Goal: Transaction & Acquisition: Purchase product/service

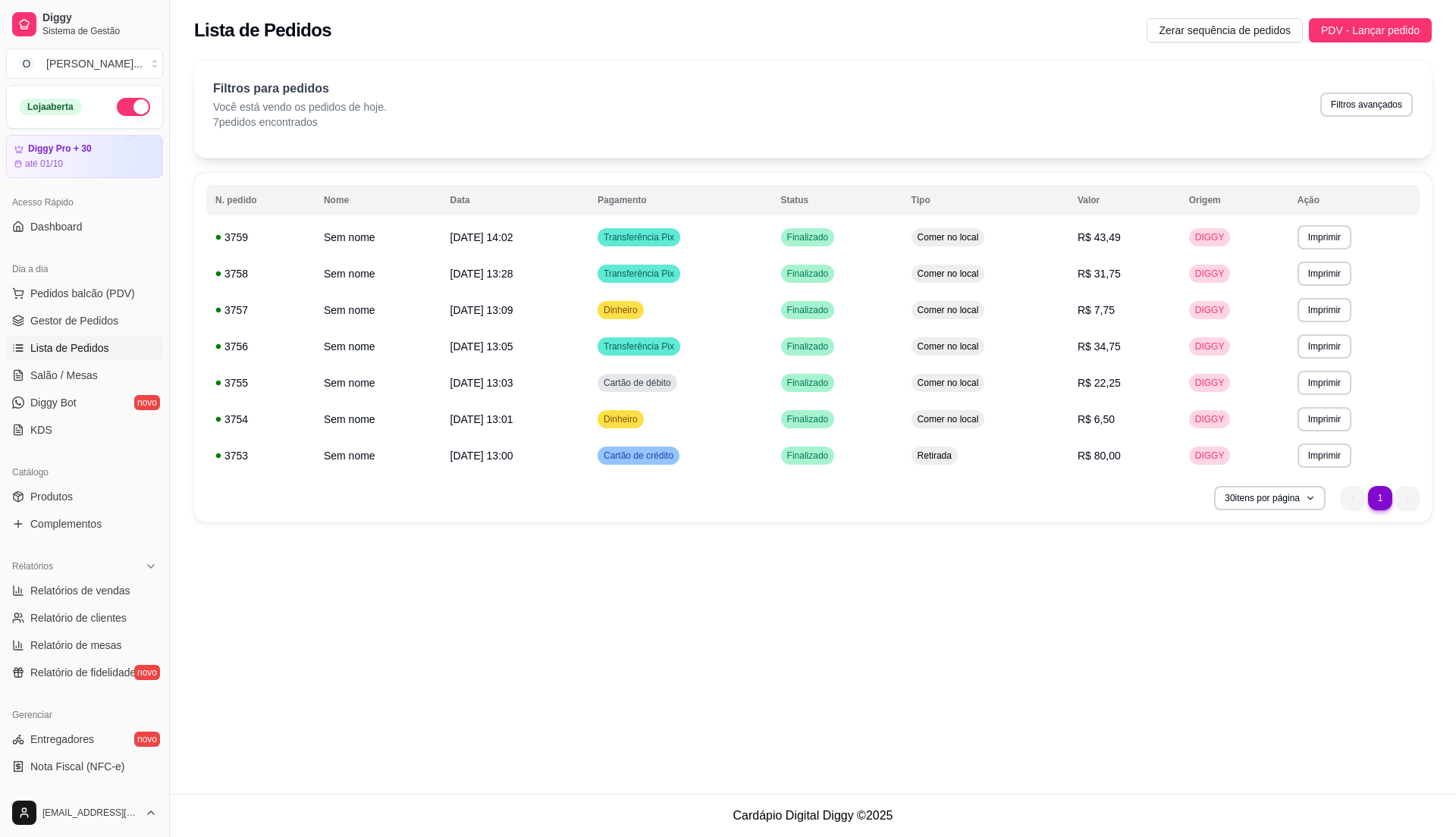
scroll to position [153, 0]
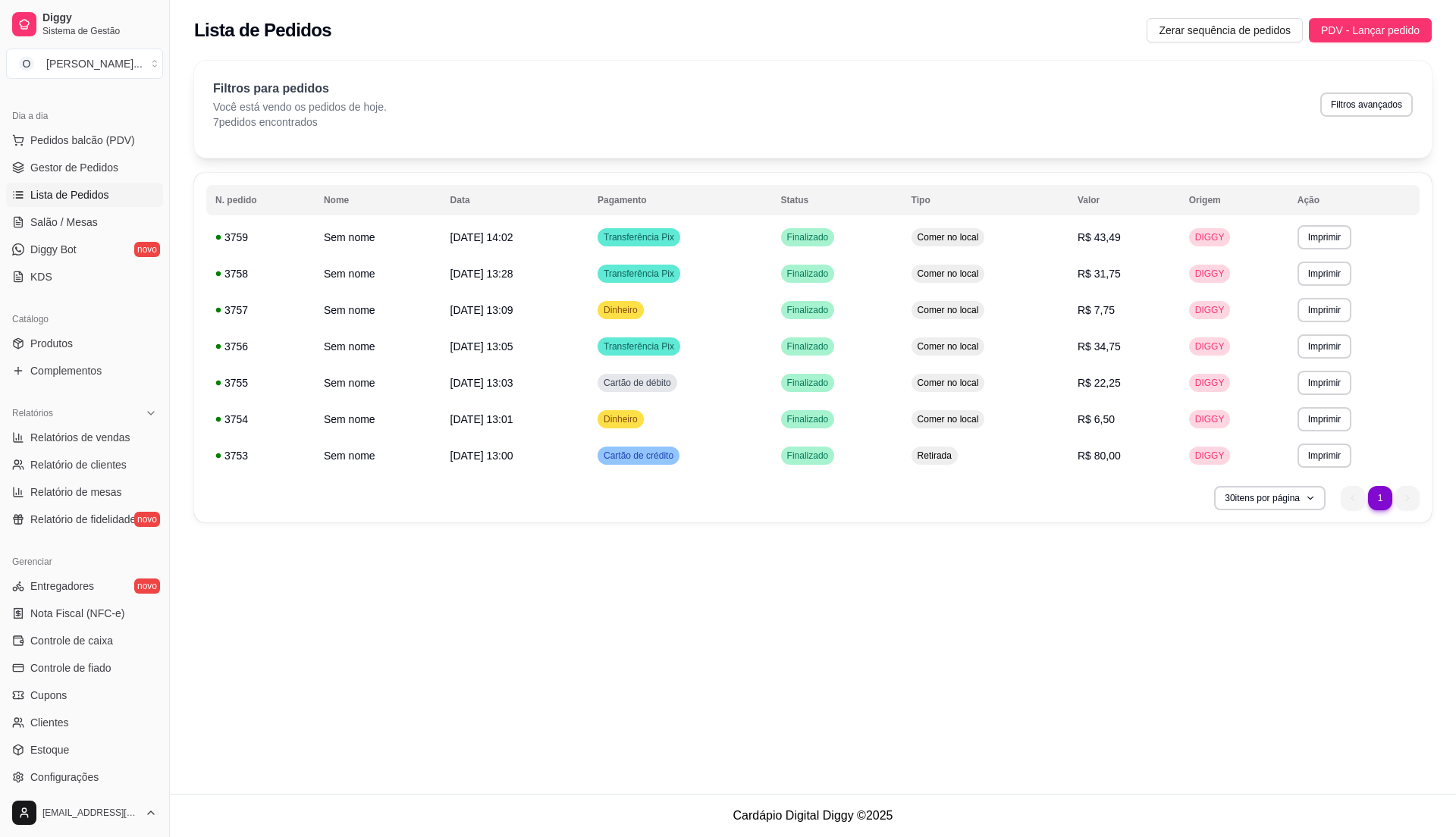
click at [99, 180] on link "Gestor de Pedidos" at bounding box center [84, 168] width 157 height 24
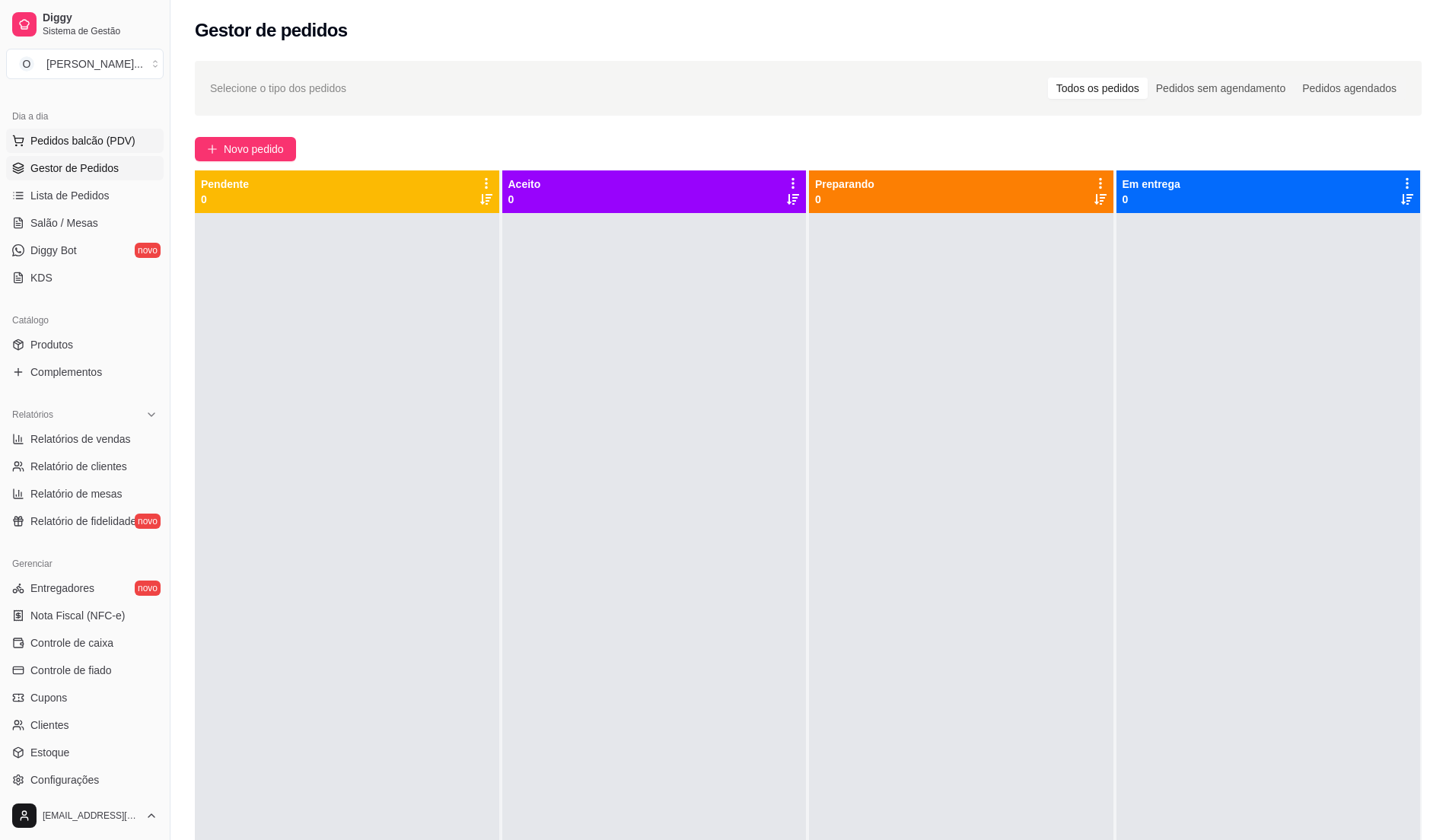
click at [60, 148] on span "Pedidos balcão (PDV)" at bounding box center [83, 141] width 105 height 16
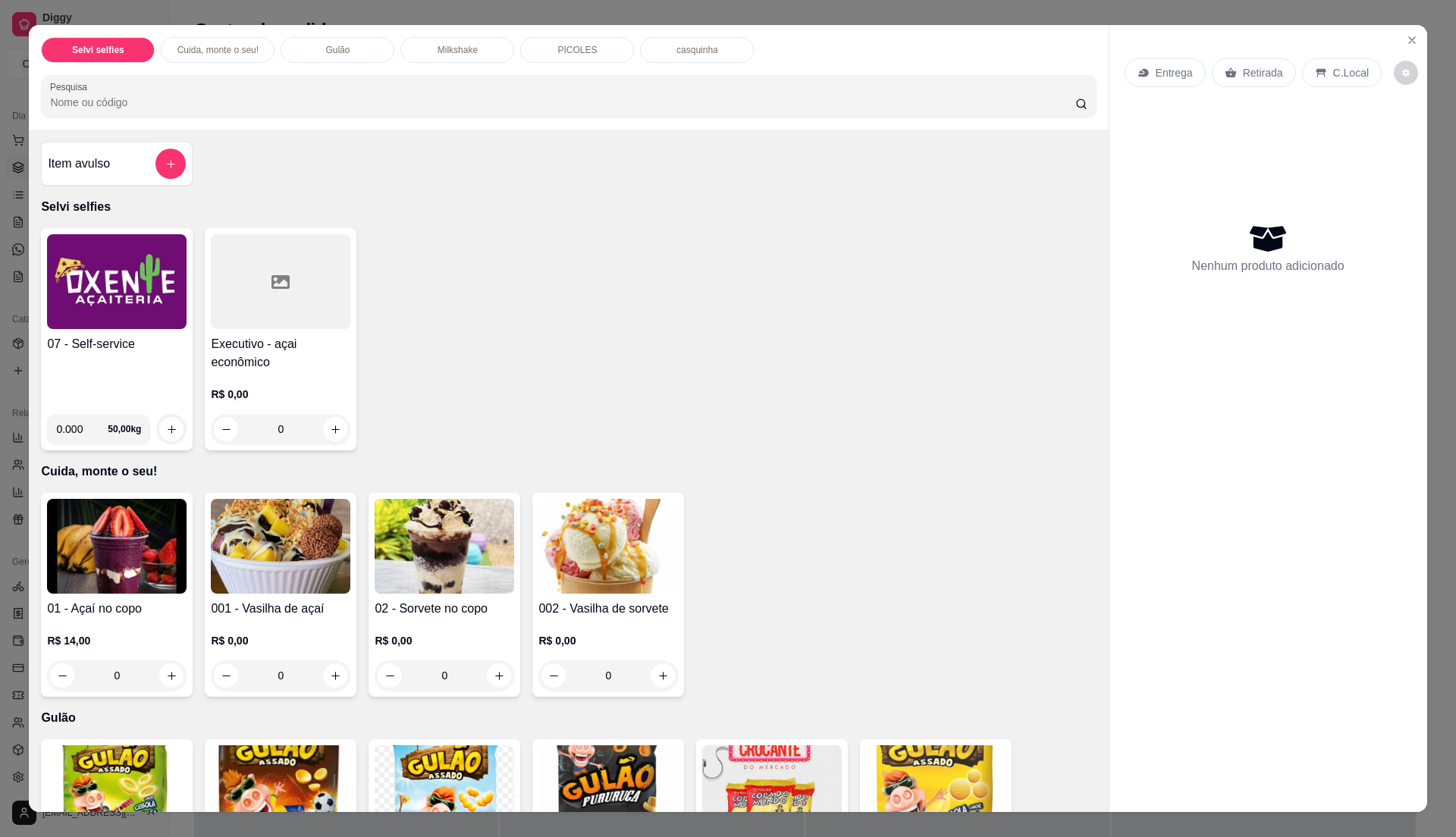
click at [119, 362] on div "07 - Self-service" at bounding box center [117, 369] width 139 height 67
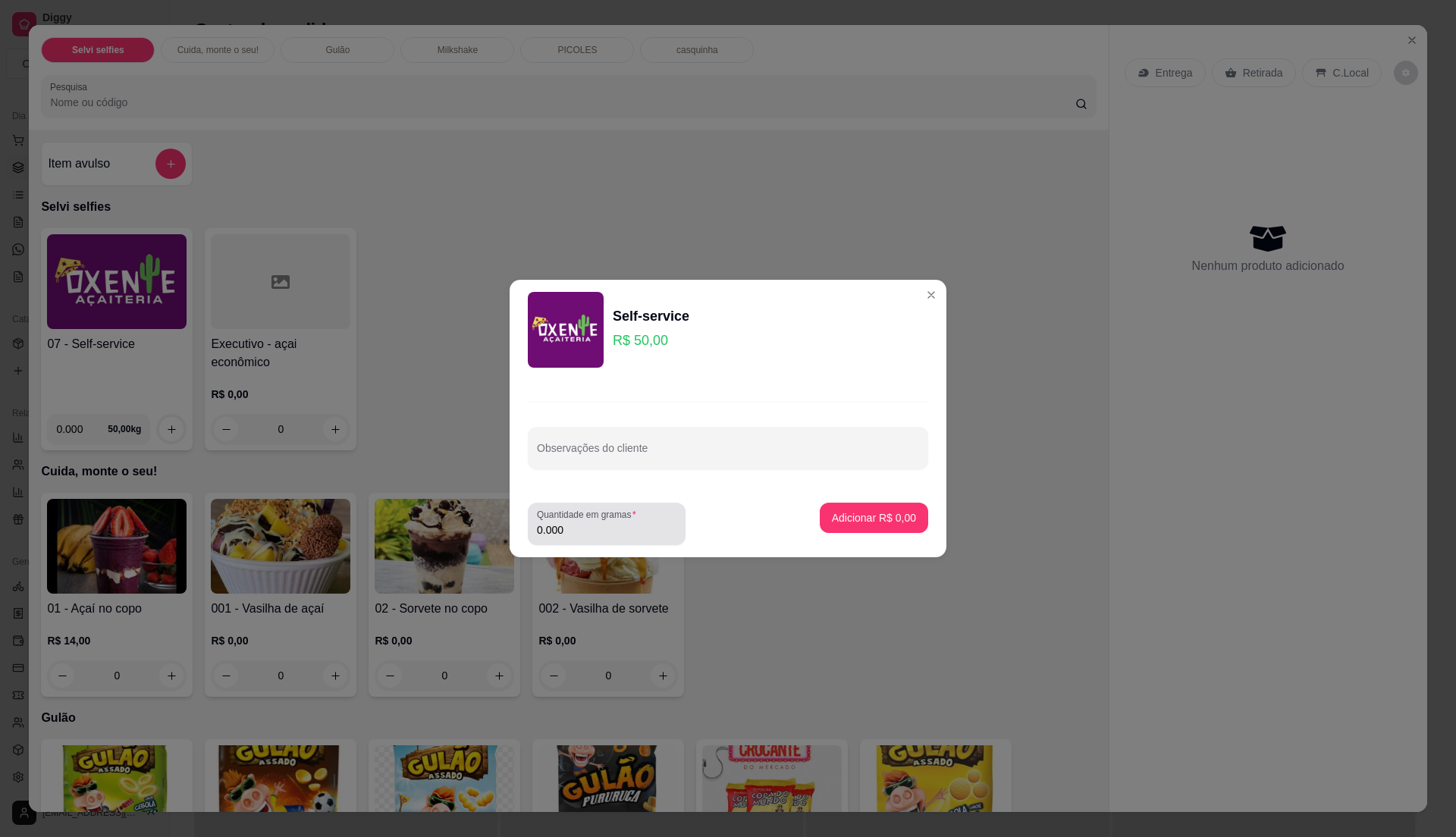
click at [640, 515] on label "Quantidade em gramas" at bounding box center [589, 514] width 105 height 13
click at [640, 522] on input "0.000" at bounding box center [606, 530] width 139 height 15
click at [634, 517] on label "Quantidade em gramas" at bounding box center [589, 514] width 105 height 13
click at [634, 522] on input "0" at bounding box center [606, 530] width 139 height 15
click at [629, 520] on label "Quantidade em gramas" at bounding box center [589, 514] width 105 height 13
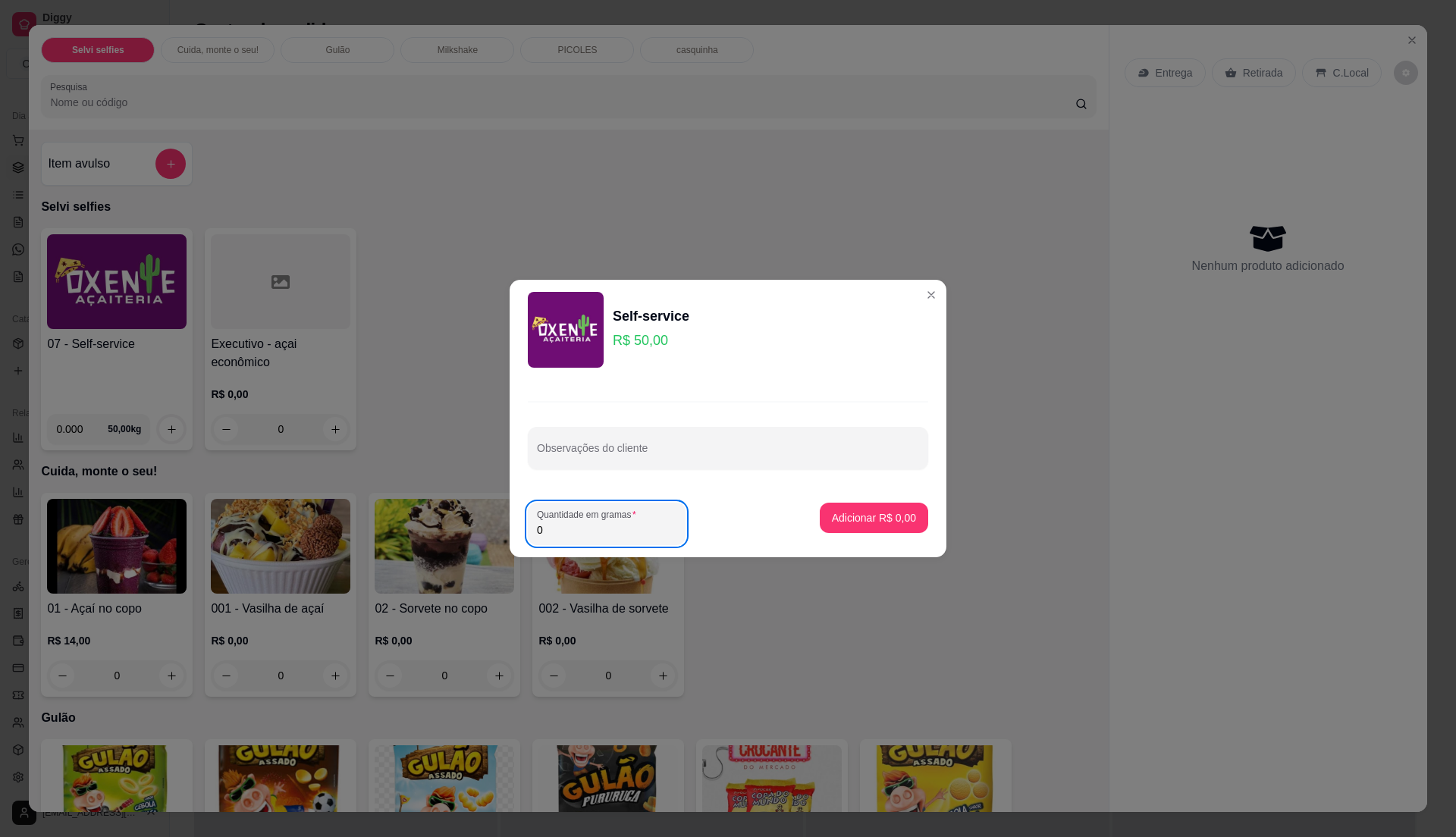
click at [629, 522] on input "0" at bounding box center [606, 530] width 139 height 15
type input "0.000"
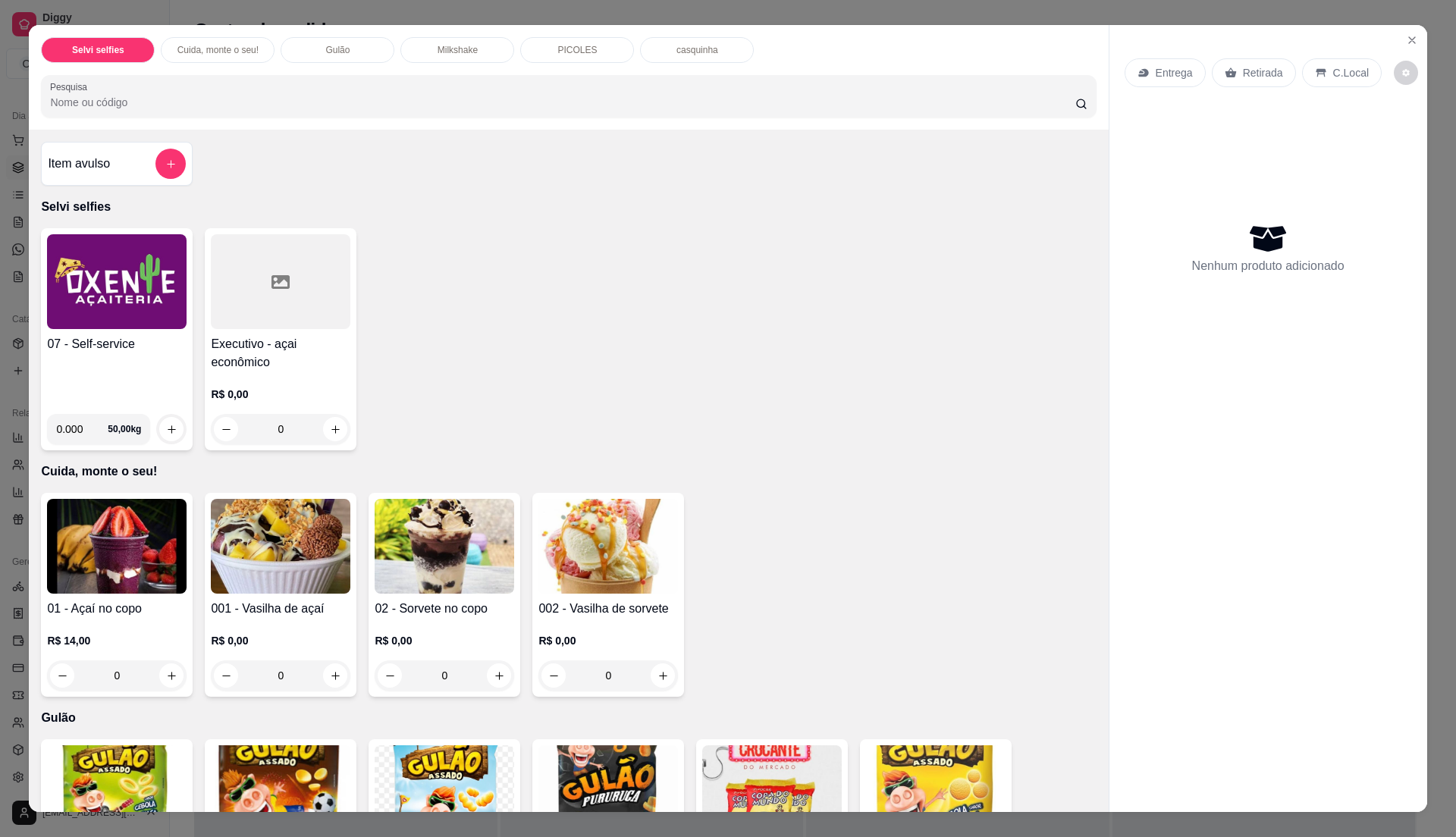
click at [41, 379] on div "07 - Self-service 0.000 50,00 kg" at bounding box center [117, 339] width 151 height 222
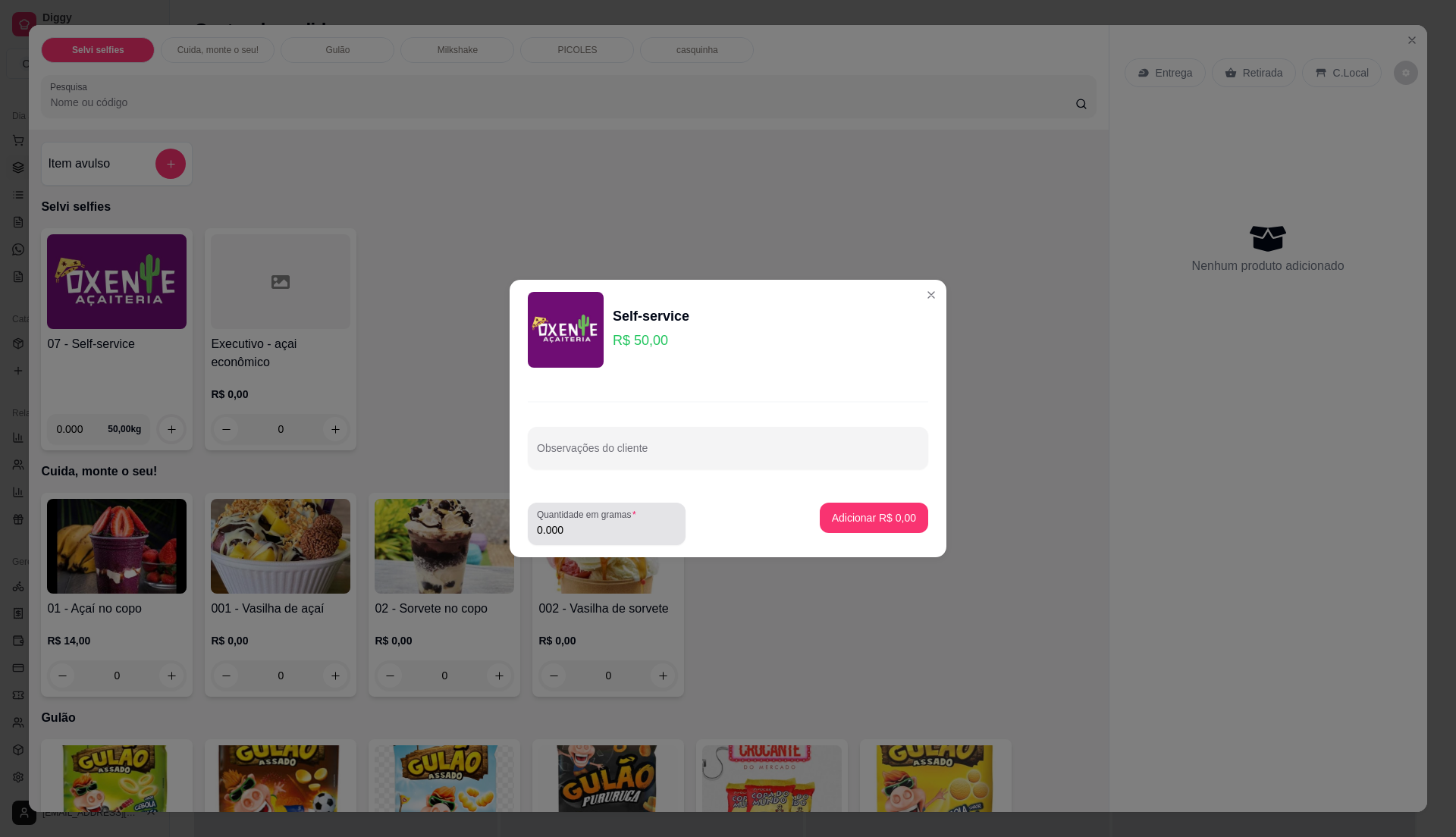
click at [656, 529] on input "0.000" at bounding box center [606, 530] width 139 height 15
click at [656, 529] on input "0" at bounding box center [606, 530] width 139 height 15
type input "0.320"
click at [854, 525] on p "Adicionar R$ 16,00" at bounding box center [871, 517] width 88 height 15
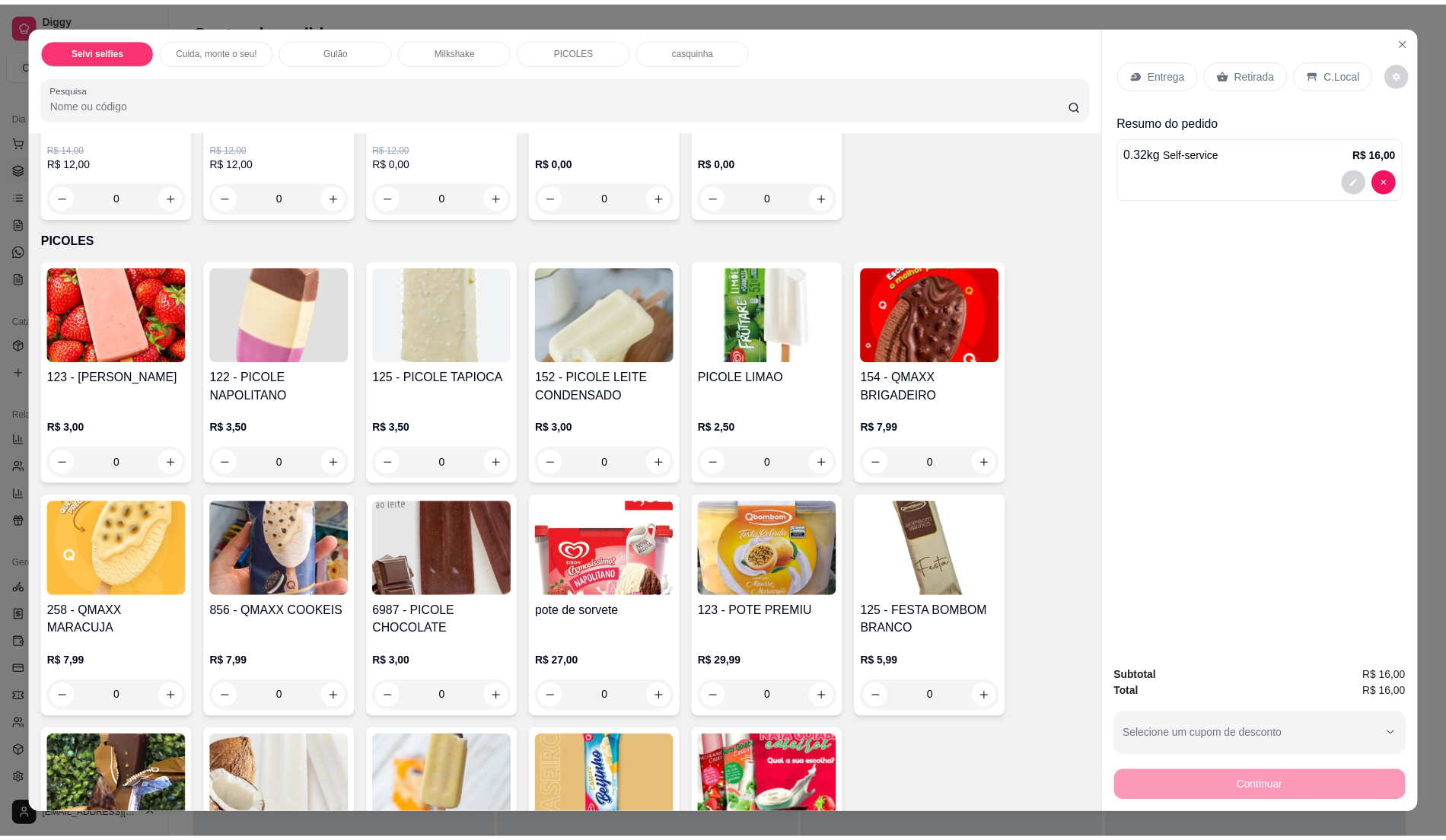
scroll to position [1522, 0]
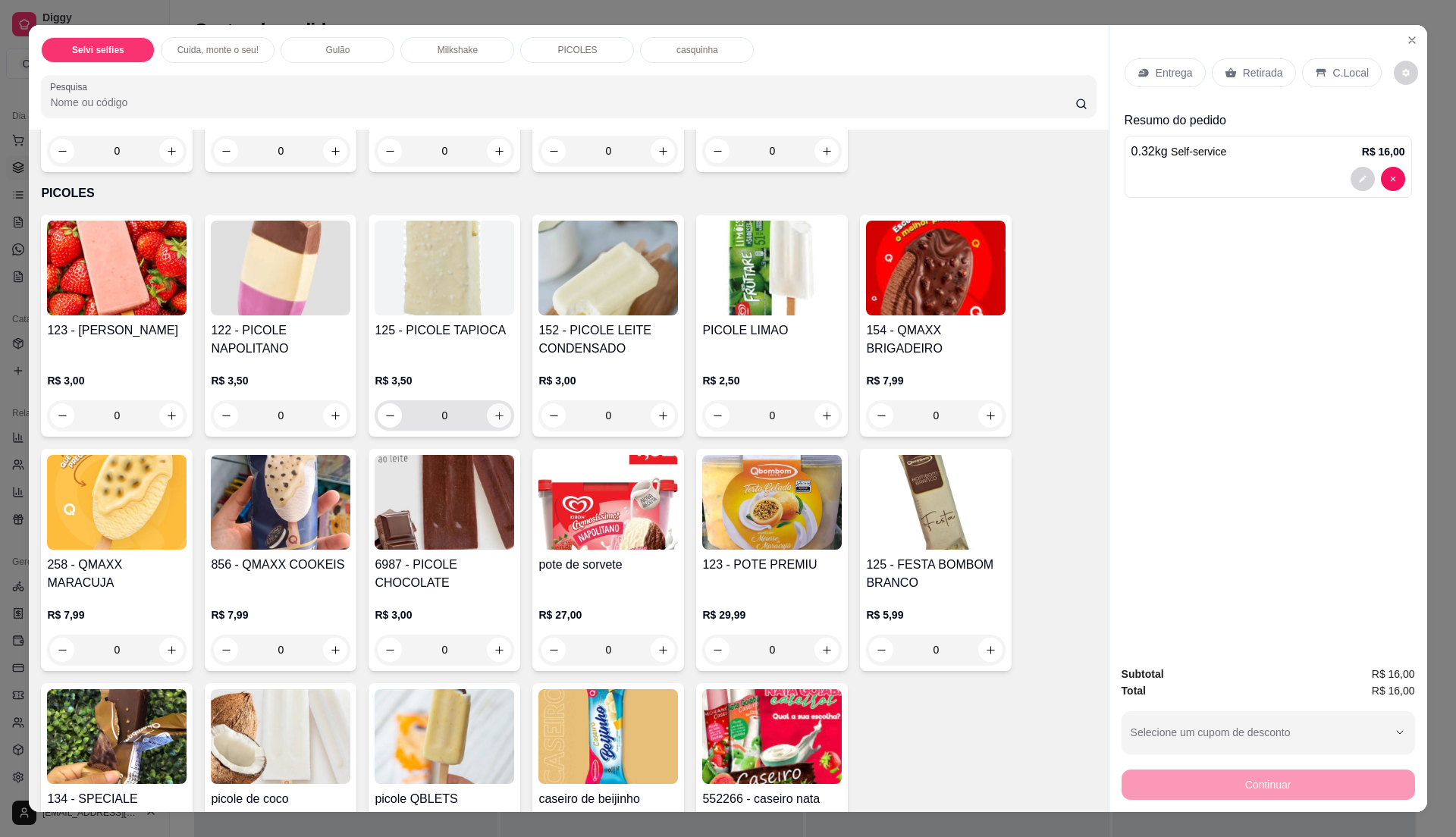
click at [495, 417] on icon "increase-product-quantity" at bounding box center [499, 415] width 11 height 11
type input "1"
click at [1316, 71] on icon at bounding box center [1320, 73] width 9 height 9
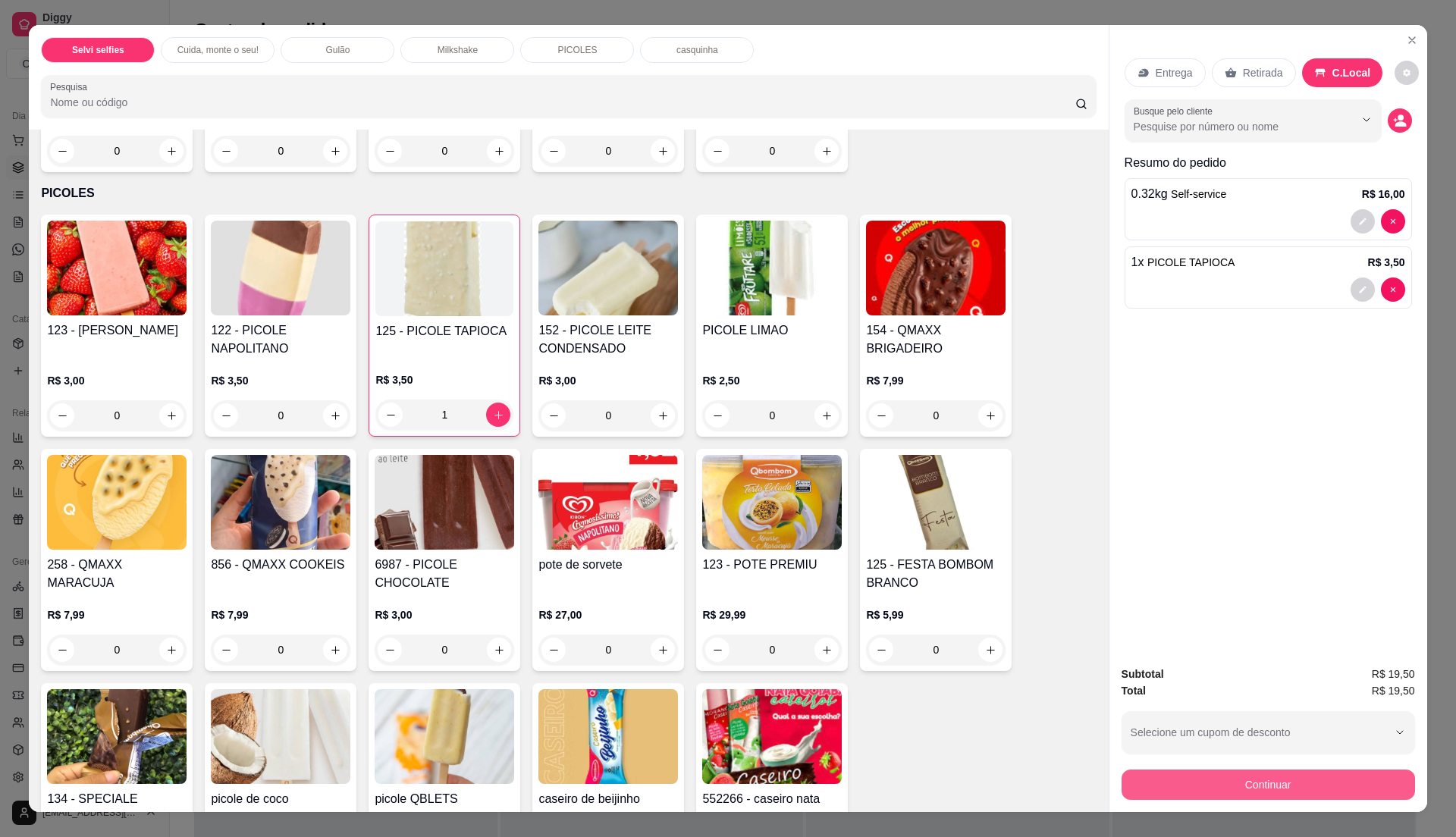
click at [1265, 775] on button "Continuar" at bounding box center [1268, 785] width 293 height 30
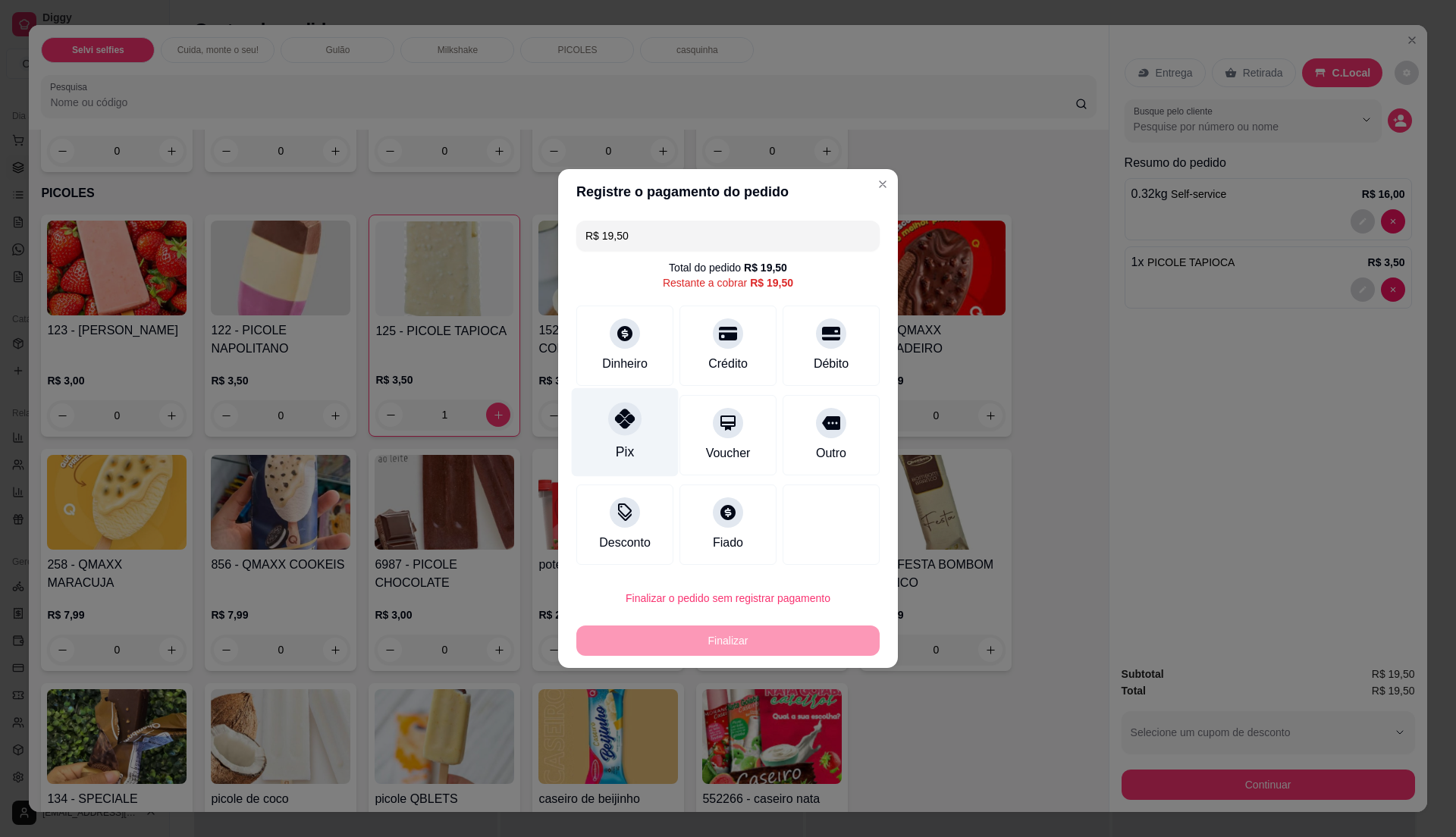
click at [629, 417] on icon at bounding box center [624, 418] width 20 height 20
type input "R$ 0,00"
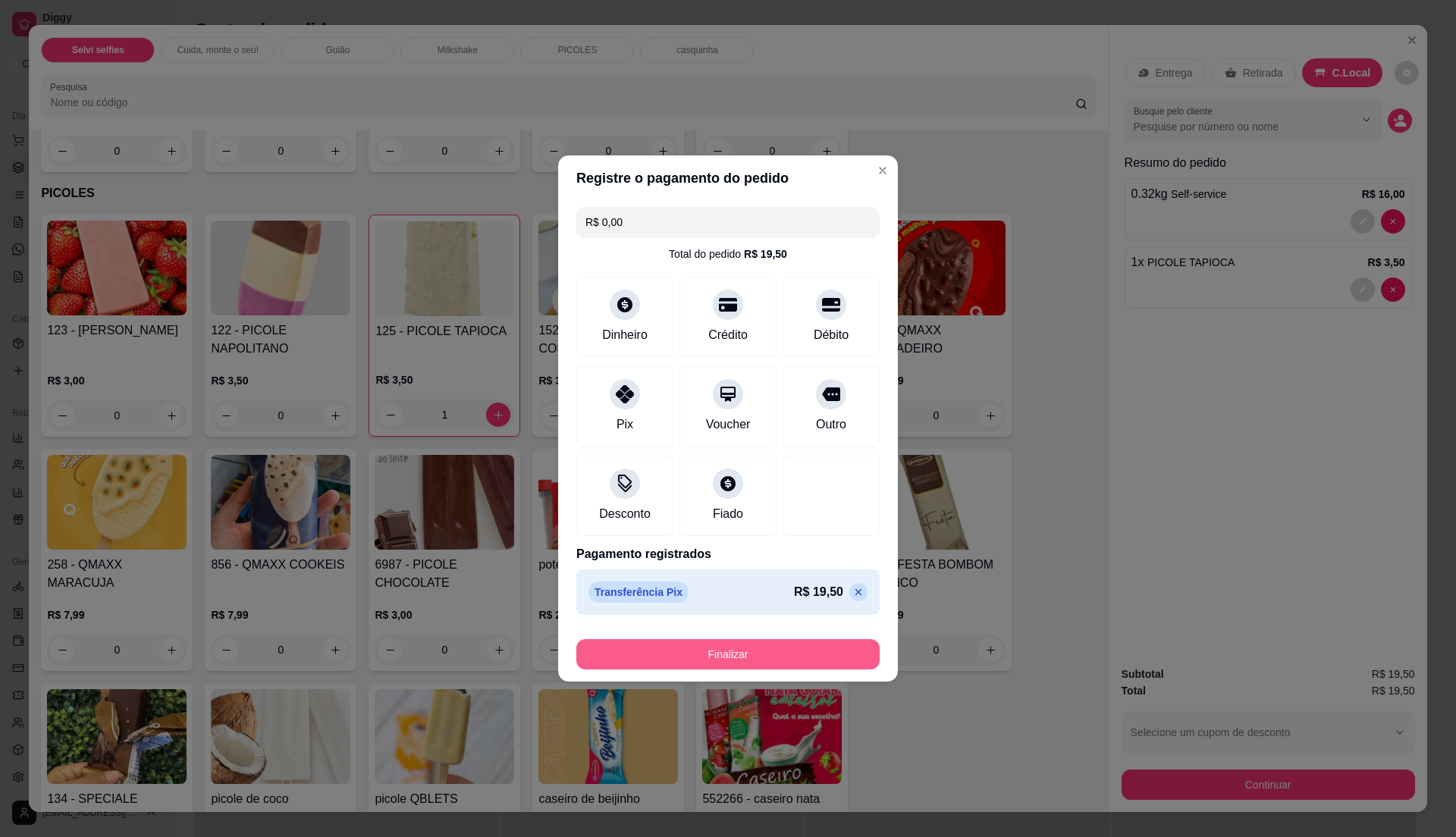
click at [722, 663] on button "Finalizar" at bounding box center [728, 654] width 304 height 30
type input "0"
type input "-R$ 19,50"
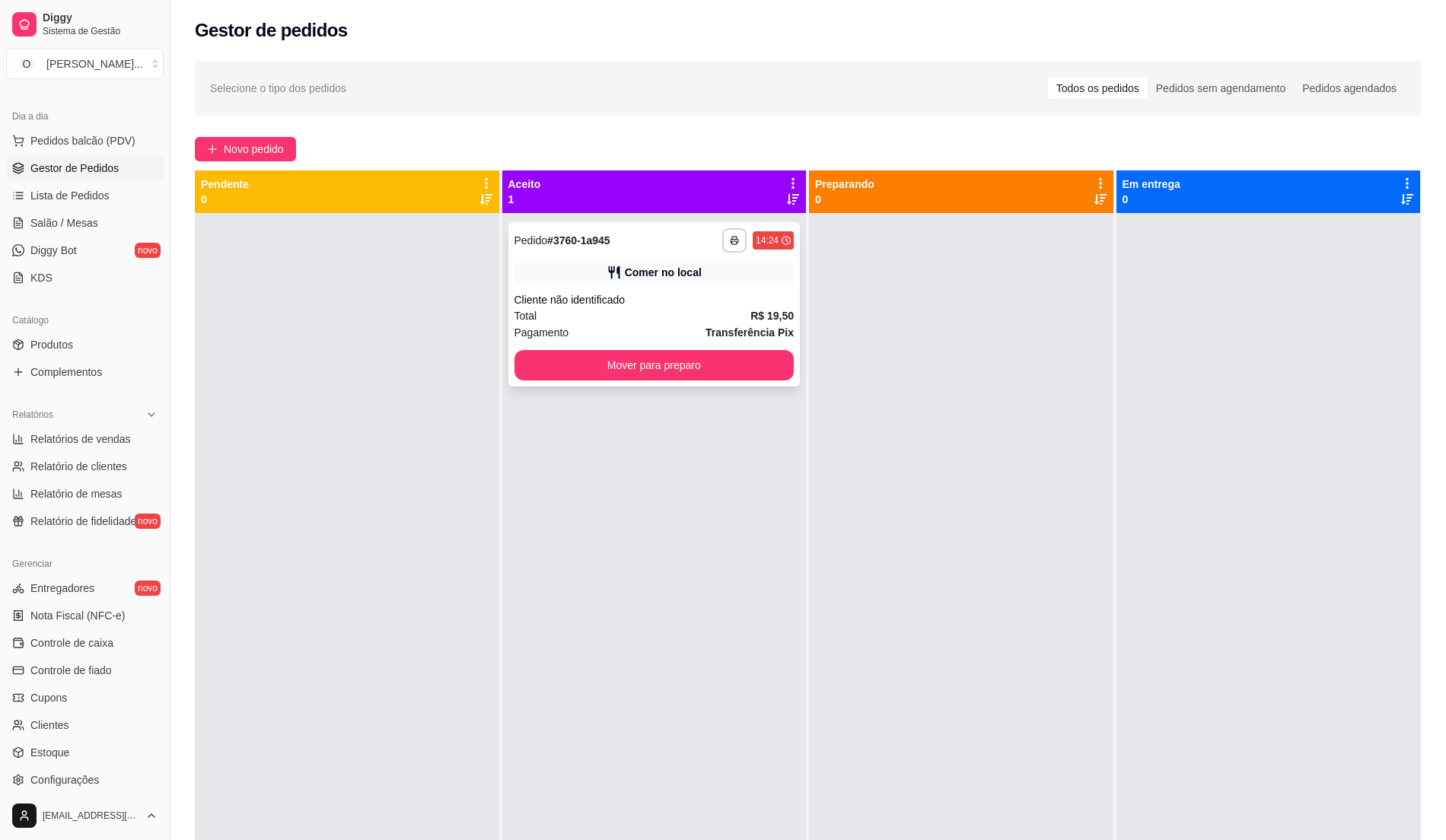
click at [603, 296] on div "Cliente não identificado" at bounding box center [654, 300] width 280 height 16
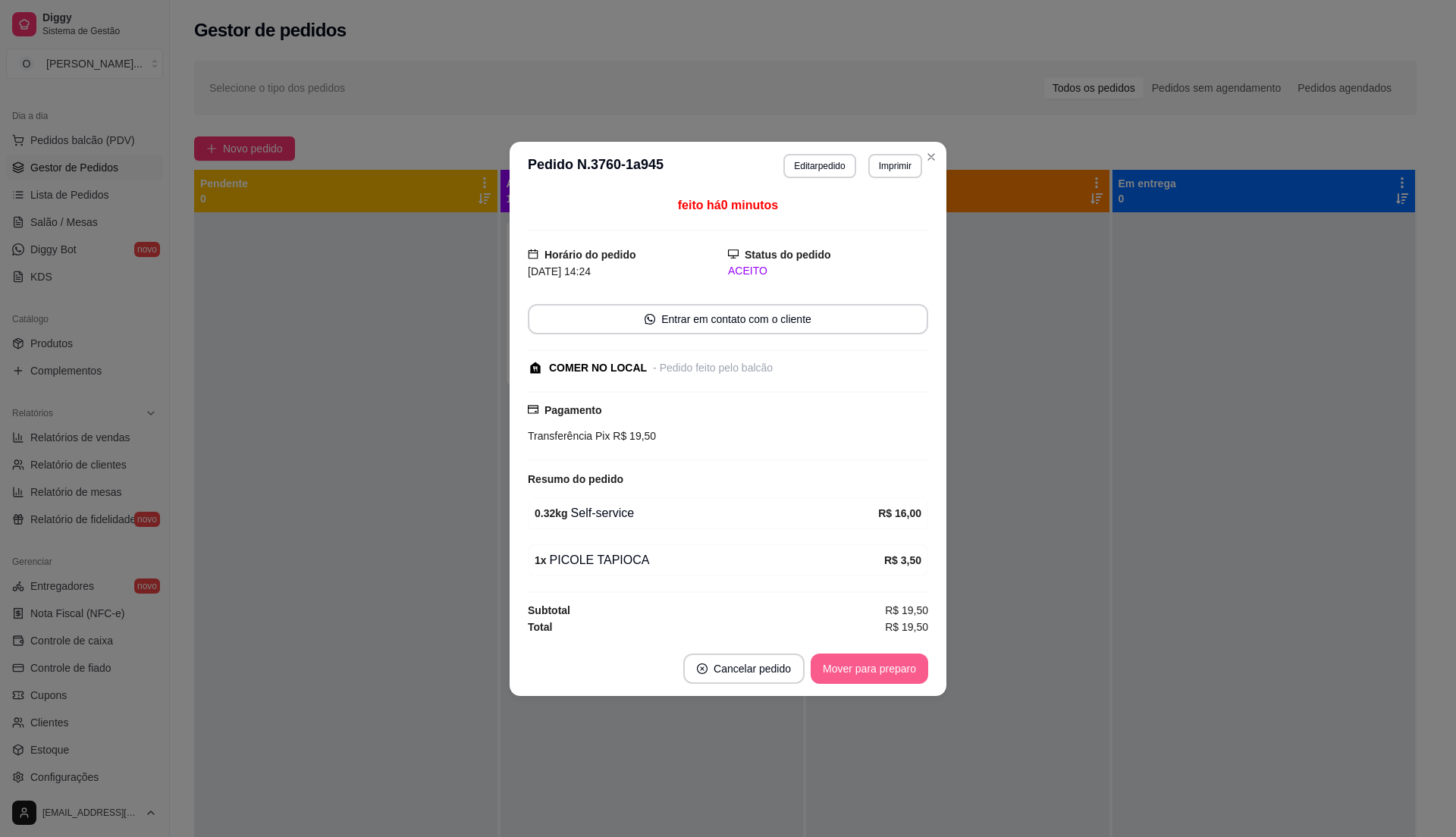
click at [882, 677] on button "Mover para preparo" at bounding box center [869, 668] width 118 height 30
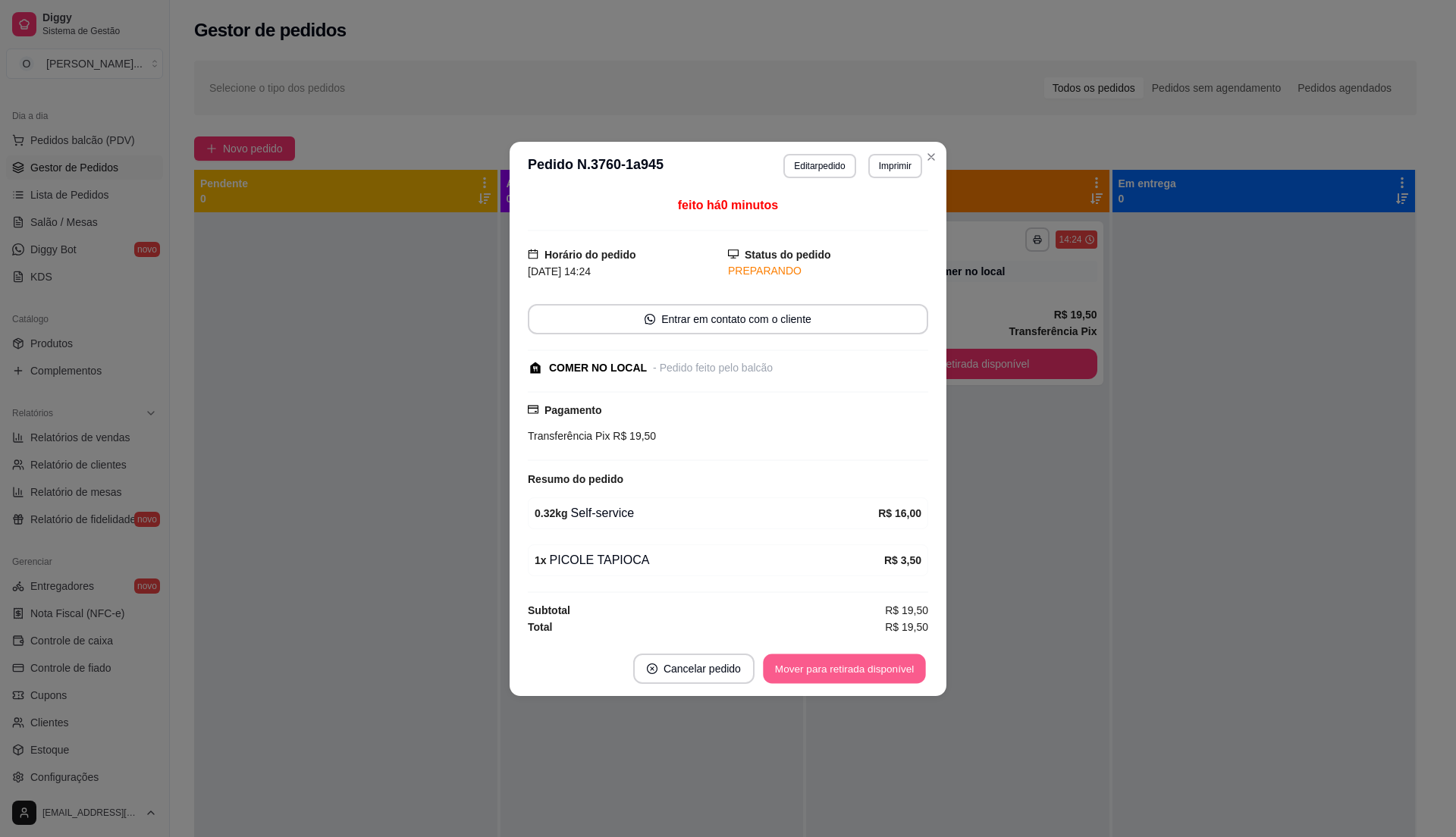
click at [882, 677] on button "Mover para retirada disponível" at bounding box center [844, 668] width 163 height 29
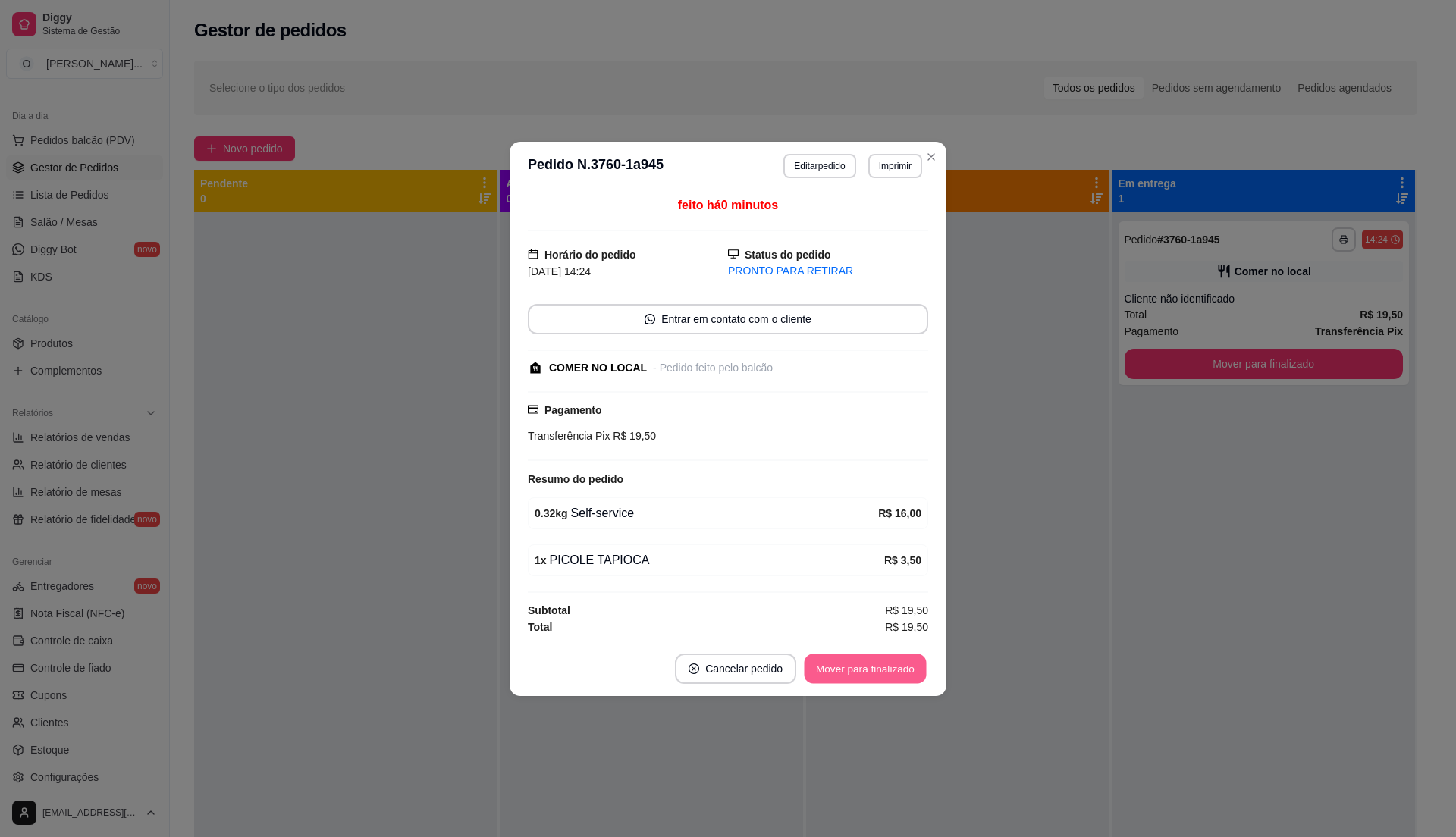
click at [900, 671] on button "Mover para finalizado" at bounding box center [865, 668] width 122 height 29
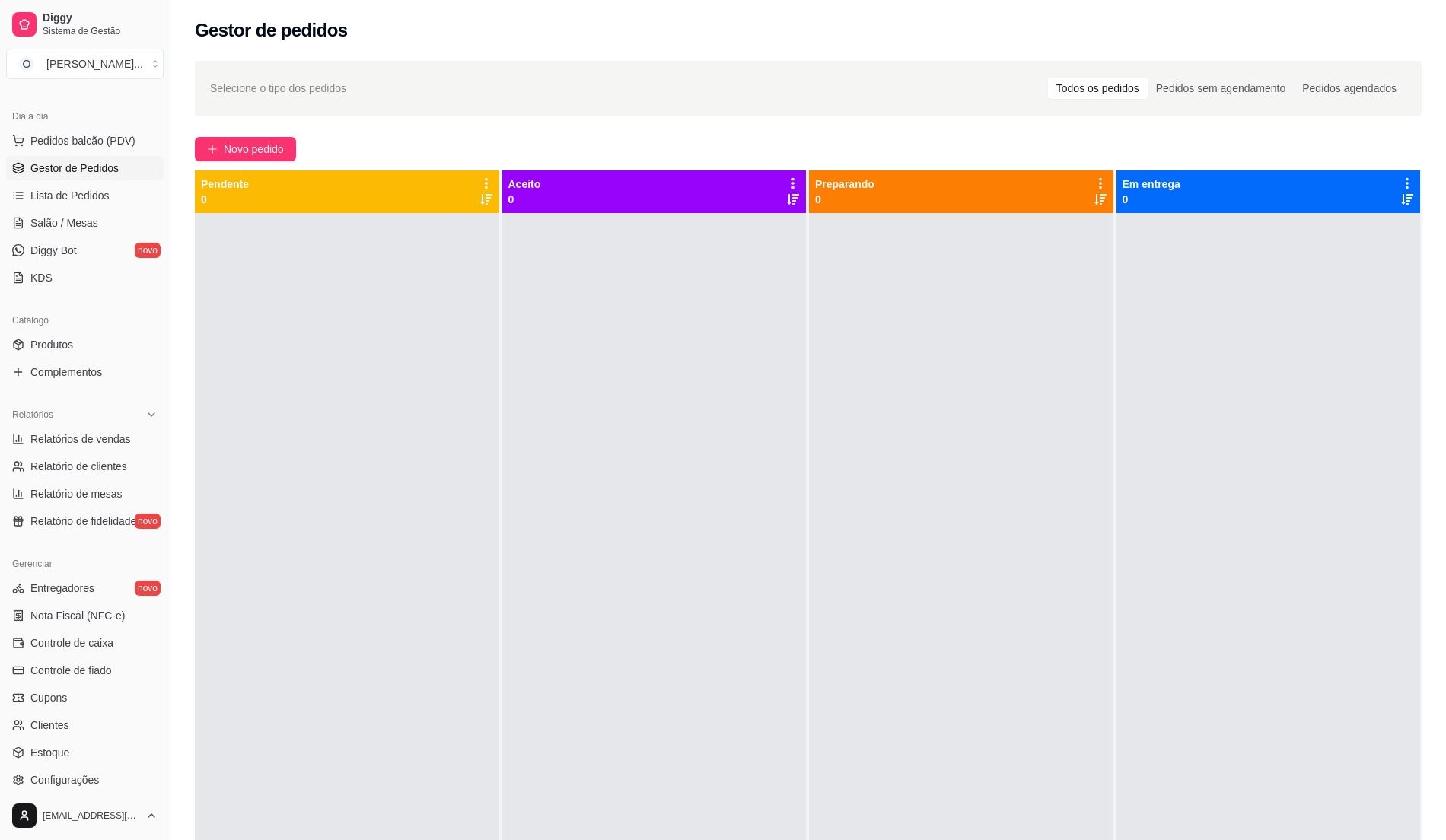
click at [713, 573] on div at bounding box center [654, 633] width 305 height 840
click at [85, 201] on span "Lista de Pedidos" at bounding box center [70, 196] width 79 height 16
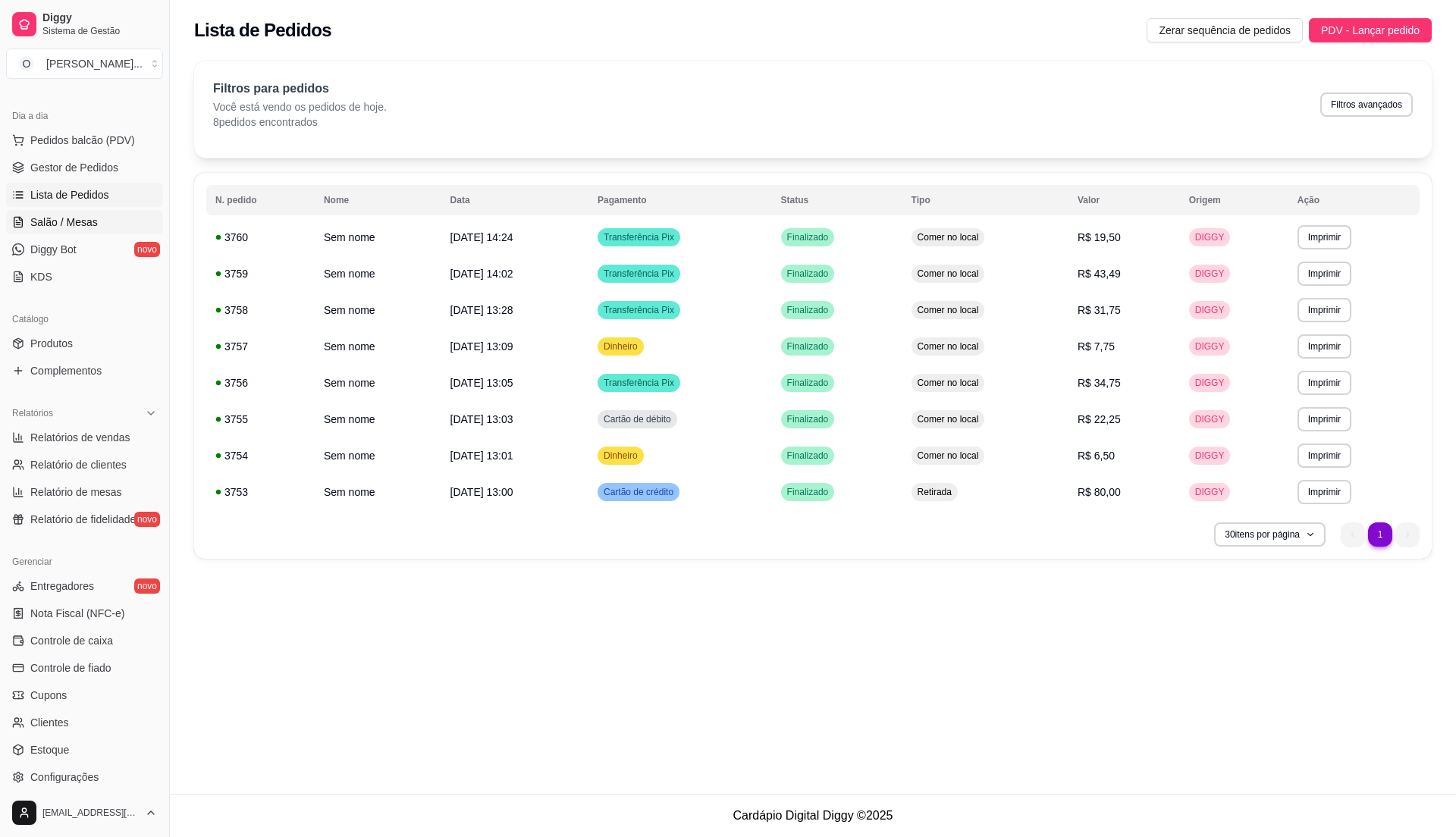
click at [65, 213] on link "Salão / Mesas" at bounding box center [84, 222] width 157 height 24
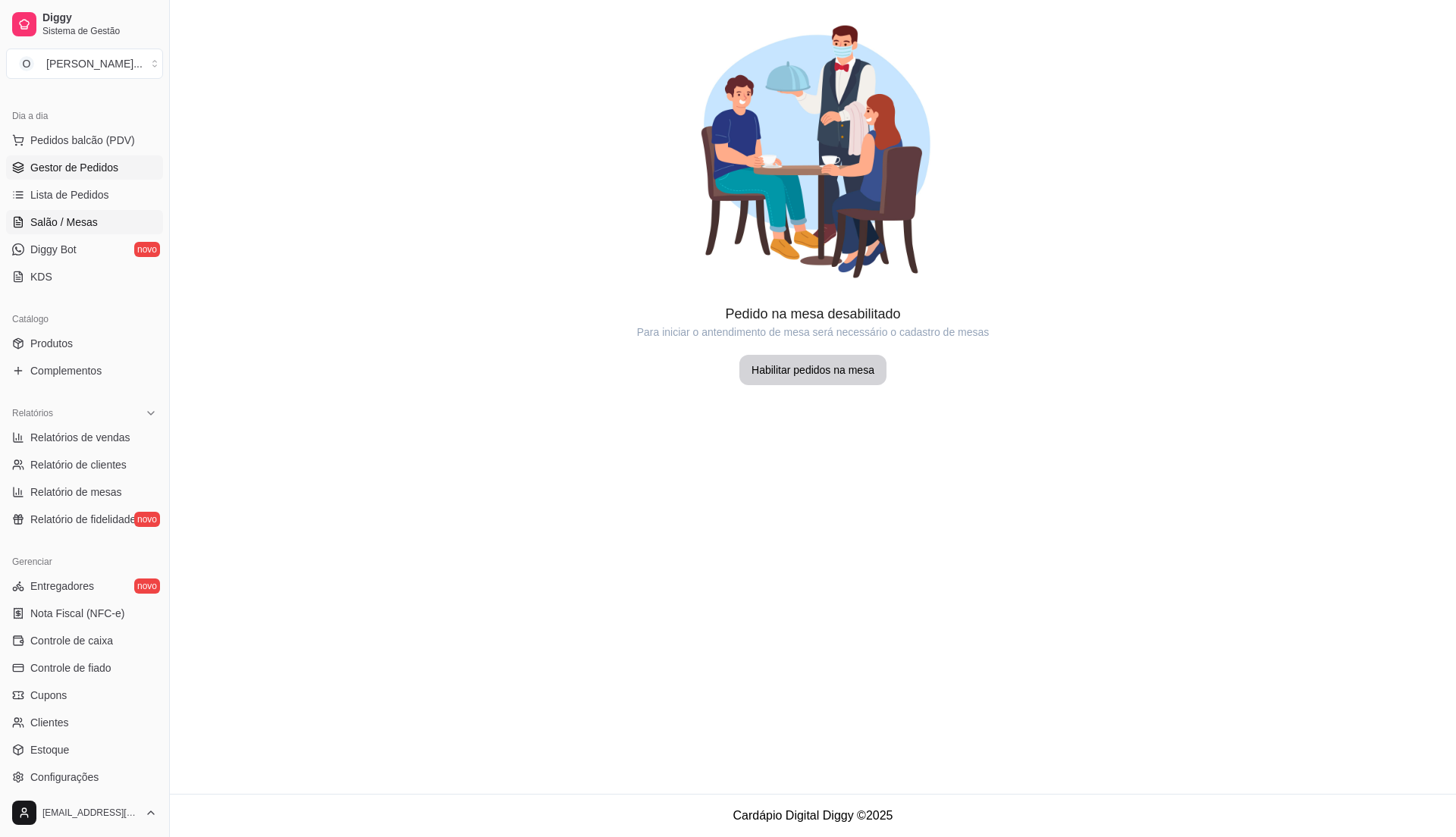
click at [82, 163] on span "Gestor de Pedidos" at bounding box center [74, 168] width 88 height 15
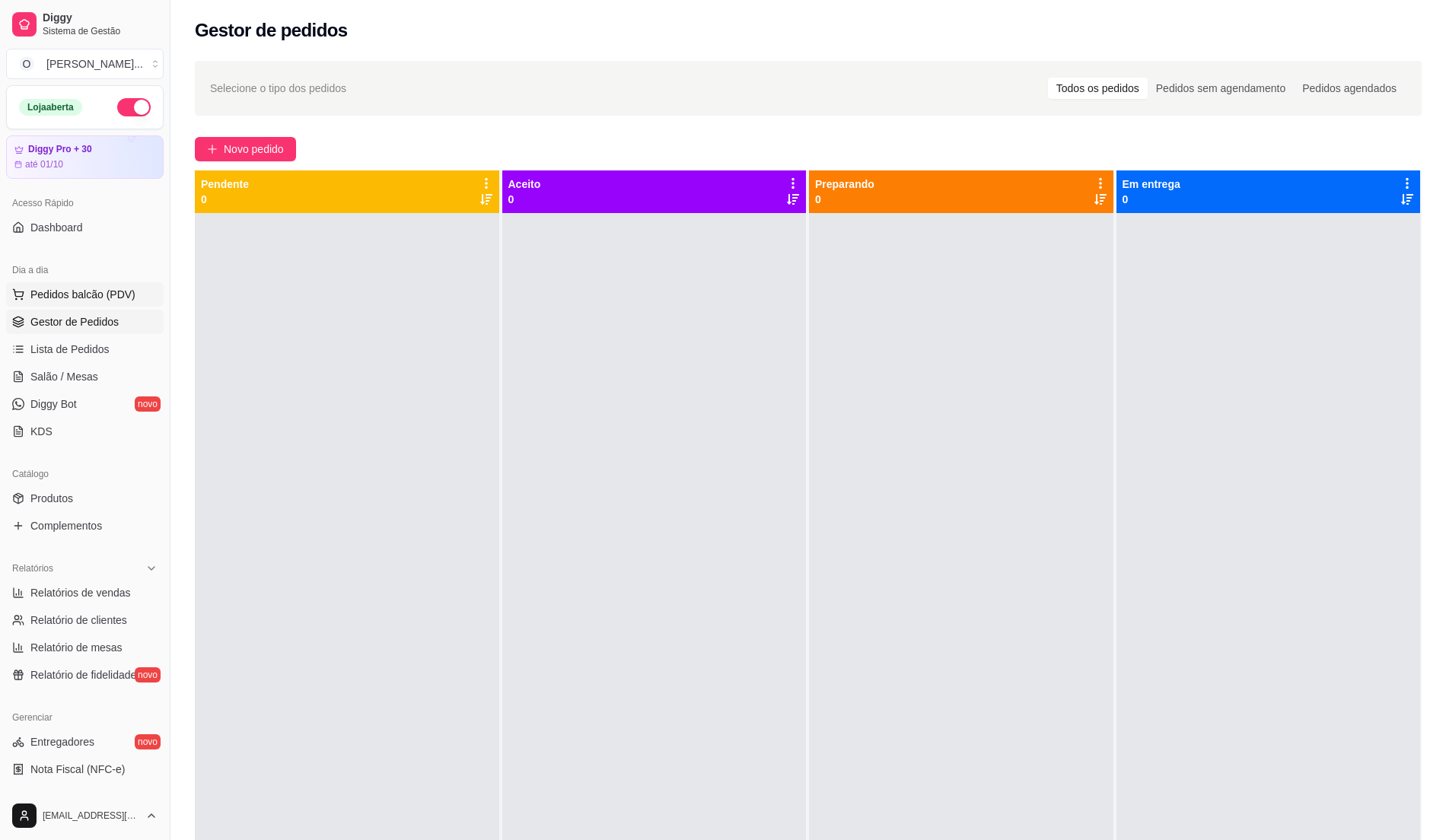
click at [99, 300] on span "Pedidos balcão (PDV)" at bounding box center [83, 294] width 105 height 16
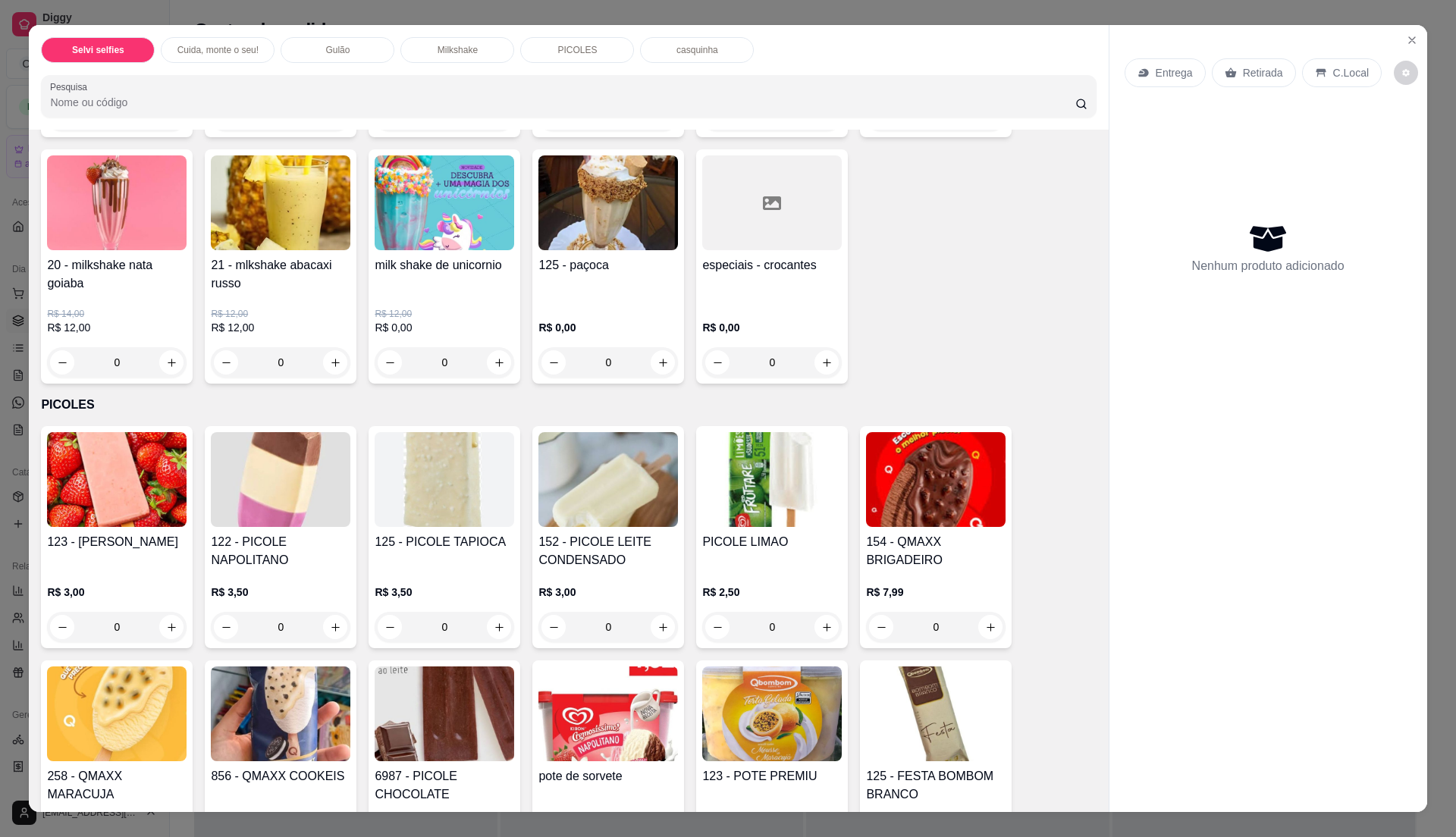
scroll to position [1314, 0]
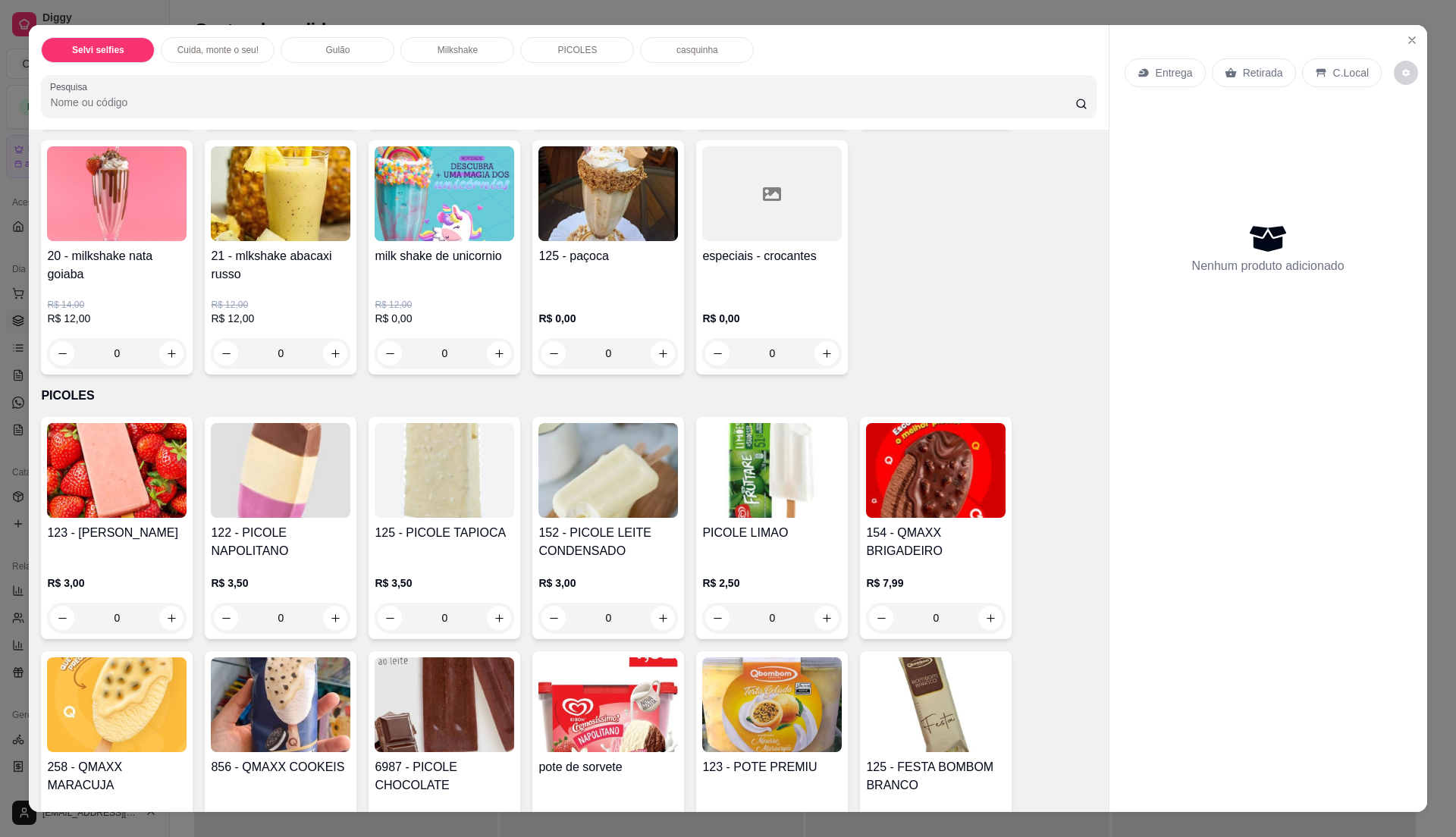
click at [629, 695] on img at bounding box center [608, 705] width 139 height 95
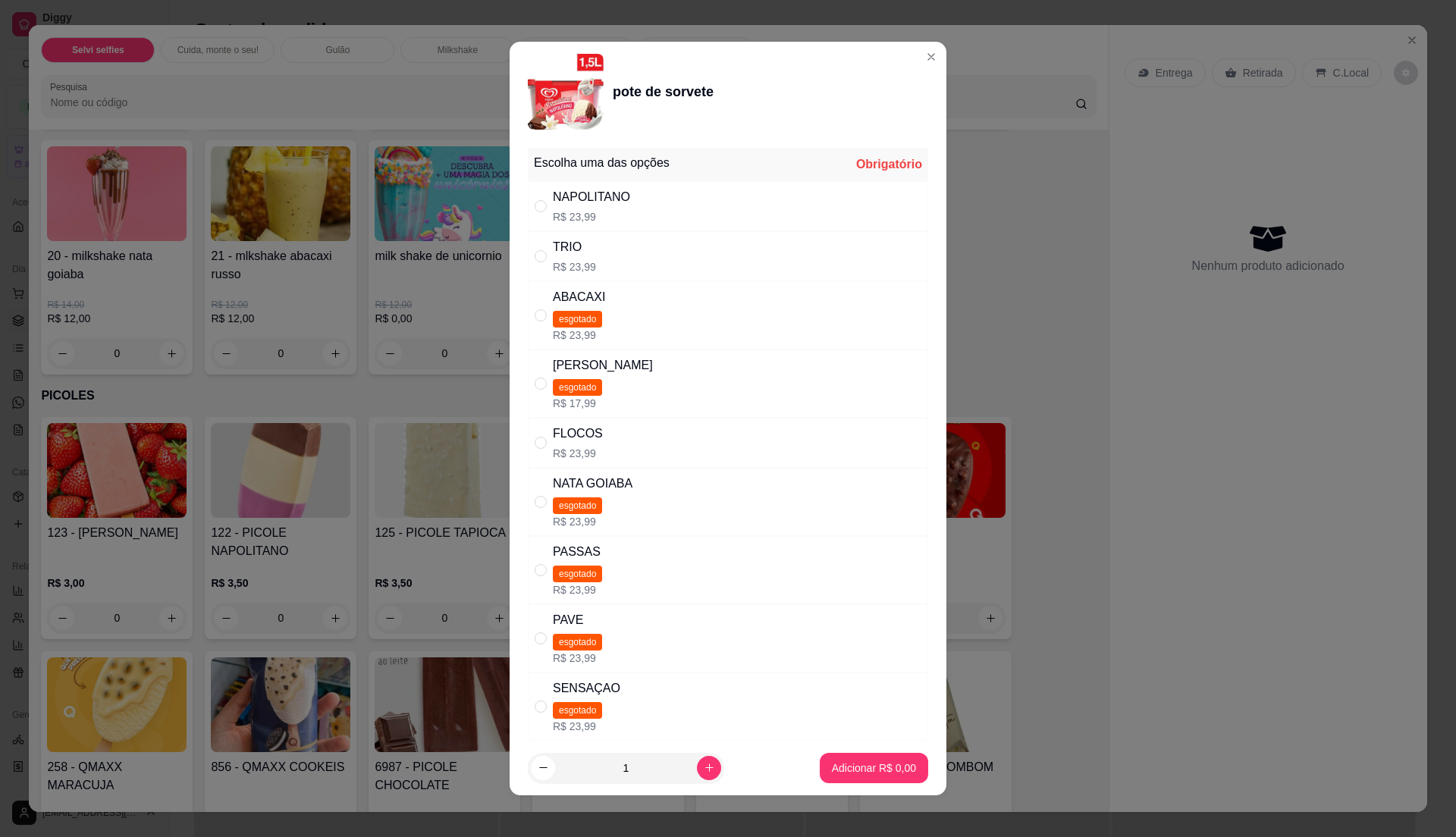
click at [689, 212] on div "NAPOLITANO R$ 23,99" at bounding box center [728, 206] width 400 height 50
radio input "true"
click at [827, 768] on p "Adicionar R$ 23,99" at bounding box center [871, 767] width 88 height 15
type input "1"
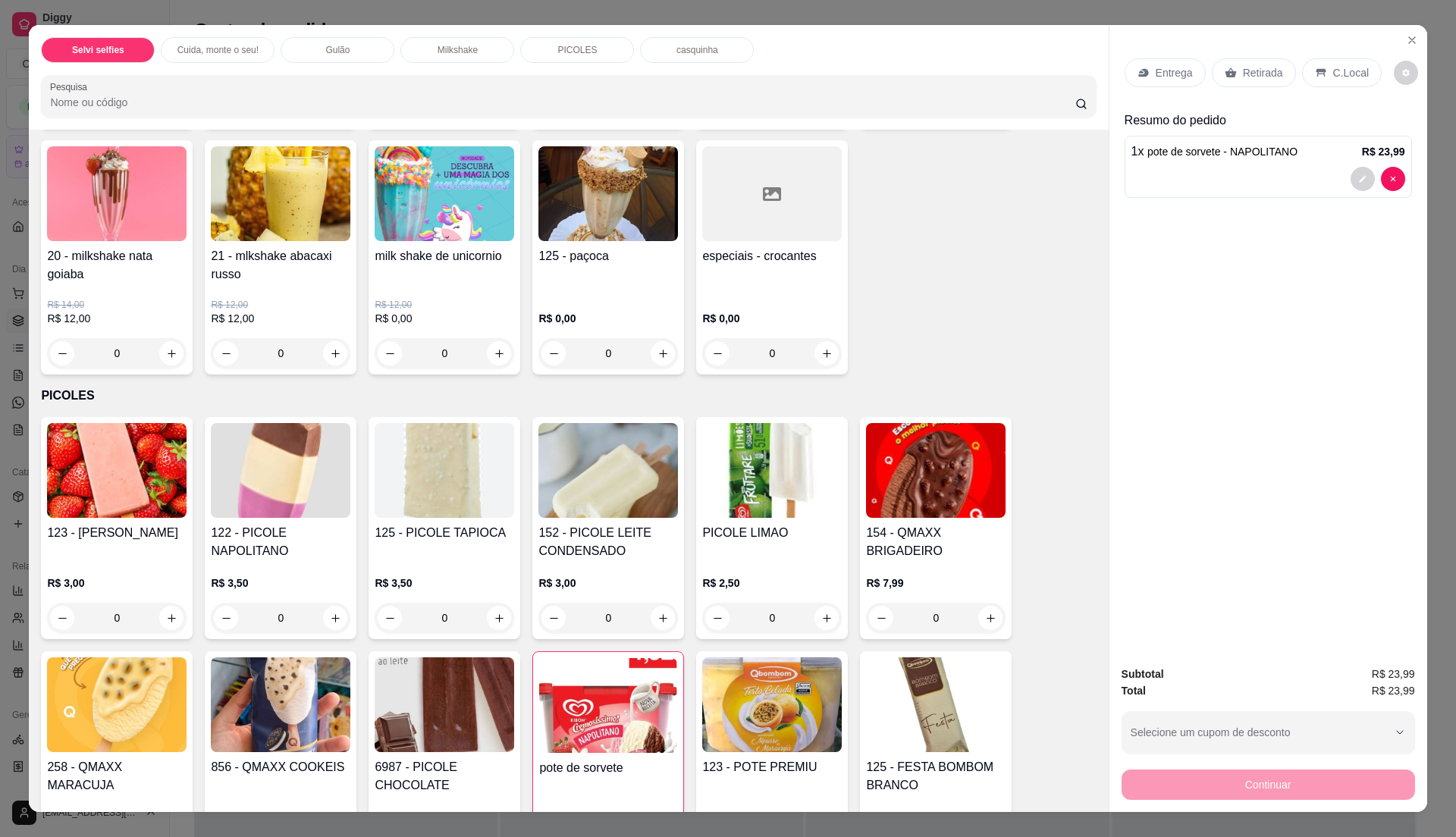
click at [1342, 73] on p "C.Local" at bounding box center [1350, 73] width 35 height 15
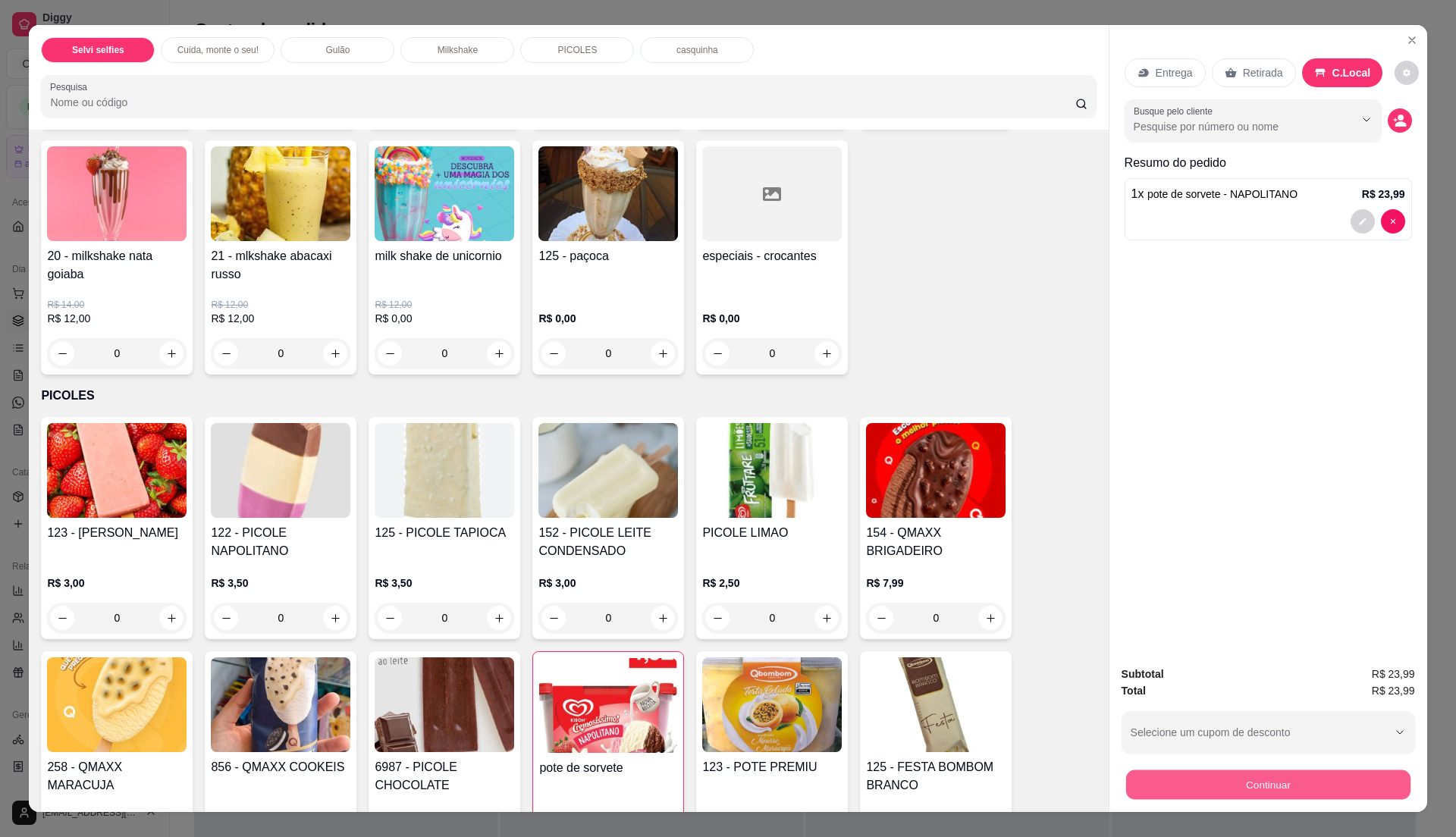
click at [1281, 786] on button "Continuar" at bounding box center [1267, 785] width 285 height 29
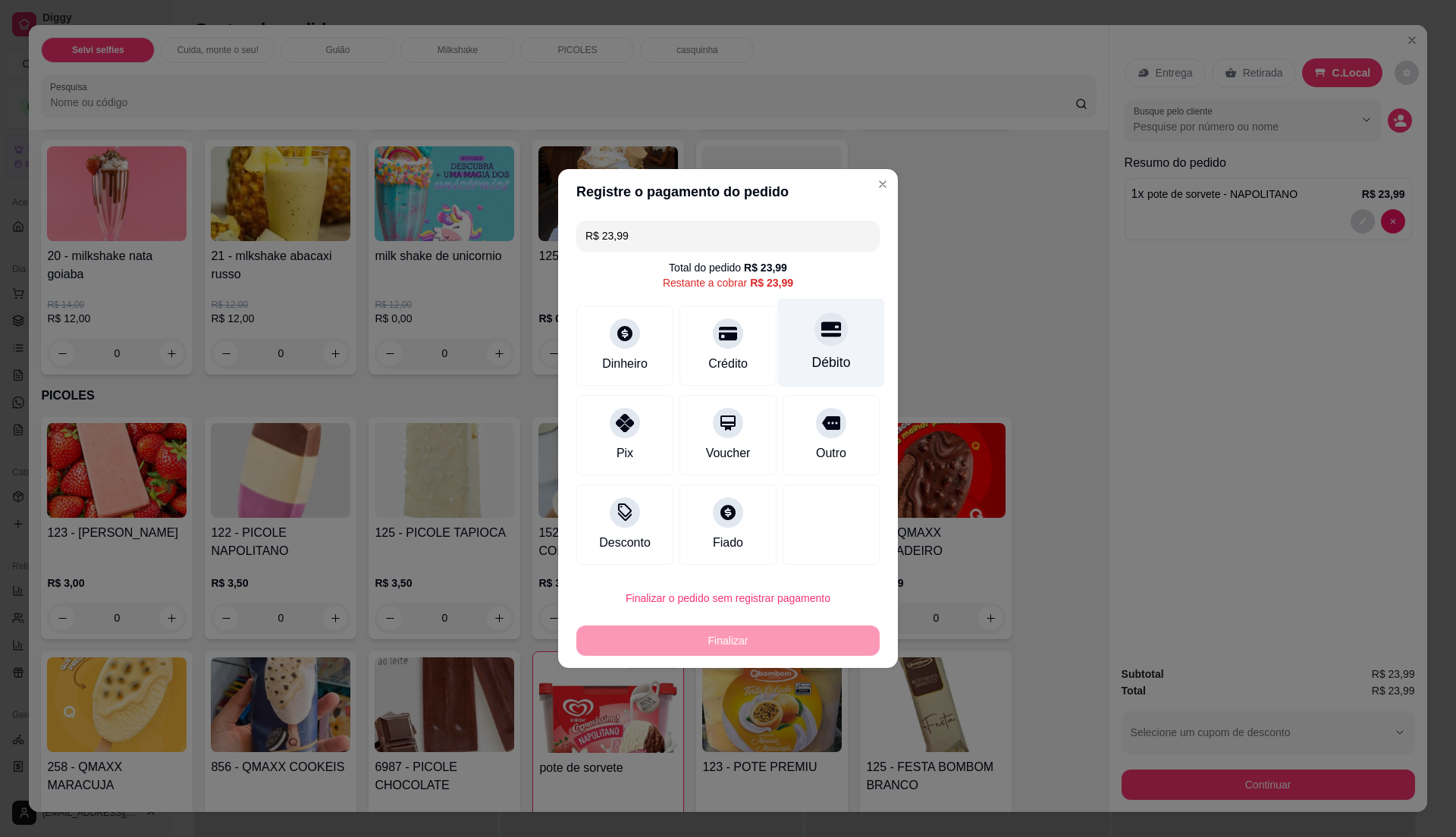
click at [822, 338] on icon at bounding box center [831, 329] width 20 height 20
type input "R$ 0,00"
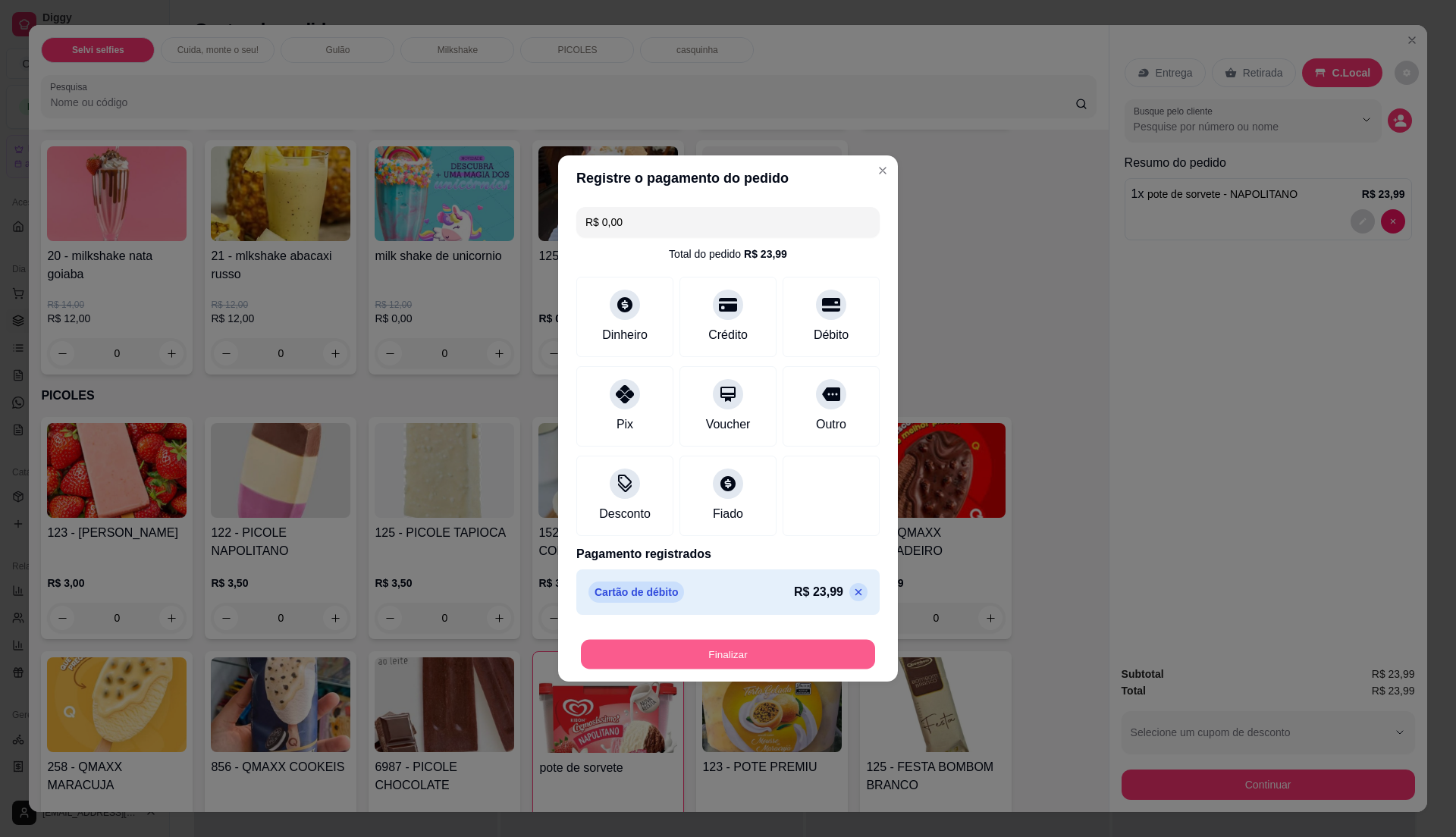
click at [789, 654] on button "Finalizar" at bounding box center [728, 655] width 294 height 29
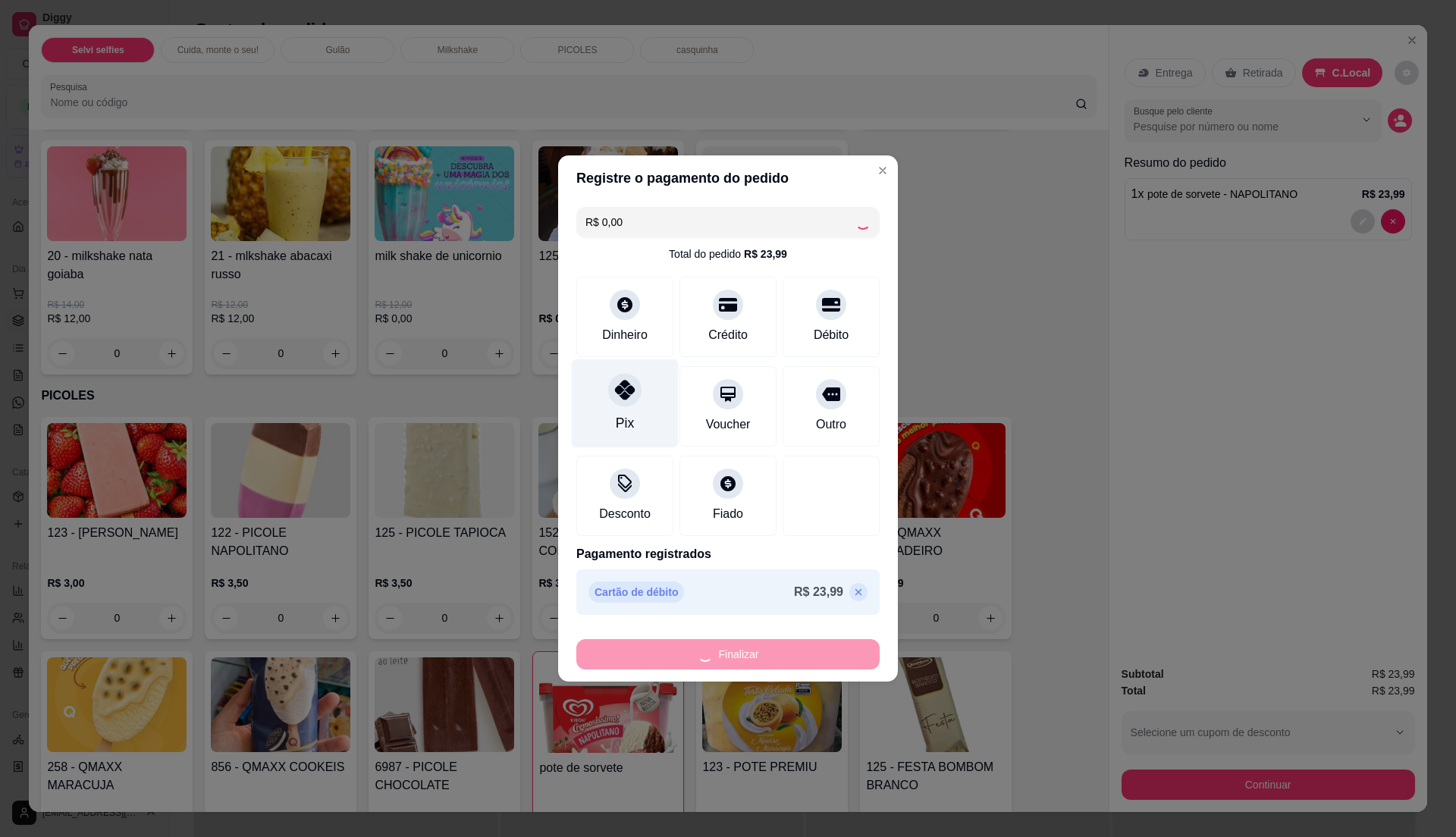
type input "0"
type input "-R$ 23,99"
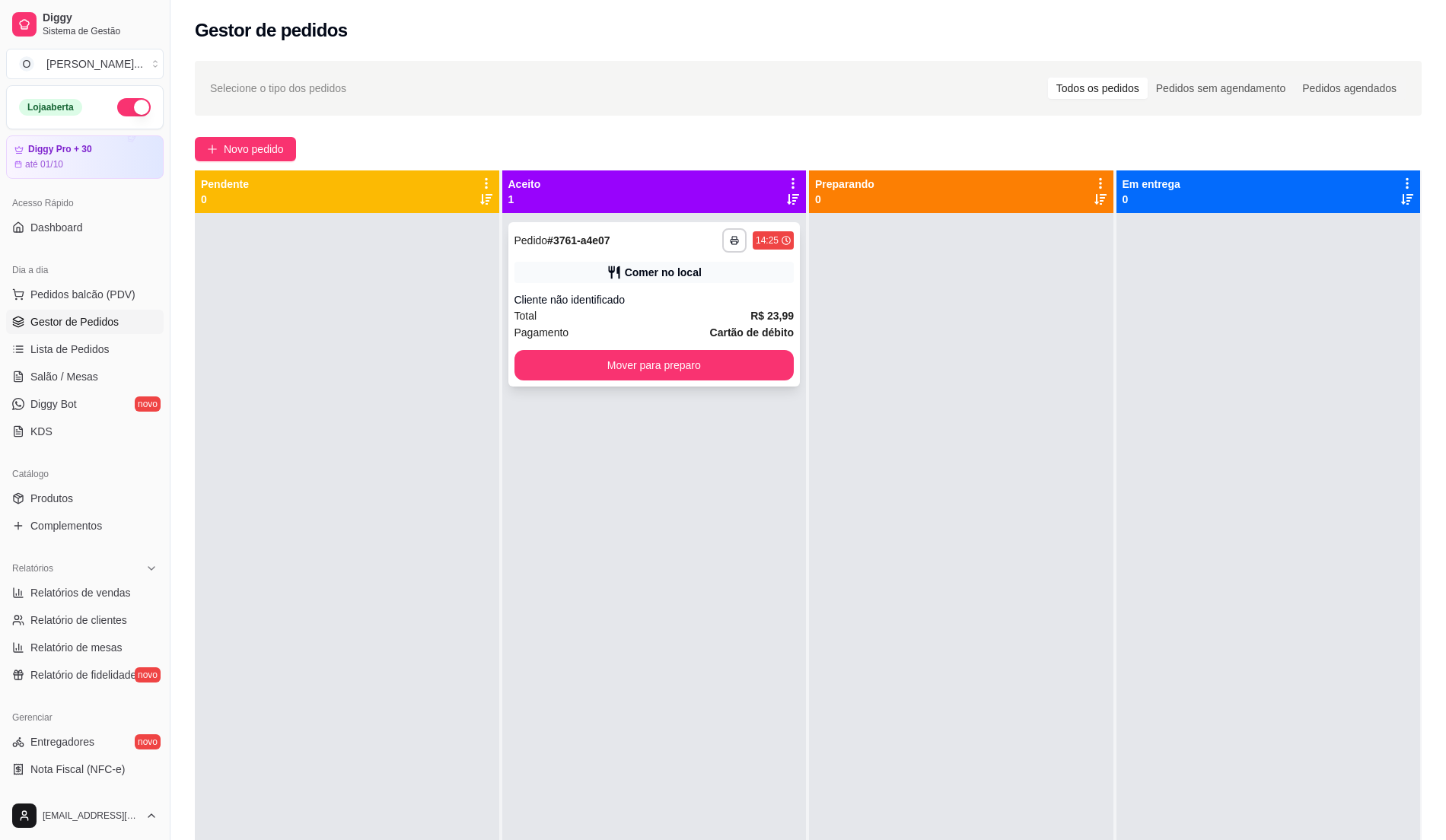
click at [665, 295] on div "Cliente não identificado" at bounding box center [654, 300] width 280 height 16
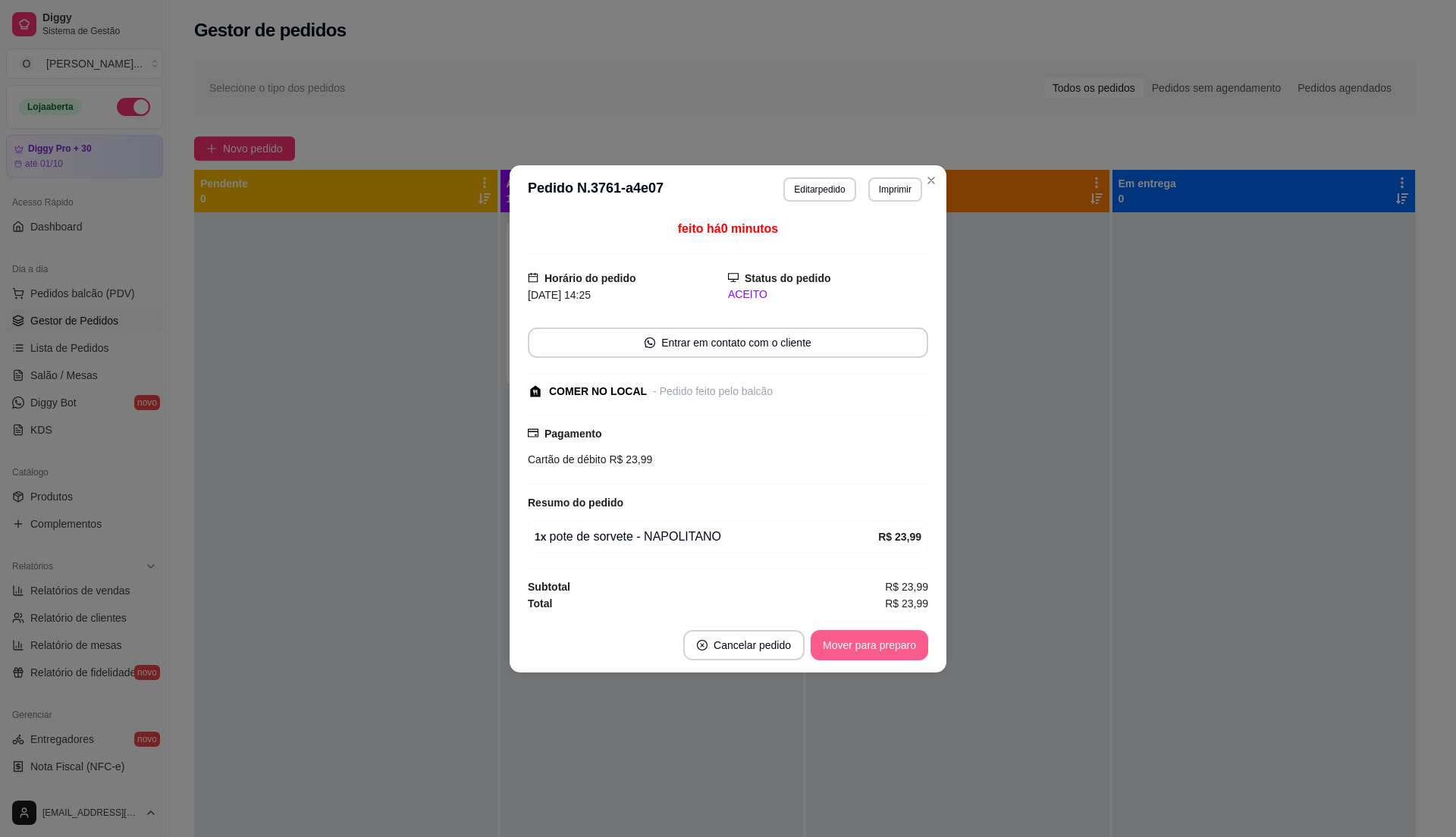
click at [862, 646] on button "Mover para preparo" at bounding box center [869, 645] width 118 height 30
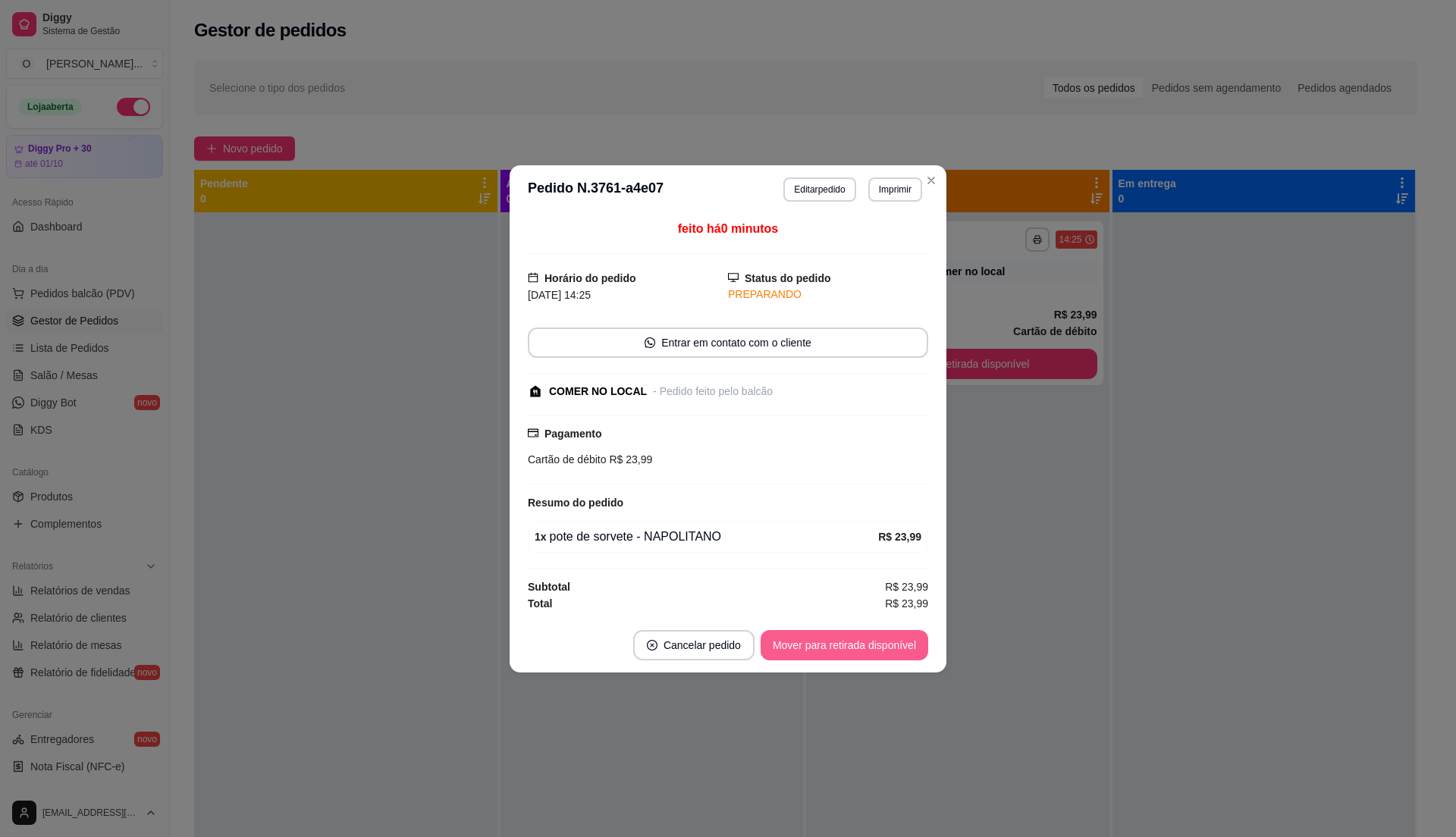
click at [862, 646] on button "Mover para retirada disponível" at bounding box center [844, 645] width 168 height 30
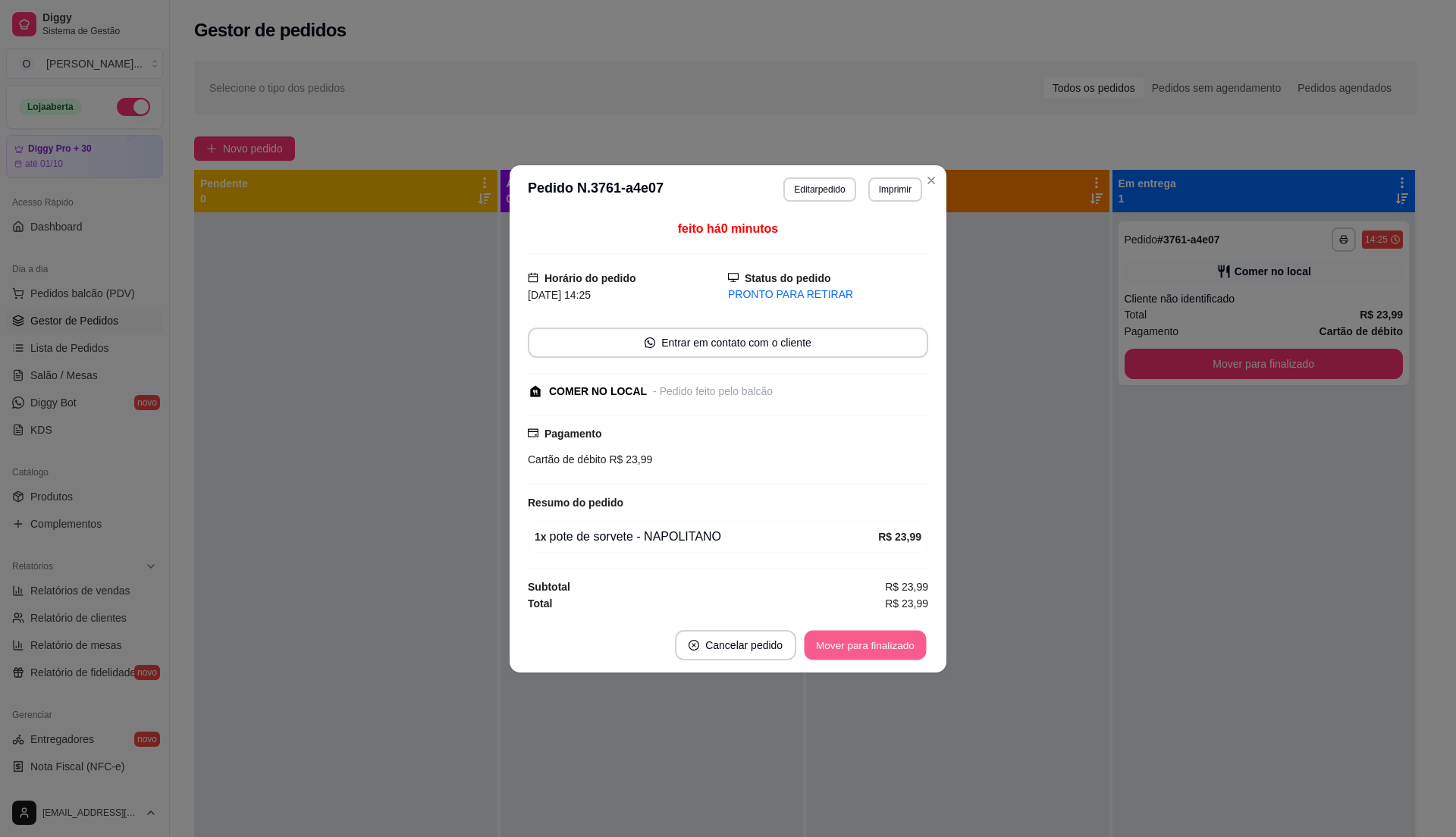
click at [862, 646] on button "Mover para finalizado" at bounding box center [865, 645] width 122 height 29
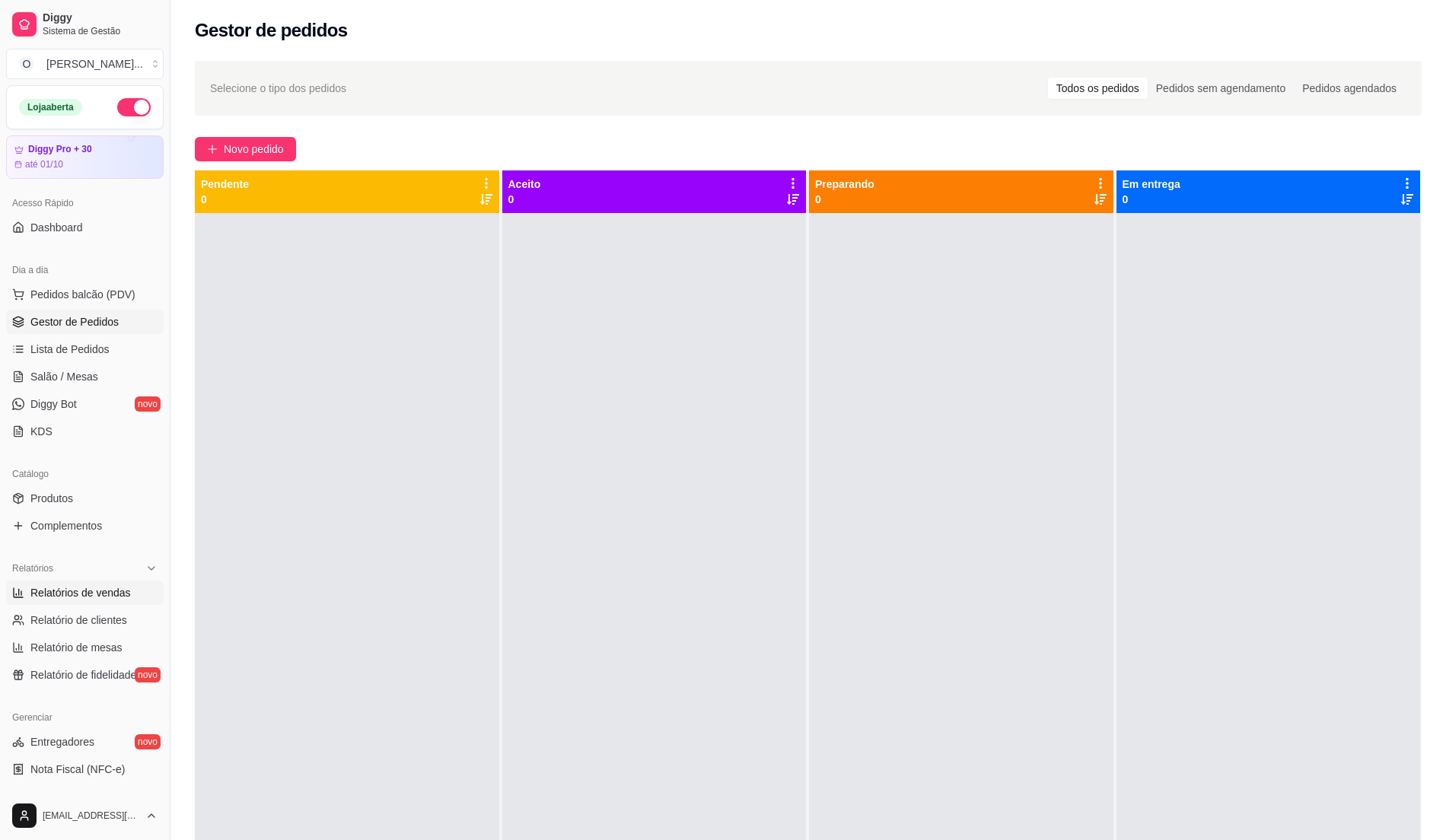
click at [89, 588] on span "Relatórios de vendas" at bounding box center [80, 593] width 100 height 16
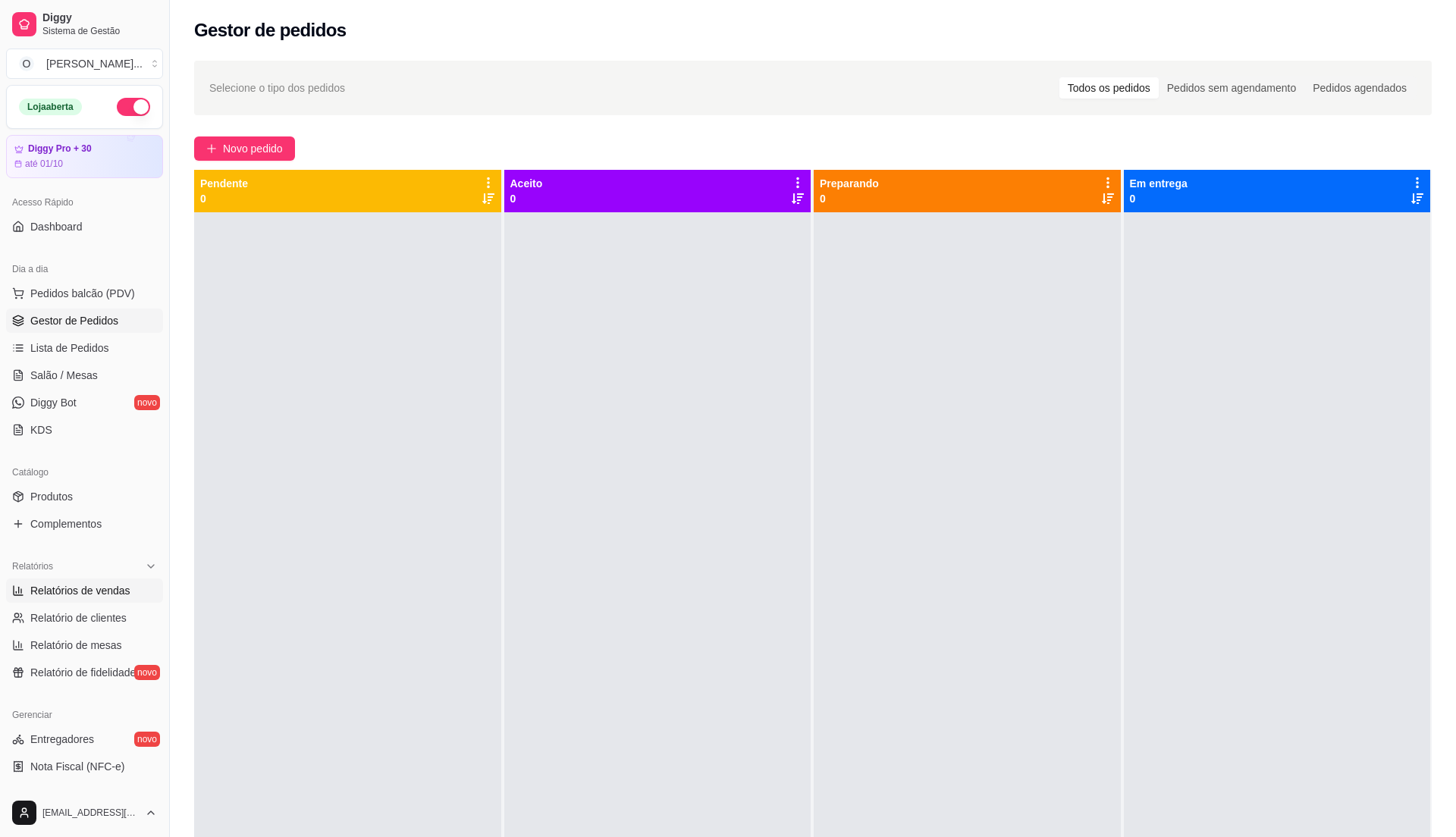
select select "ALL"
select select "0"
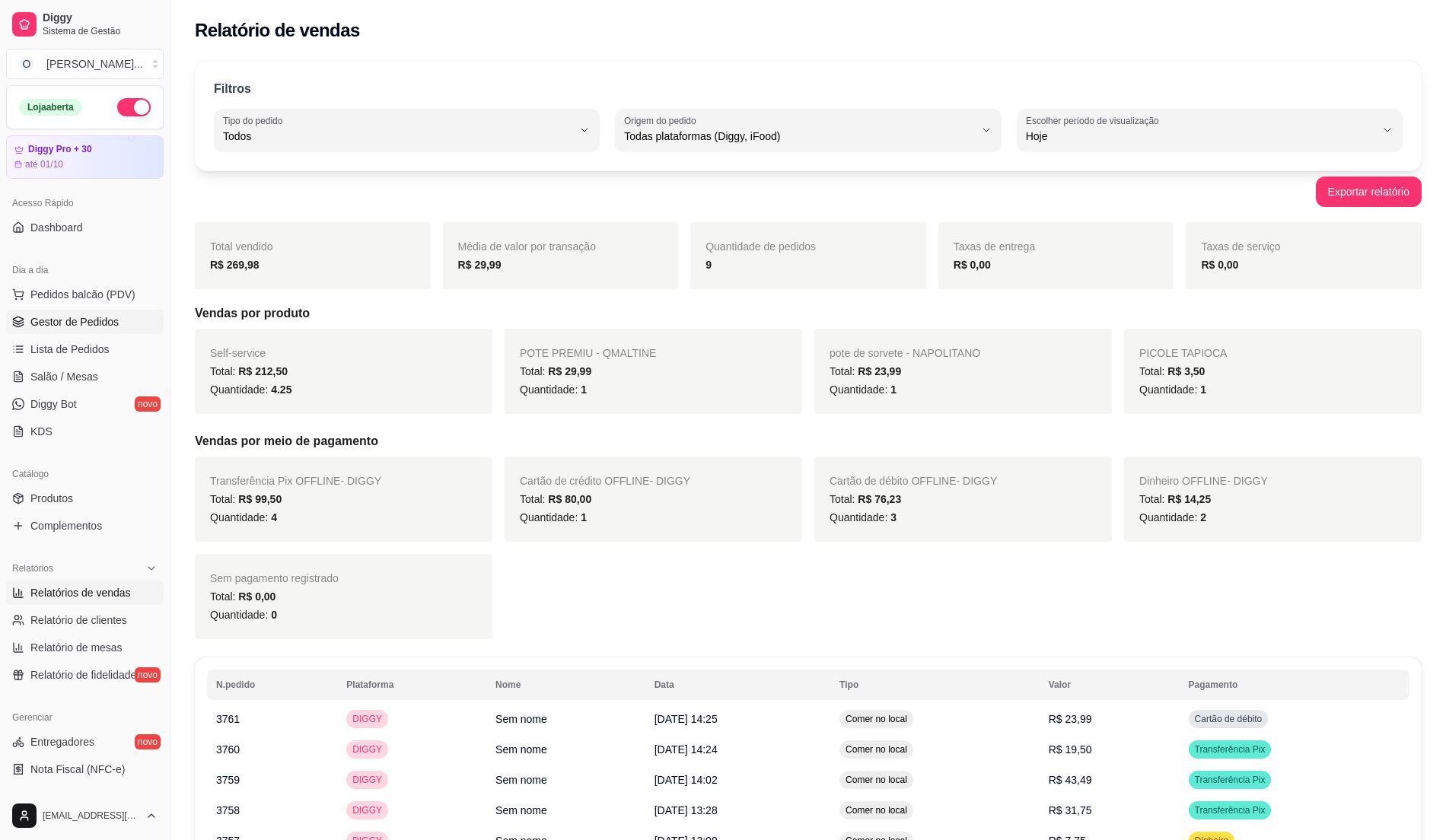
click at [104, 330] on span "Gestor de Pedidos" at bounding box center [74, 322] width 88 height 16
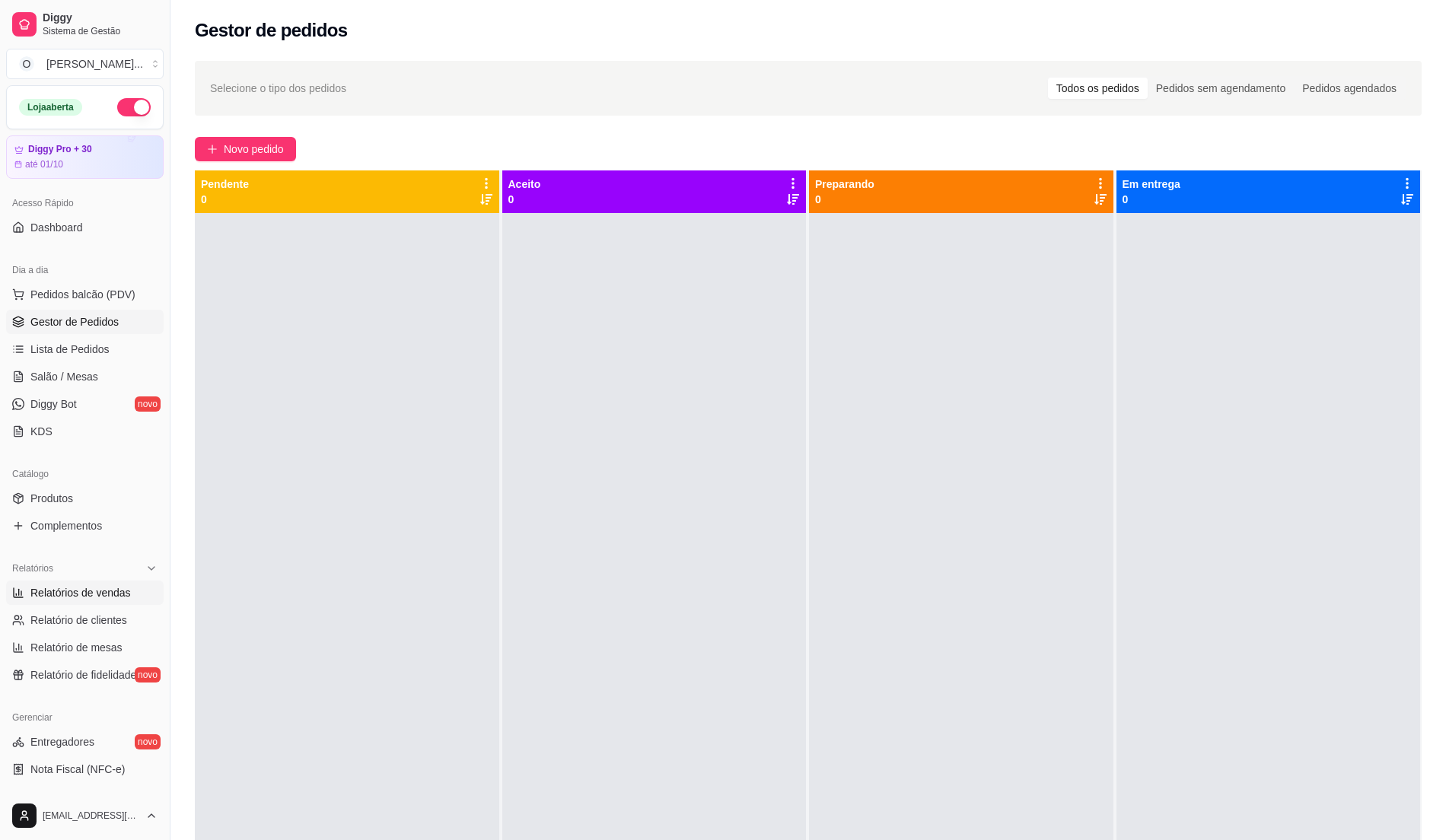
click at [120, 592] on span "Relatórios de vendas" at bounding box center [80, 593] width 100 height 16
select select "ALL"
select select "0"
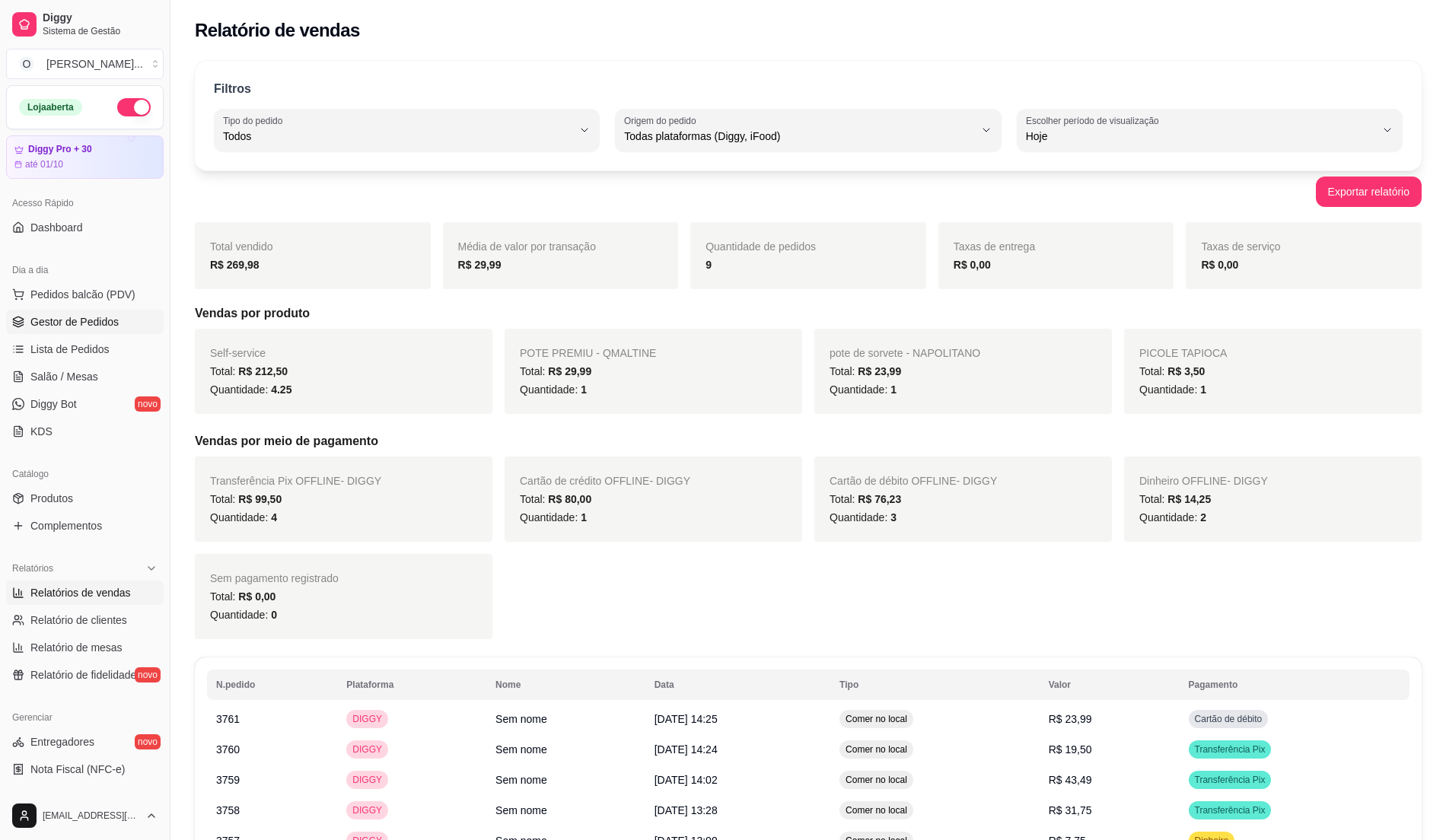
click at [114, 325] on span "Gestor de Pedidos" at bounding box center [74, 322] width 88 height 16
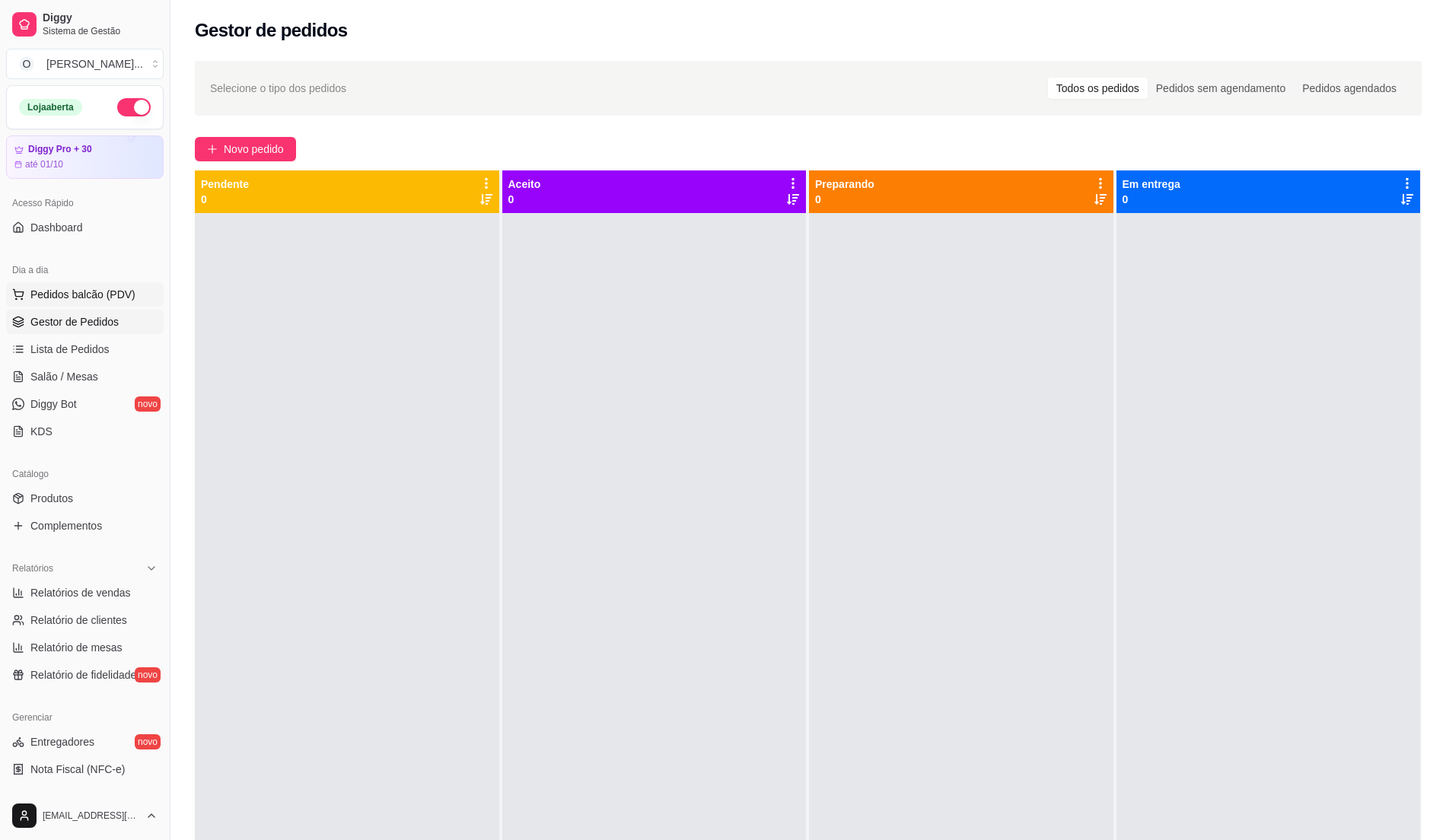
click at [106, 305] on button "Pedidos balcão (PDV)" at bounding box center [85, 294] width 157 height 24
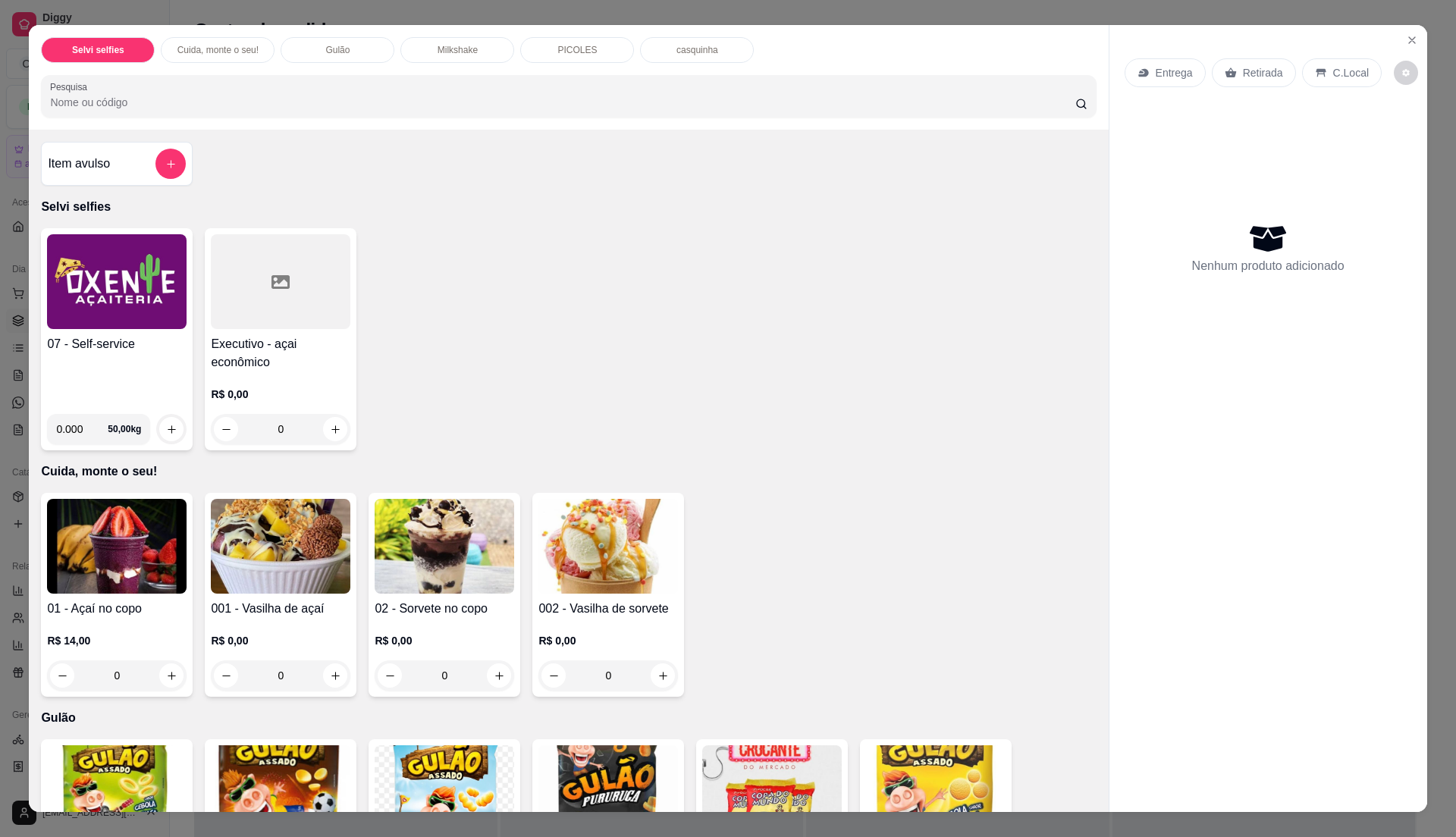
click at [112, 332] on div "07 - Self-service 0.000 50,00 kg" at bounding box center [117, 339] width 151 height 222
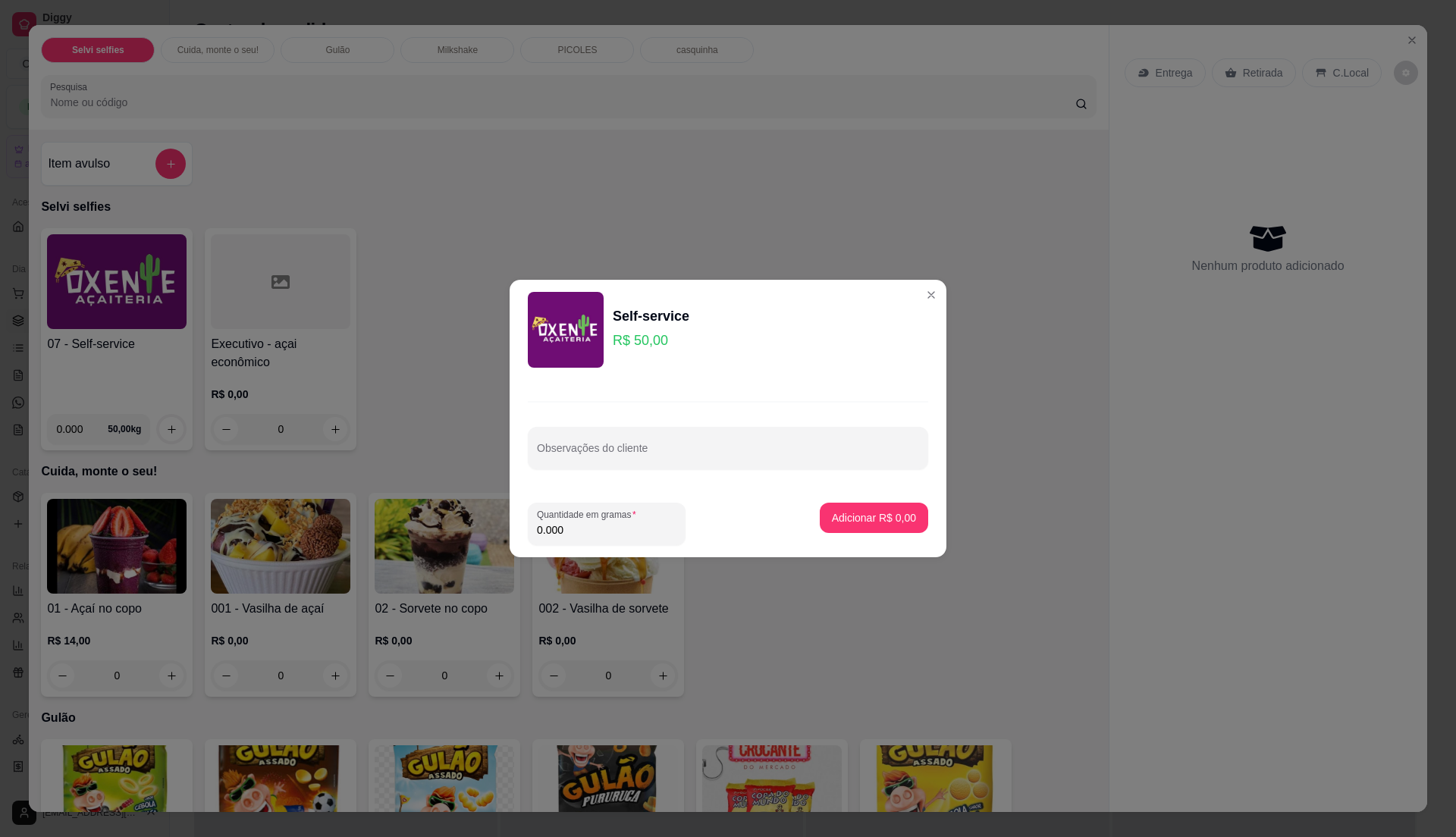
click at [606, 525] on input "0.000" at bounding box center [606, 530] width 139 height 15
click at [605, 531] on input "0" at bounding box center [606, 530] width 139 height 15
type input "0.34"
click at [884, 516] on p "Adicionar R$ 17,00" at bounding box center [870, 518] width 90 height 15
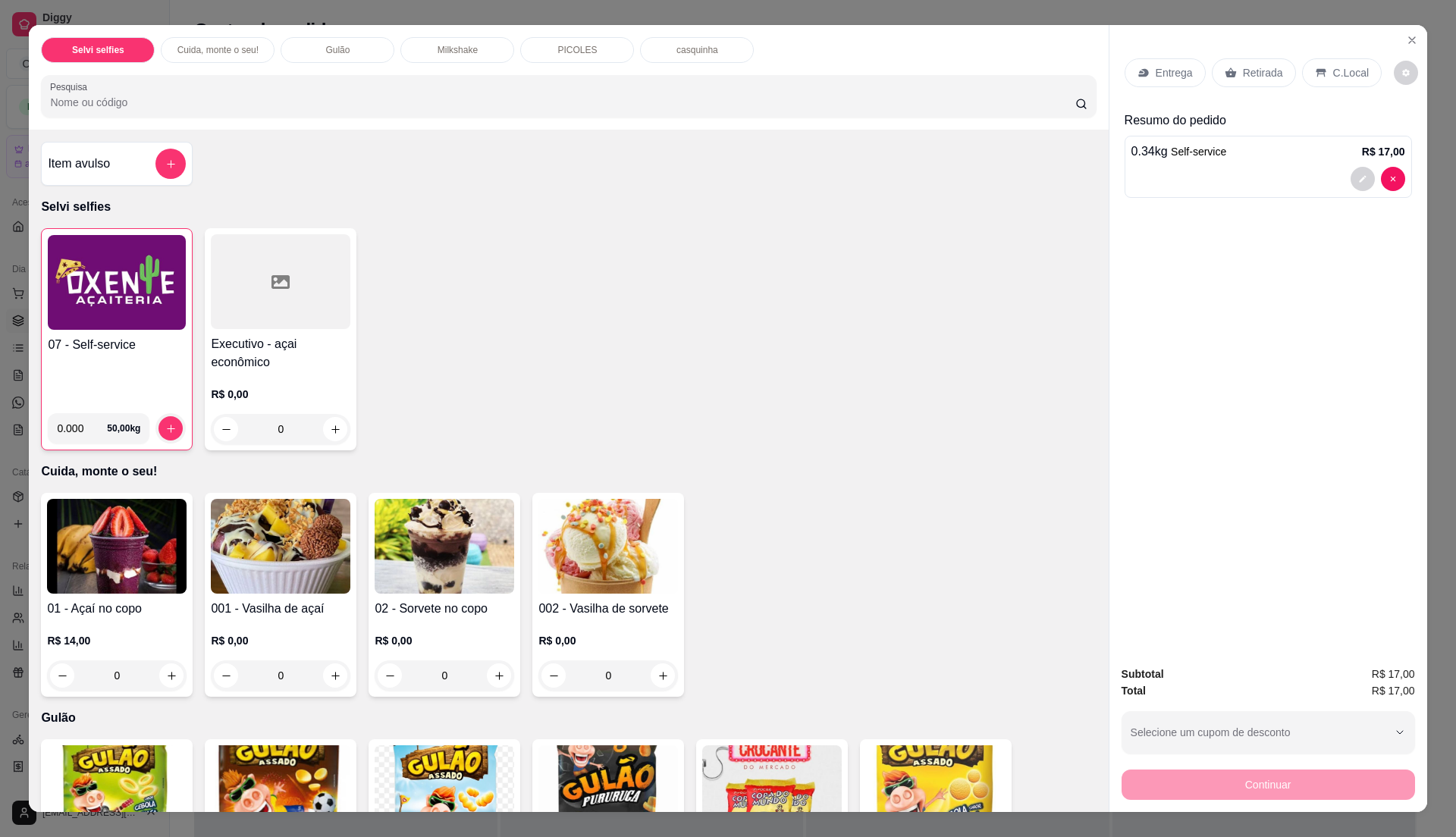
click at [1333, 70] on p "C.Local" at bounding box center [1350, 73] width 35 height 15
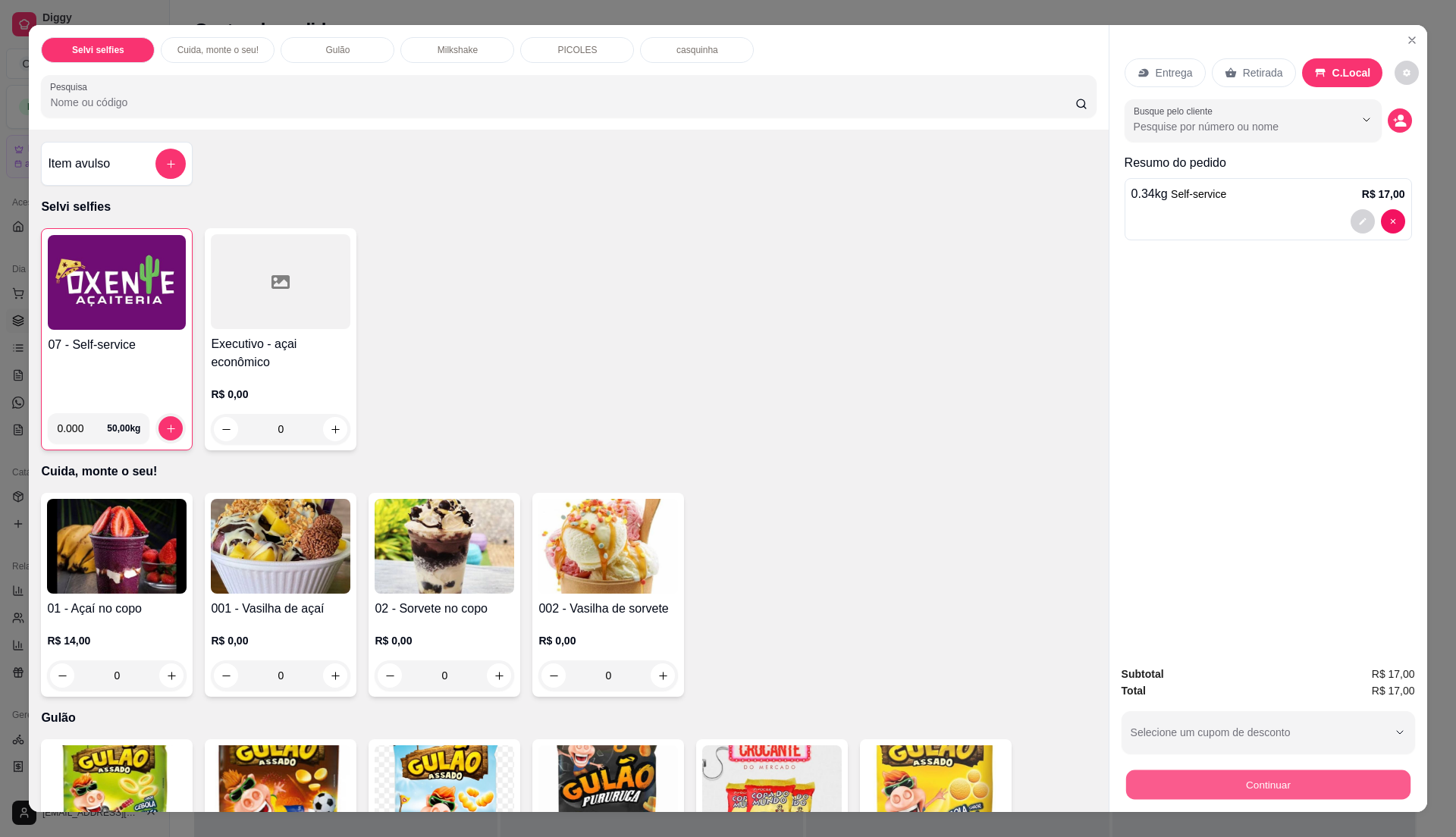
click at [1232, 783] on button "Continuar" at bounding box center [1267, 785] width 285 height 29
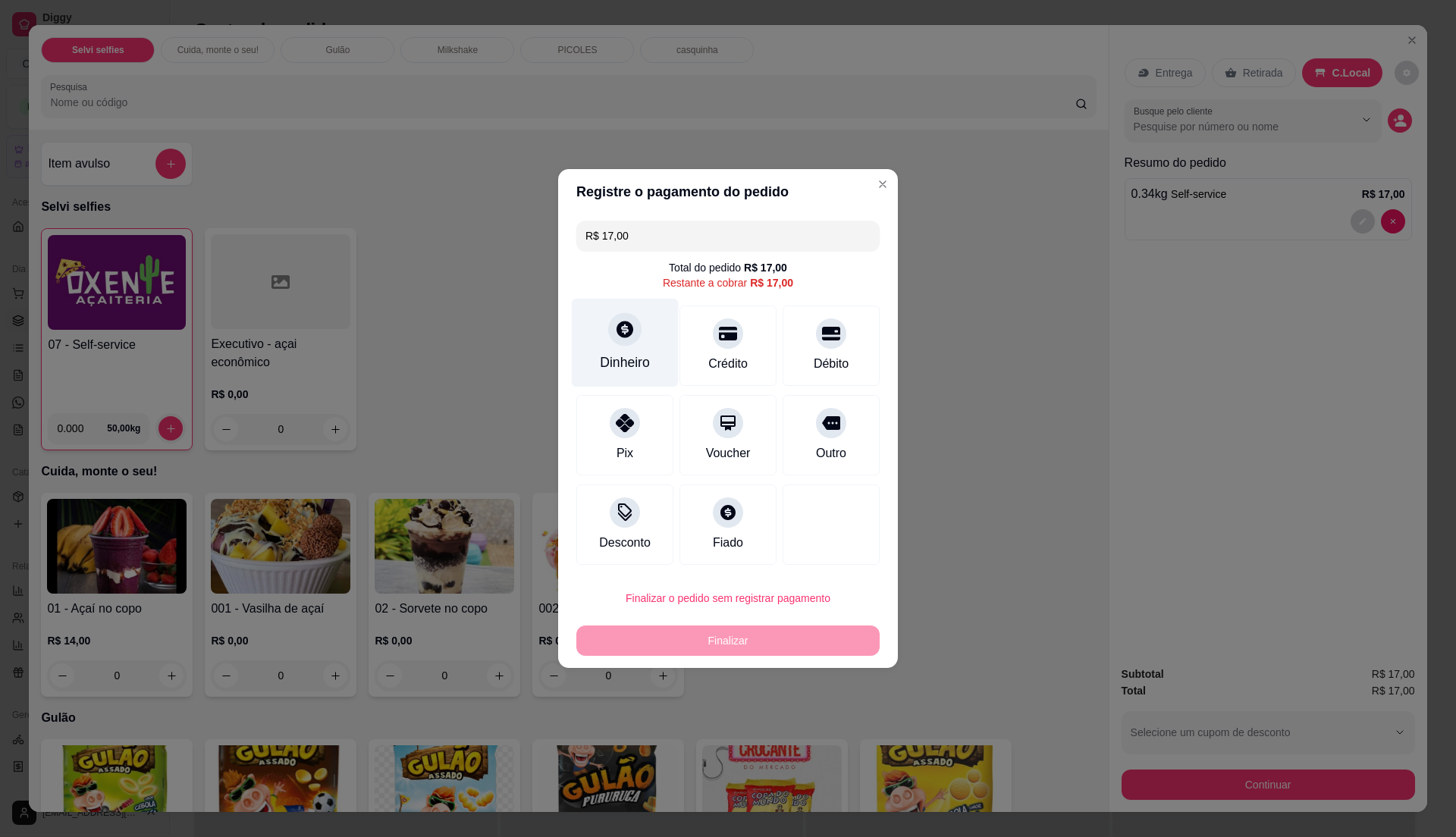
click at [629, 358] on div "Dinheiro" at bounding box center [624, 362] width 50 height 20
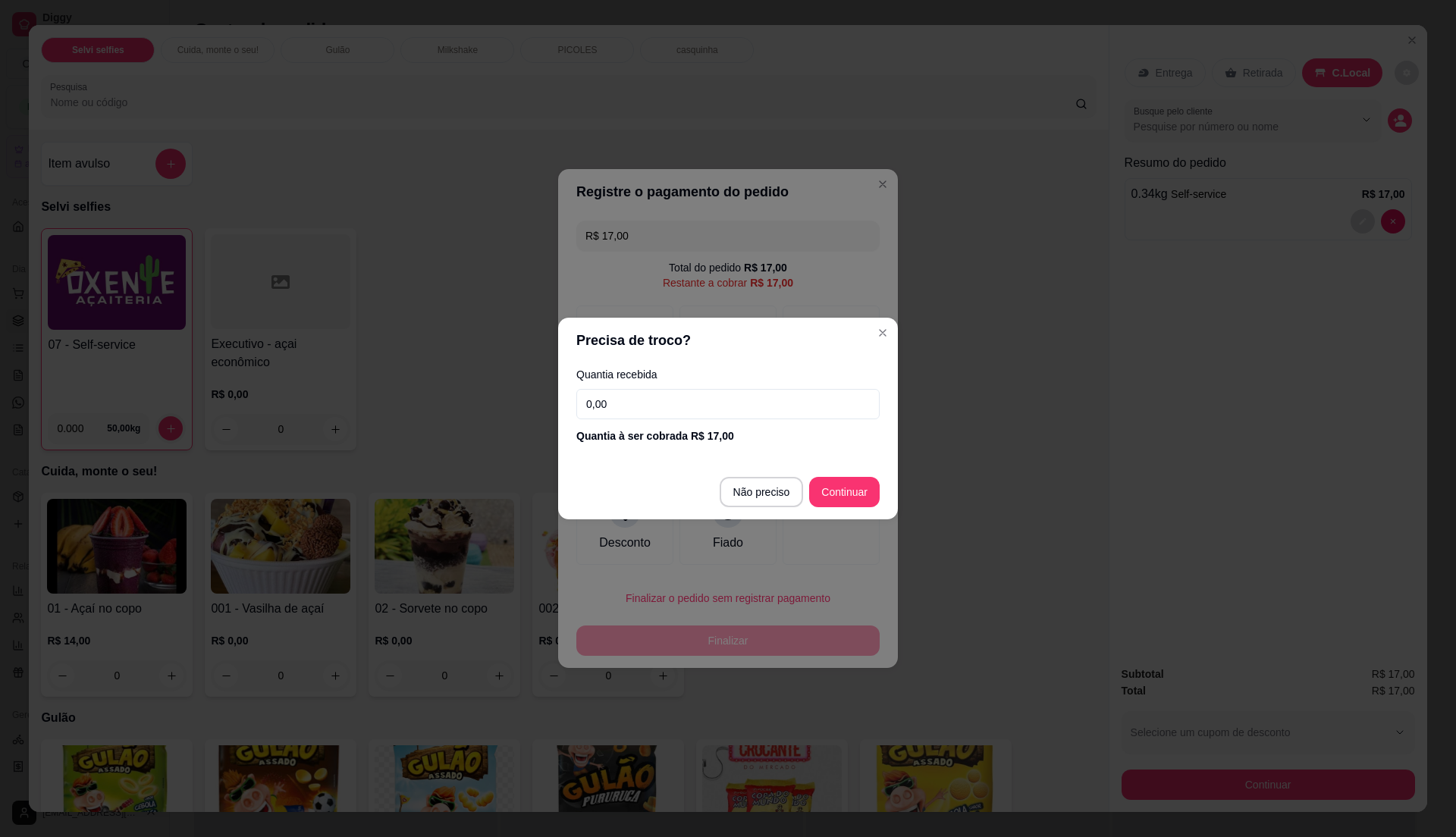
click at [632, 407] on input "0,00" at bounding box center [728, 403] width 304 height 30
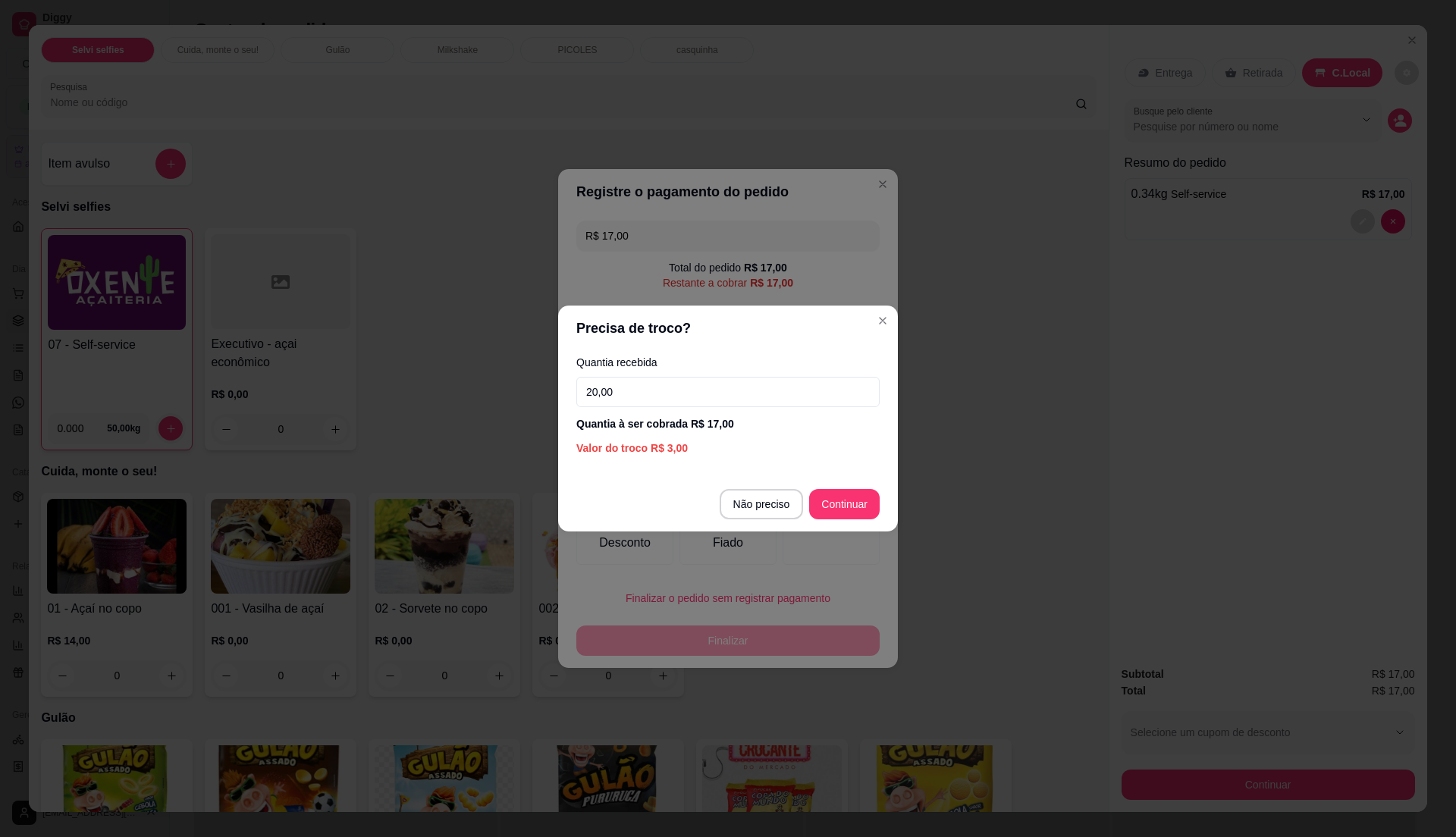
type input "20,00"
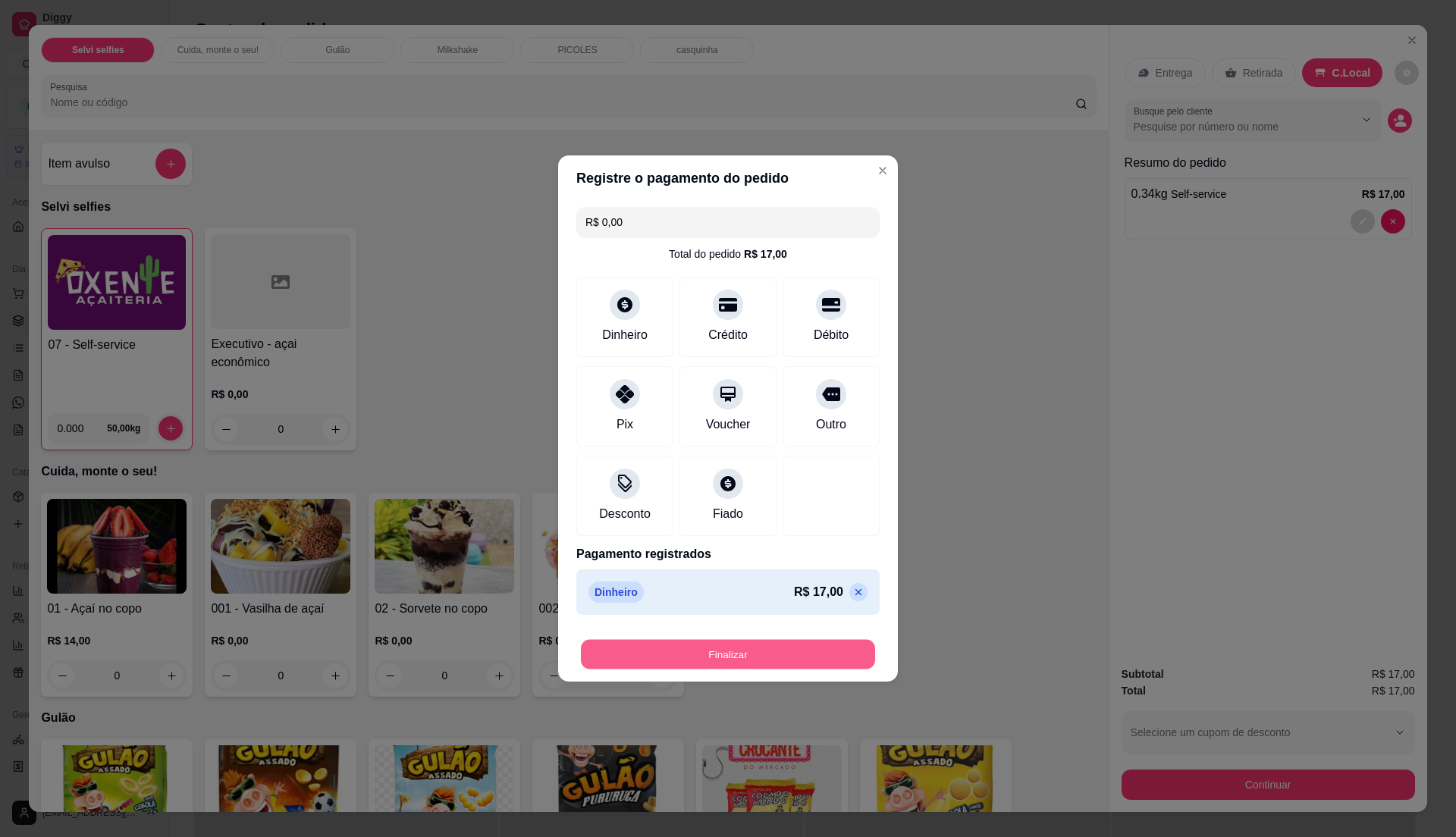
click at [808, 656] on button "Finalizar" at bounding box center [728, 655] width 294 height 29
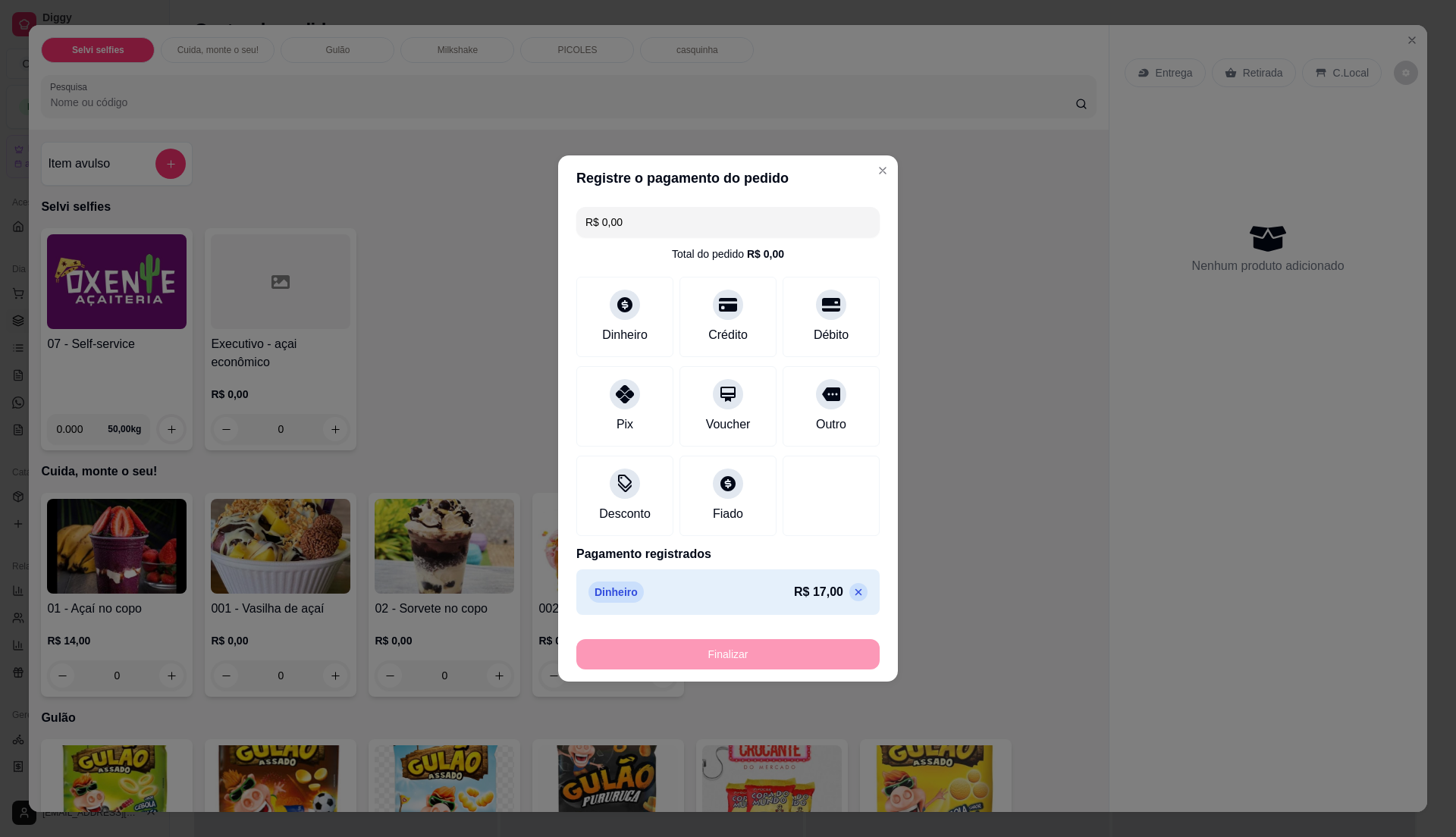
type input "-R$ 17,00"
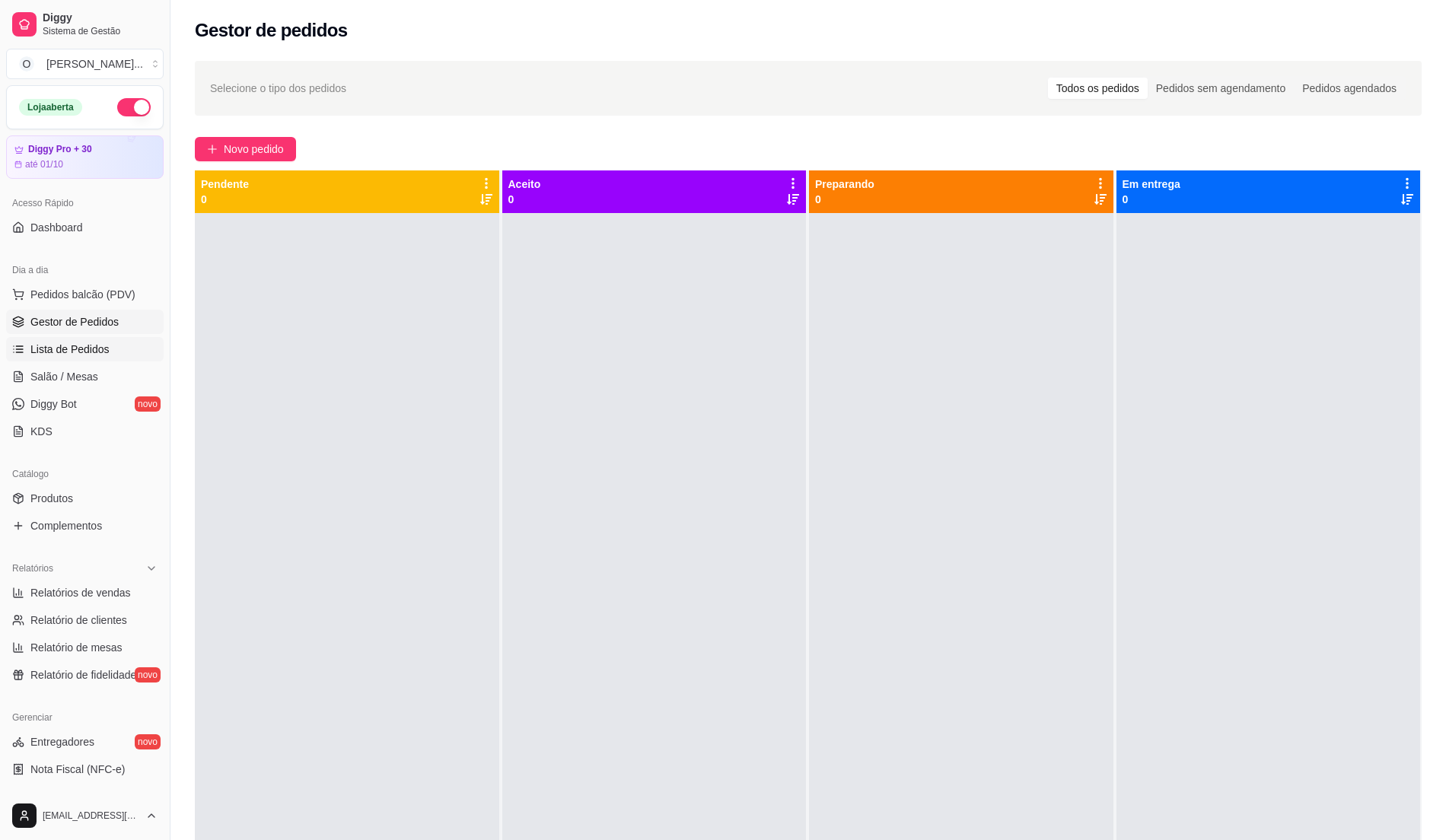
click at [88, 344] on span "Lista de Pedidos" at bounding box center [70, 350] width 79 height 16
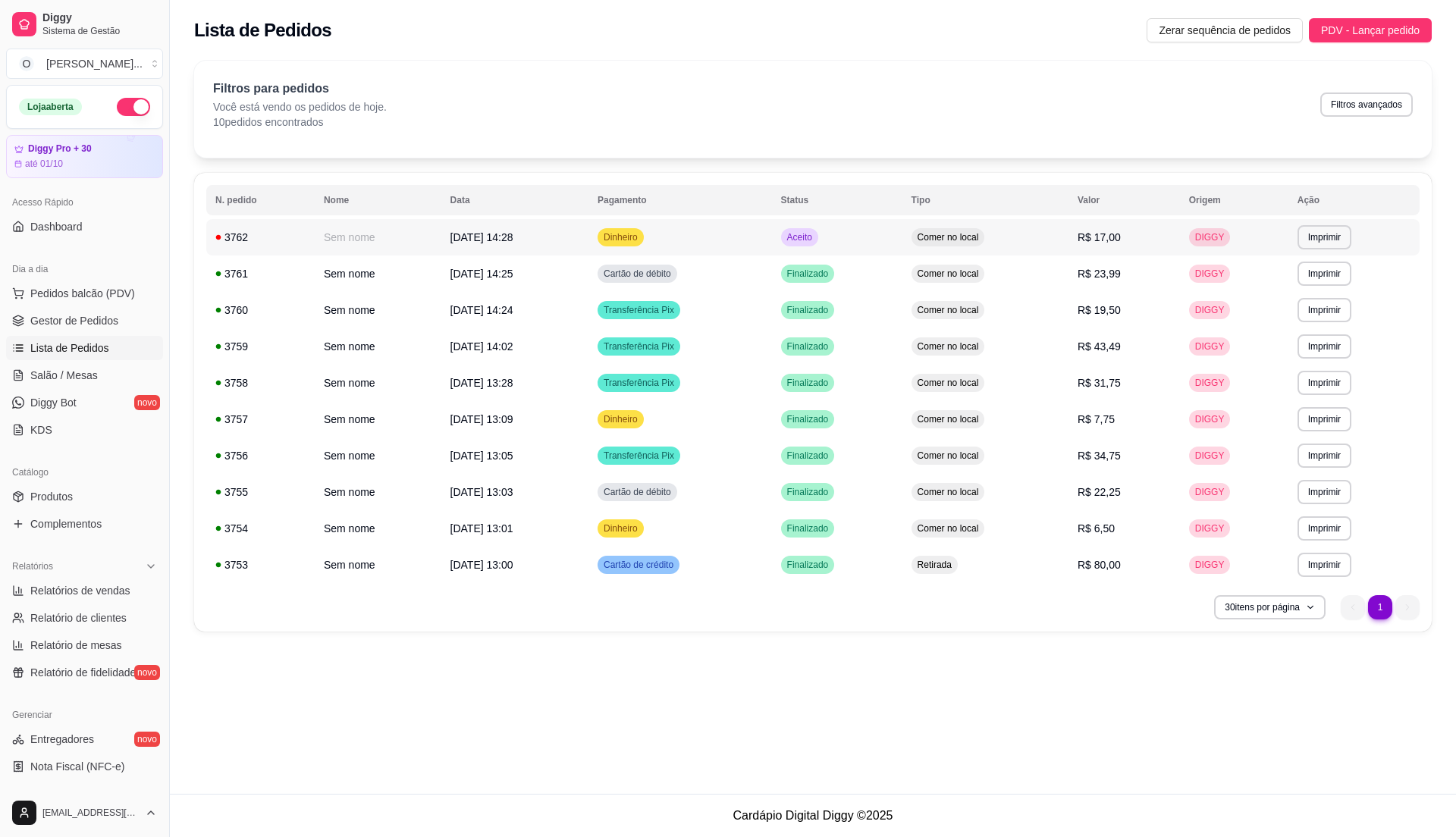
click at [1004, 237] on td "Comer no local" at bounding box center [985, 237] width 166 height 36
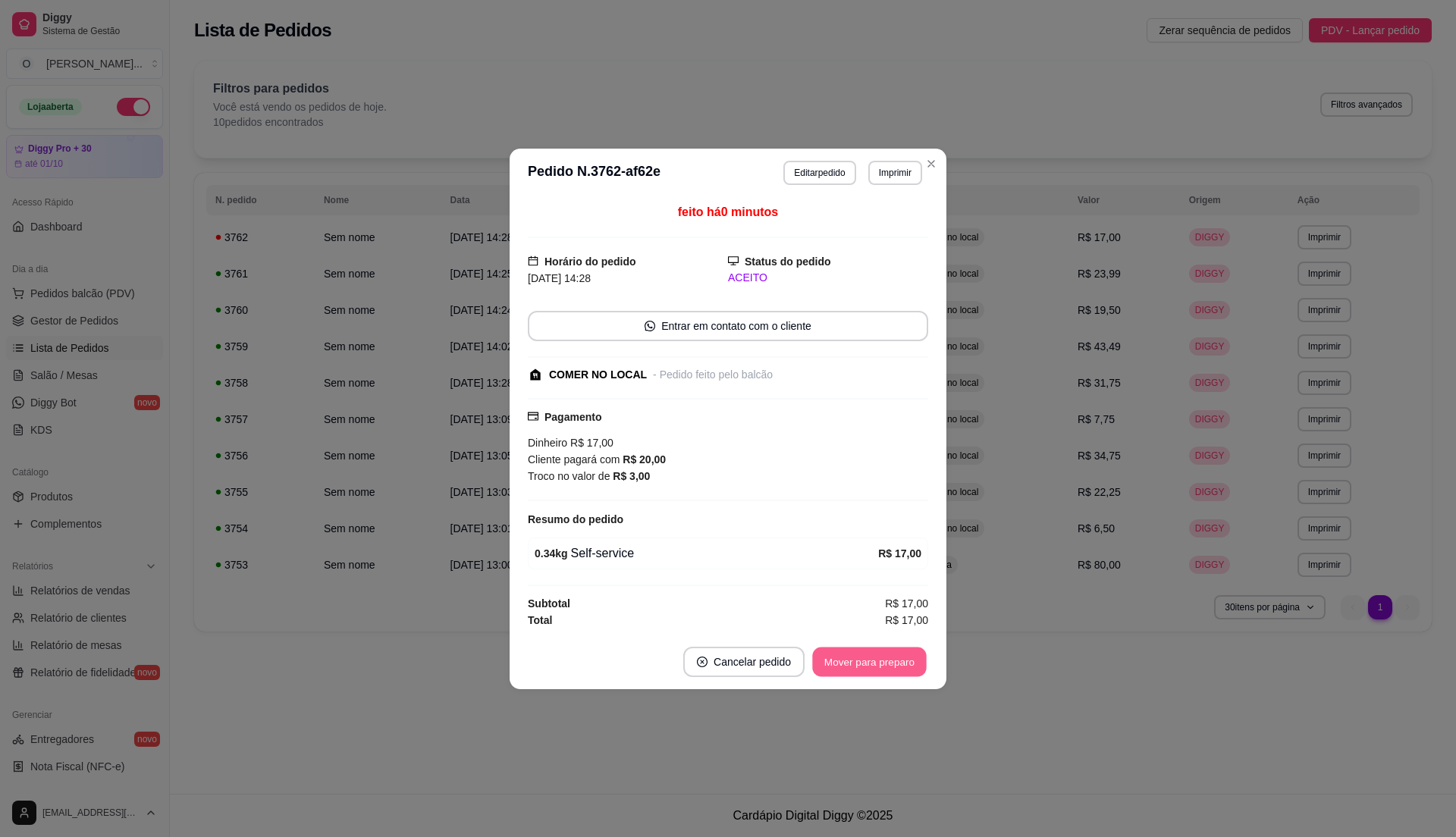
click at [868, 652] on button "Mover para preparo" at bounding box center [869, 662] width 114 height 29
click at [866, 653] on button "Mover para retirada disponível" at bounding box center [844, 662] width 168 height 30
click at [866, 653] on button "Mover para finalizado" at bounding box center [865, 662] width 122 height 29
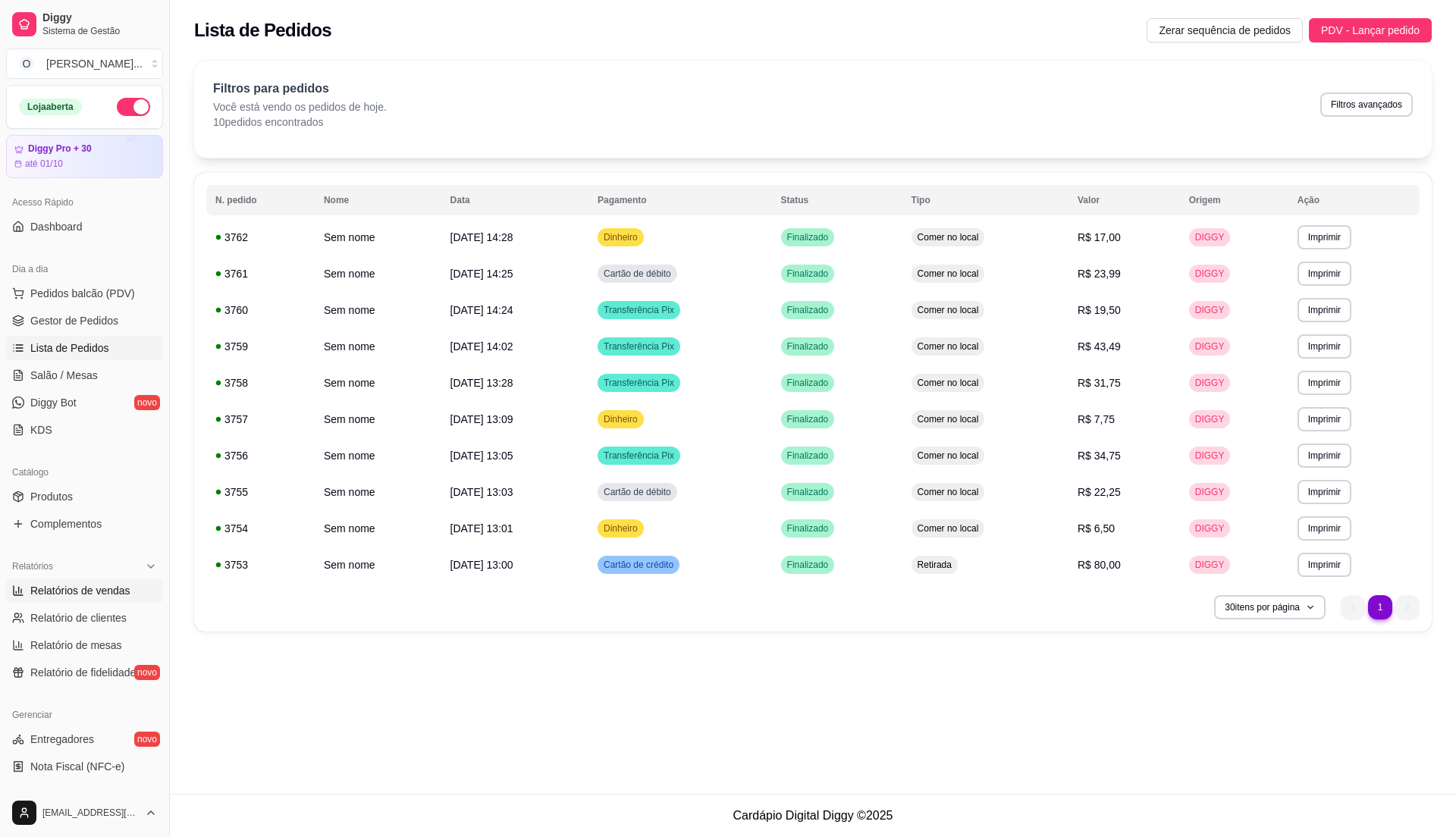
click at [111, 580] on link "Relatórios de vendas" at bounding box center [84, 591] width 157 height 24
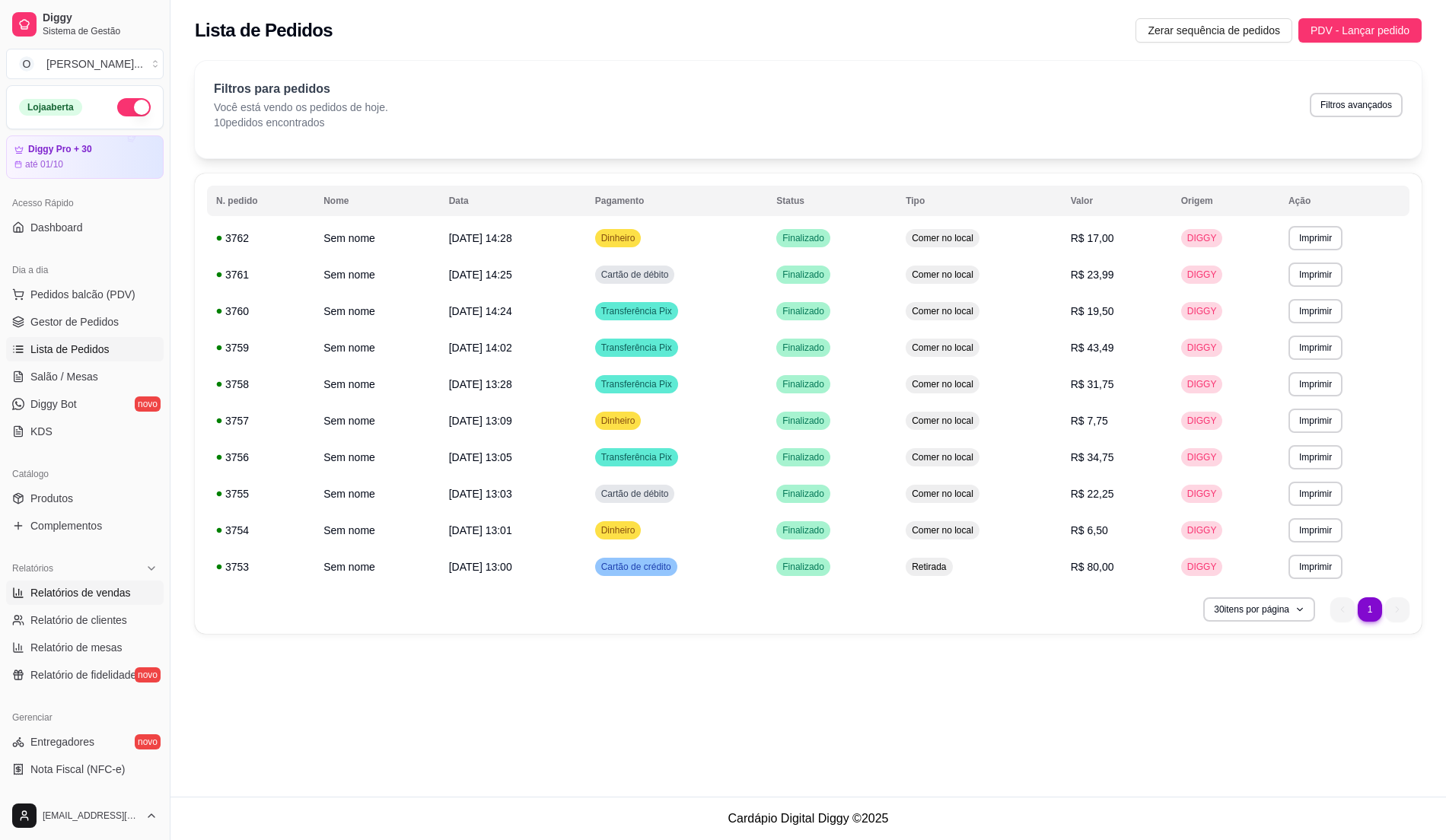
select select "ALL"
select select "0"
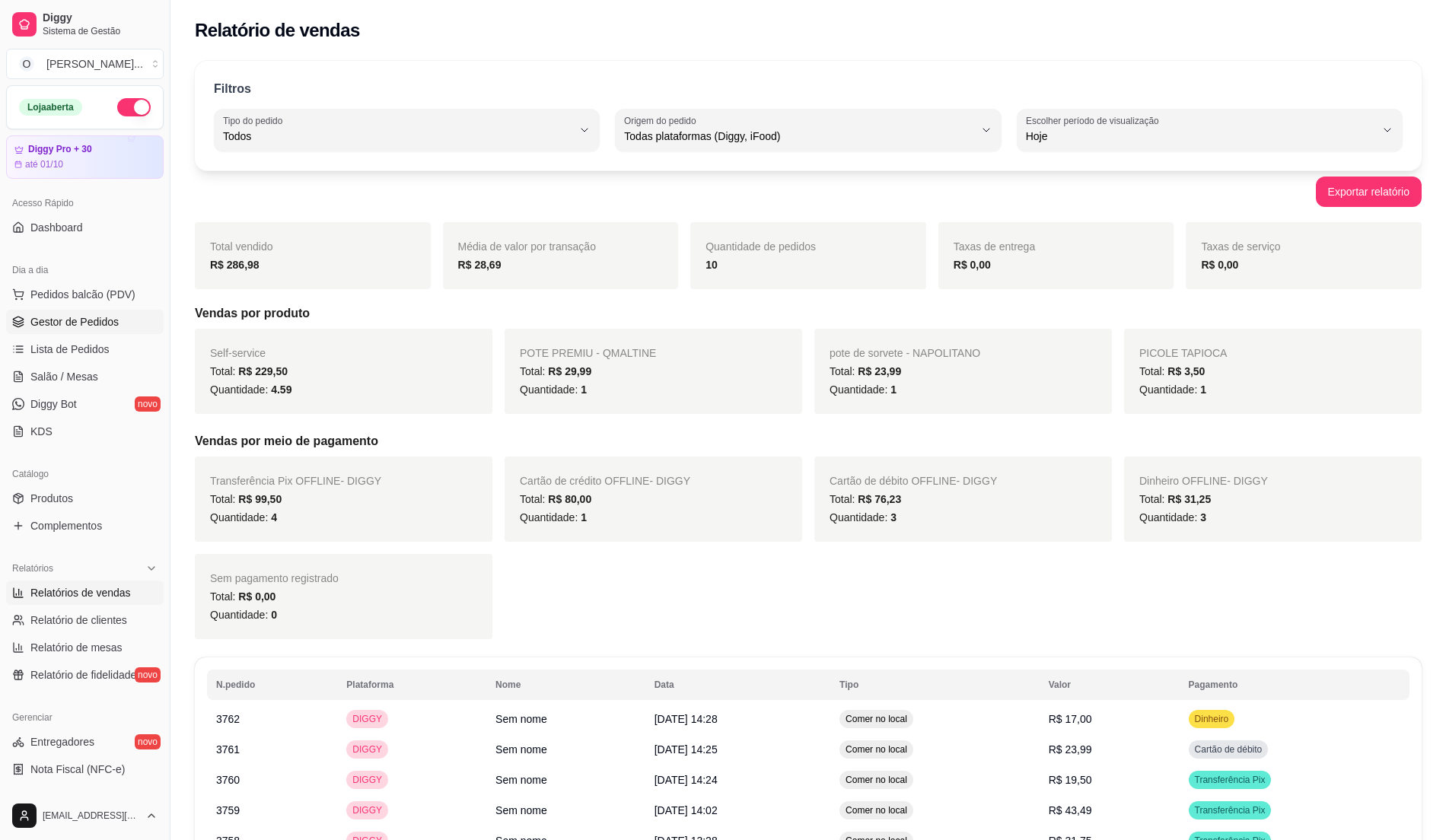
click at [93, 320] on span "Gestor de Pedidos" at bounding box center [74, 322] width 88 height 16
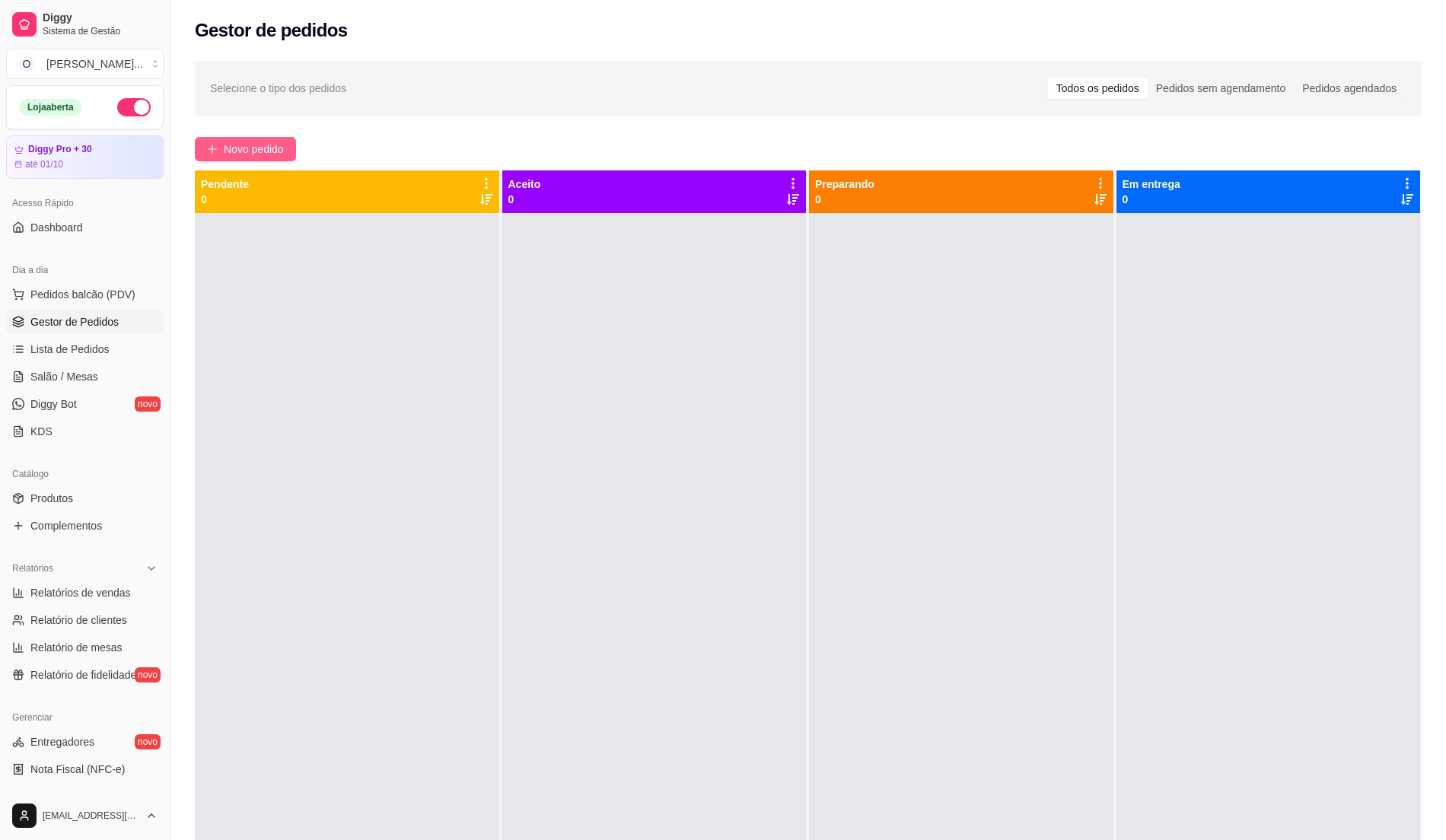
click at [257, 144] on span "Novo pedido" at bounding box center [254, 148] width 60 height 16
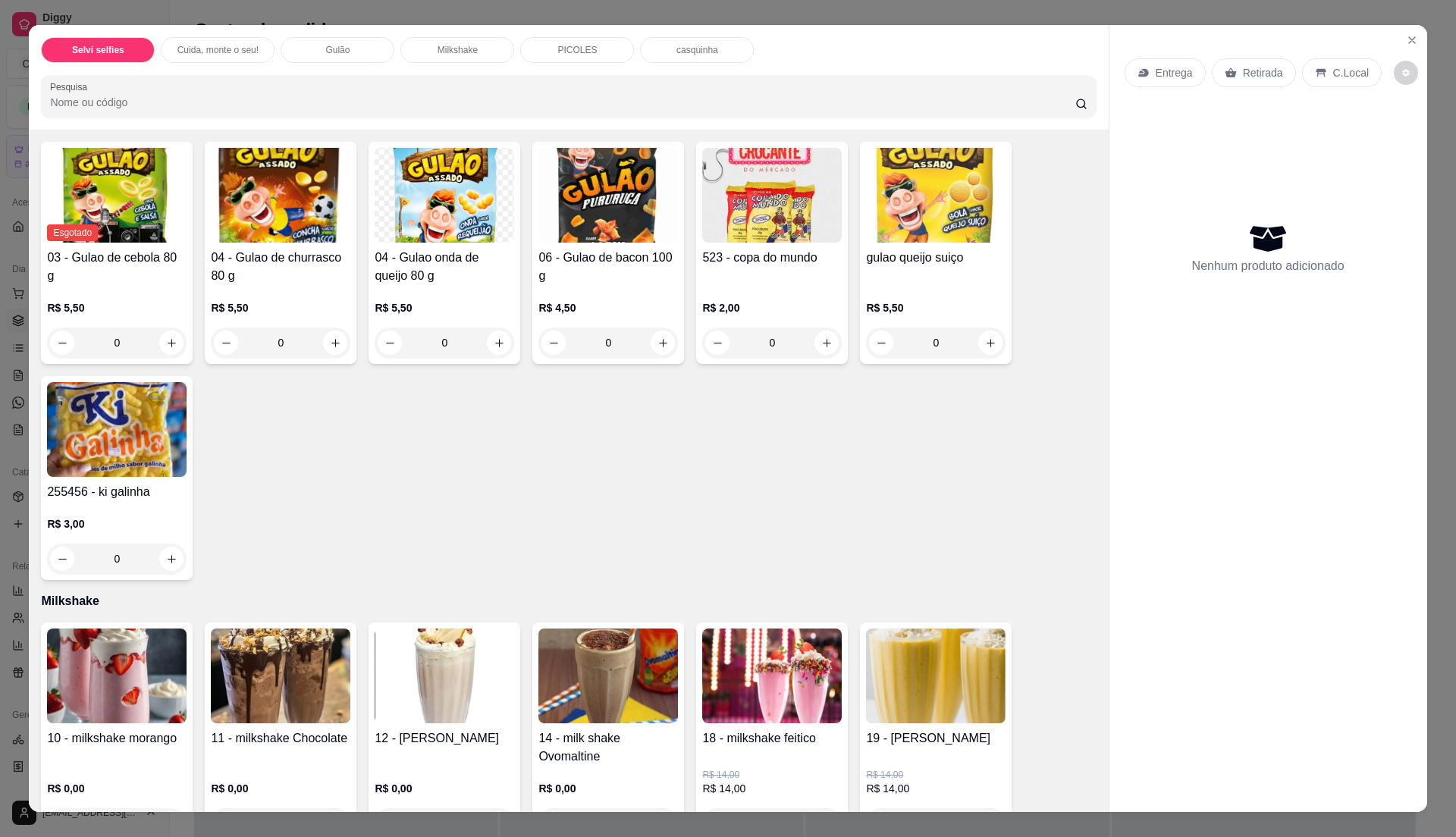
scroll to position [606, 0]
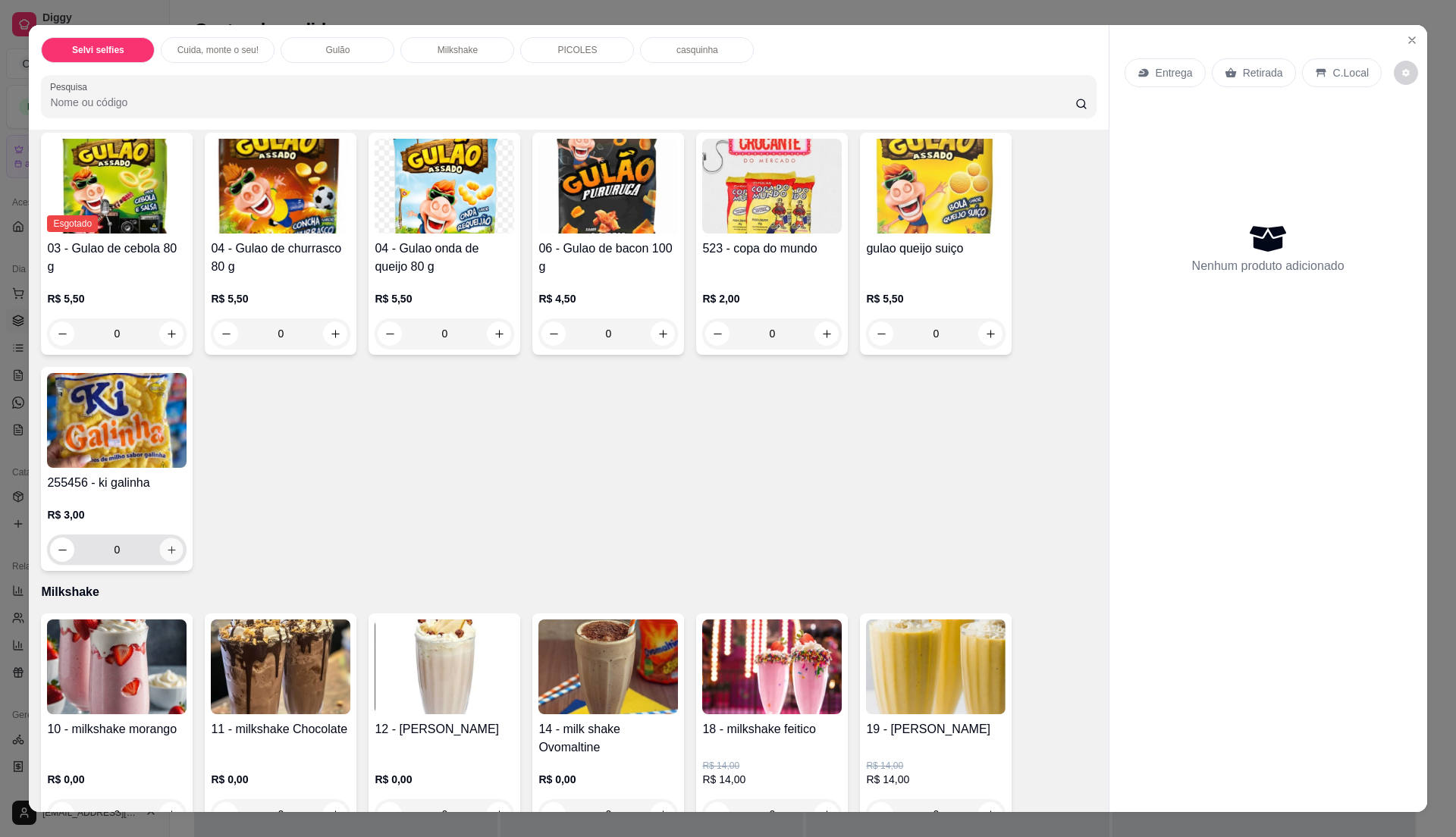
click at [168, 554] on icon "increase-product-quantity" at bounding box center [171, 550] width 8 height 8
type input "1"
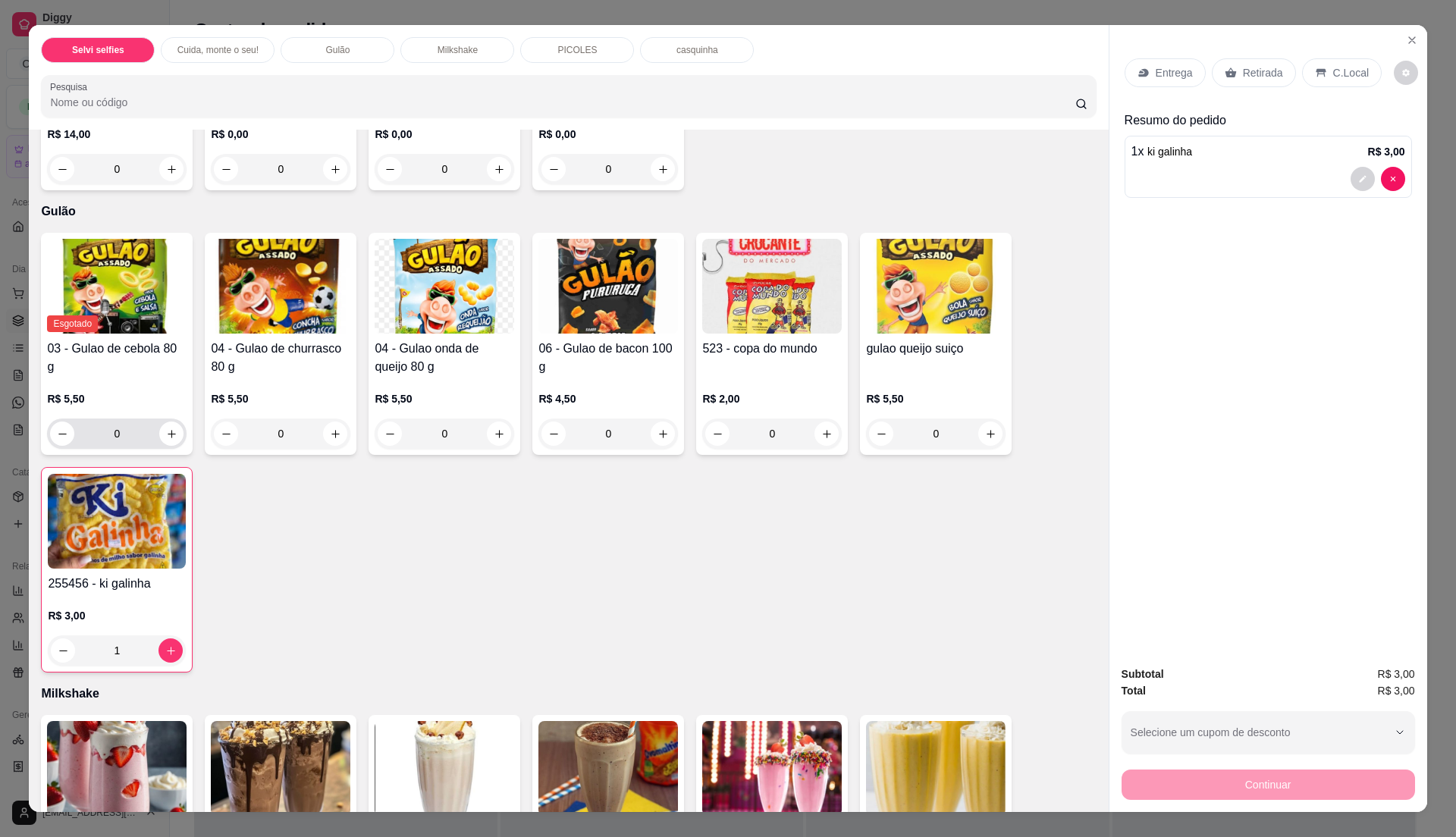
scroll to position [505, 0]
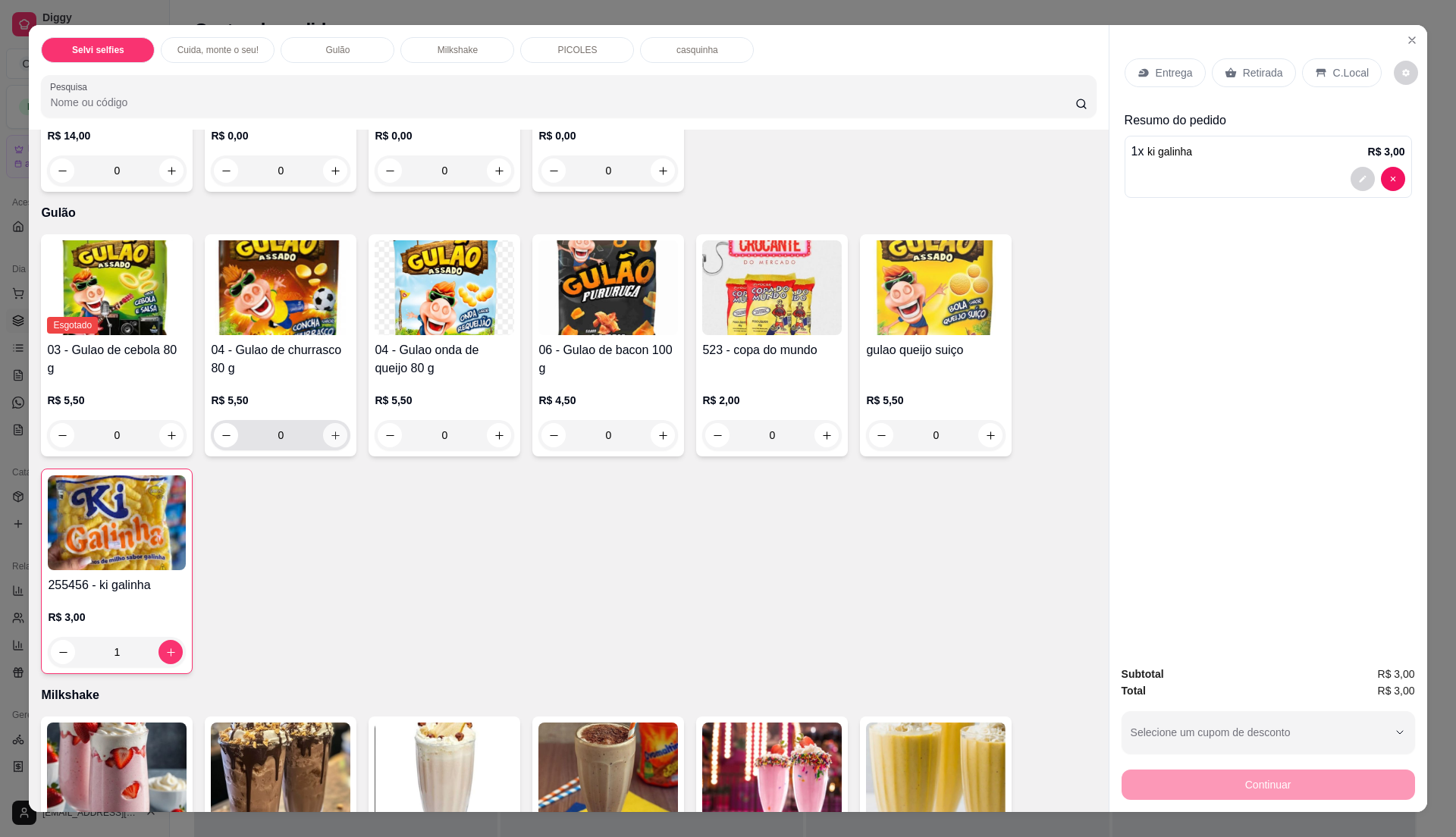
click at [329, 441] on button "increase-product-quantity" at bounding box center [335, 435] width 24 height 24
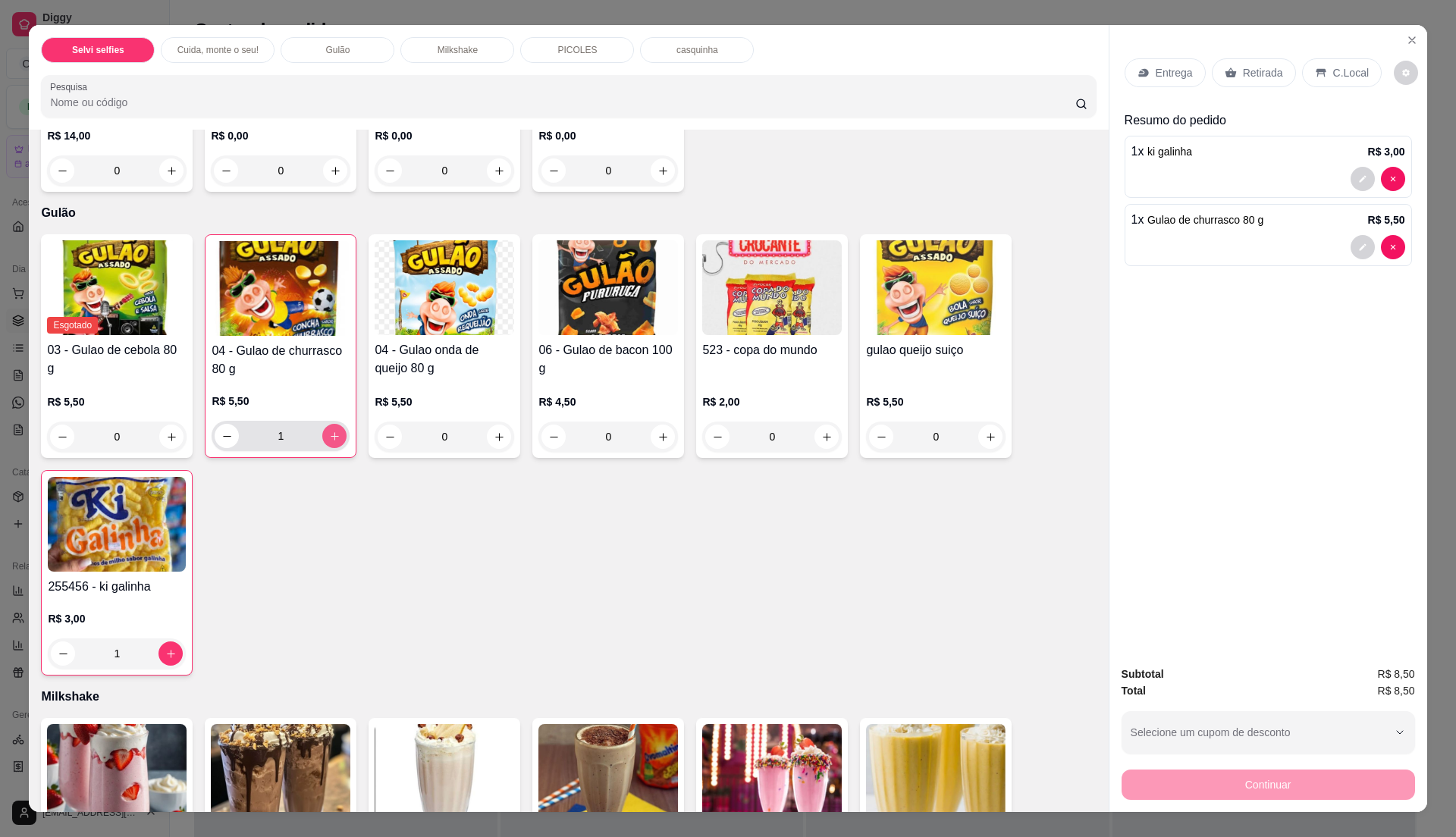
click at [329, 441] on icon "increase-product-quantity" at bounding box center [335, 436] width 11 height 11
type input "2"
click at [499, 440] on button "increase-product-quantity" at bounding box center [499, 437] width 23 height 23
type input "1"
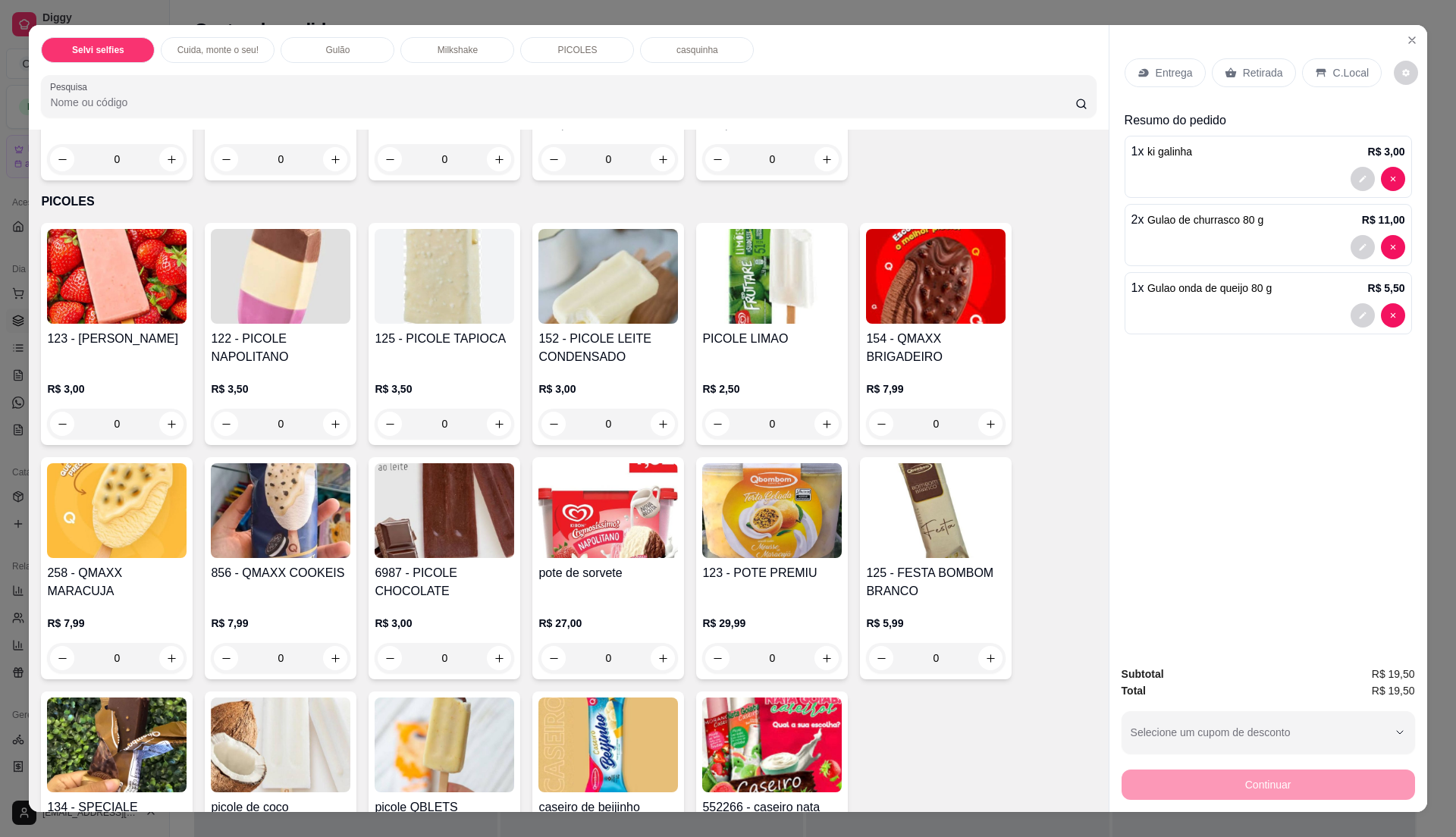
scroll to position [1517, 0]
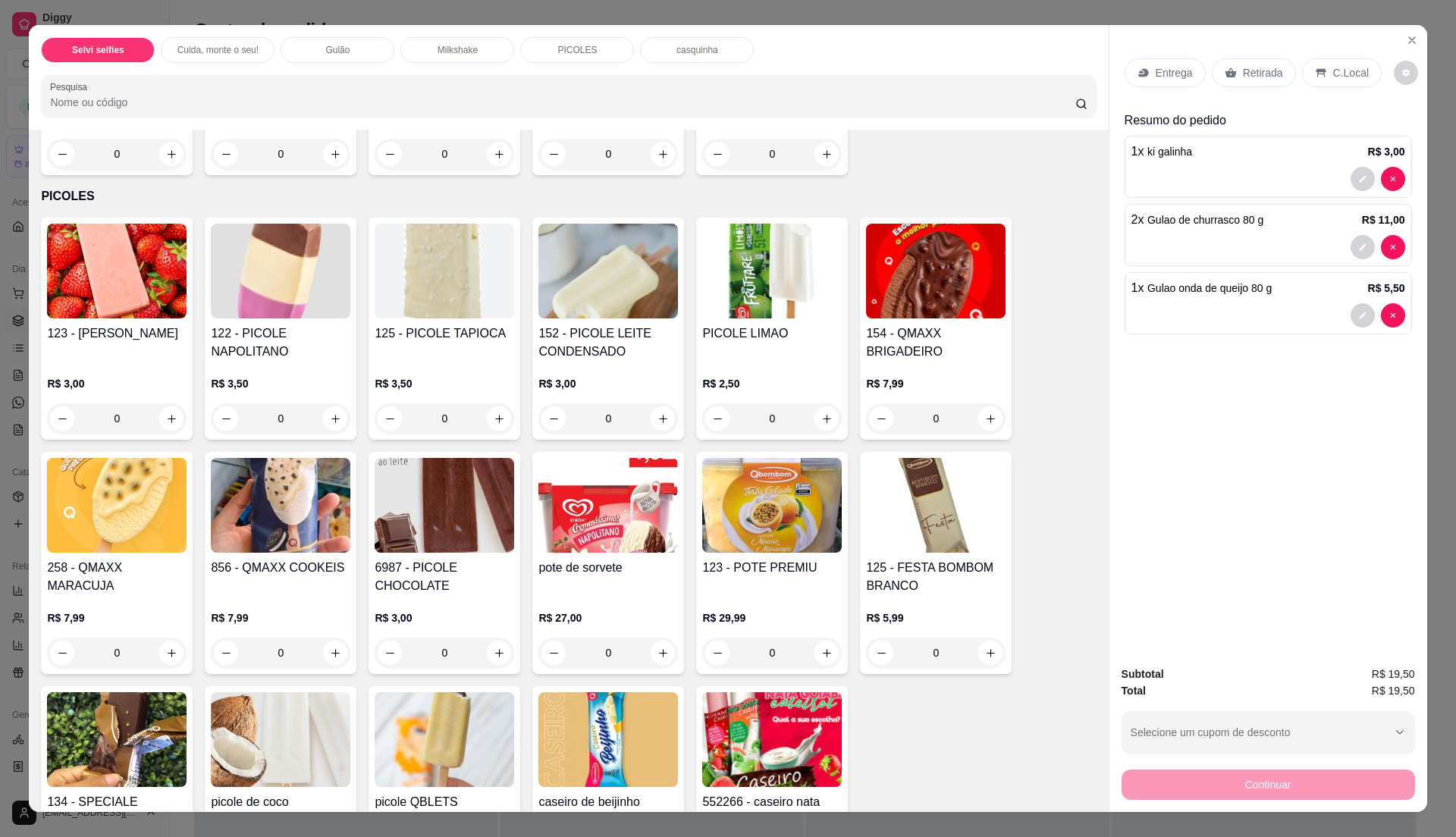
click at [814, 432] on div "0" at bounding box center [771, 418] width 139 height 30
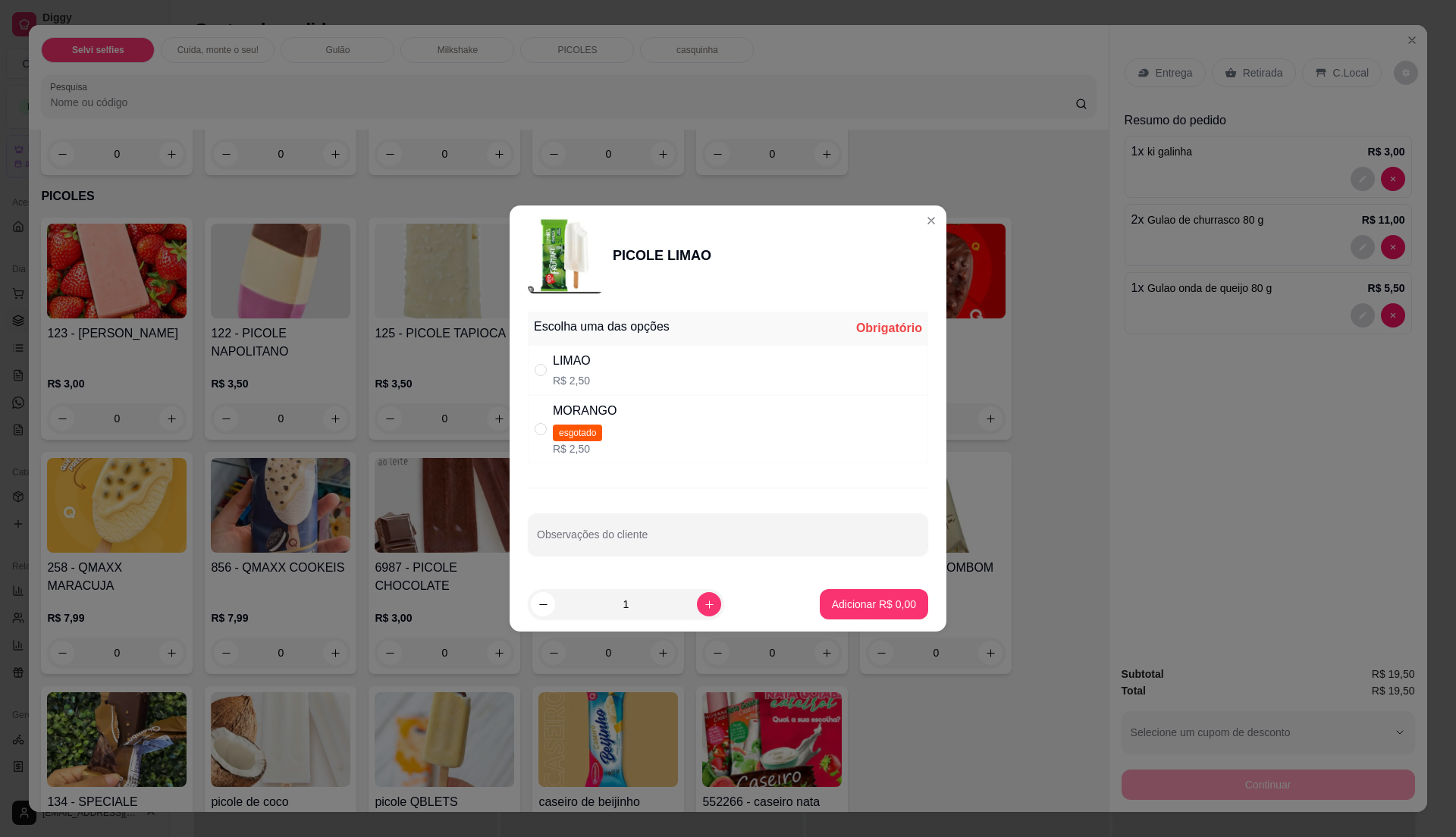
click at [647, 379] on div "LIMAO R$ 2,50" at bounding box center [728, 370] width 400 height 50
radio input "true"
click at [843, 599] on p "Adicionar R$ 2,50" at bounding box center [874, 605] width 84 height 15
type input "1"
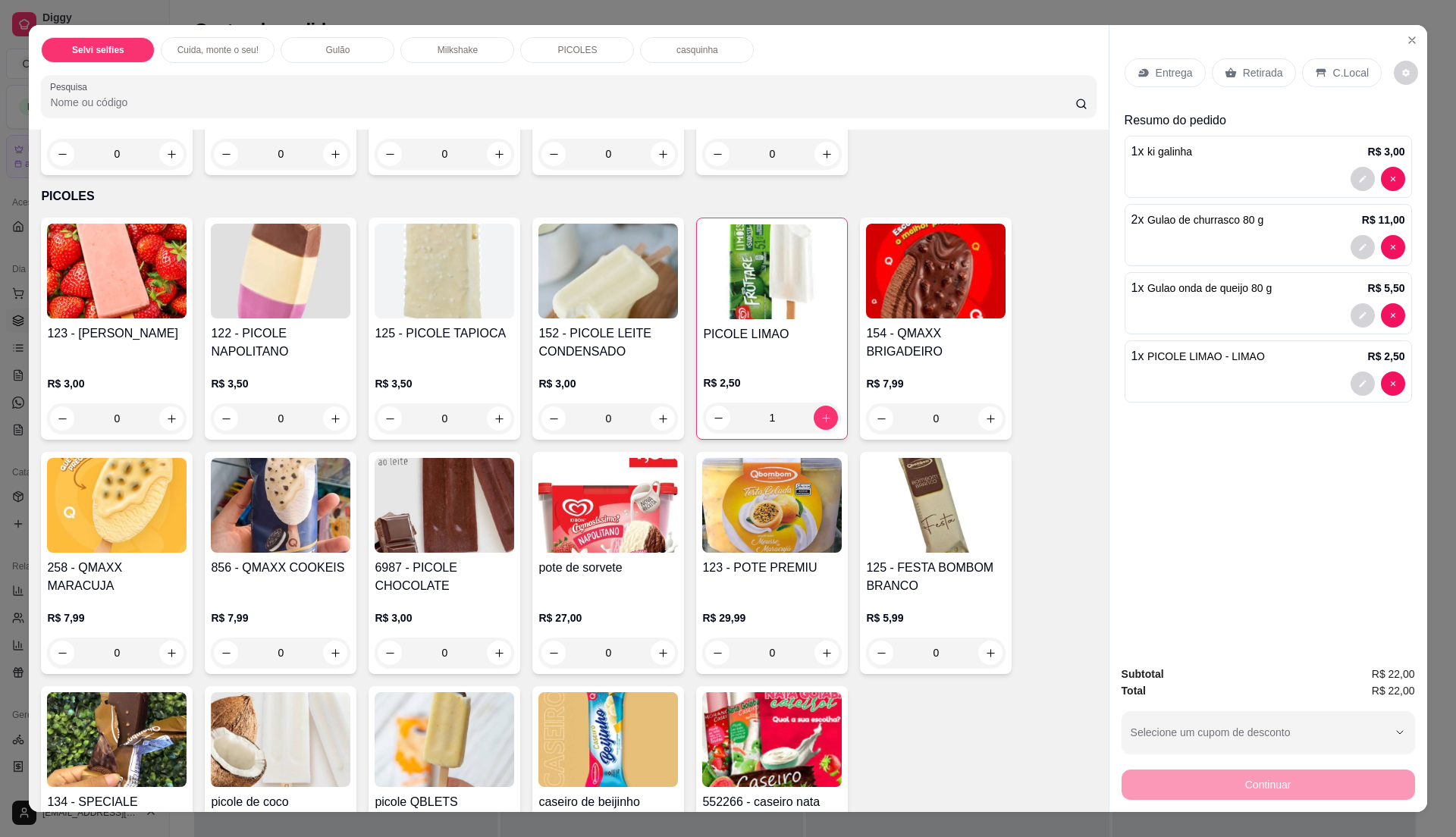
click at [1315, 77] on icon at bounding box center [1321, 73] width 12 height 12
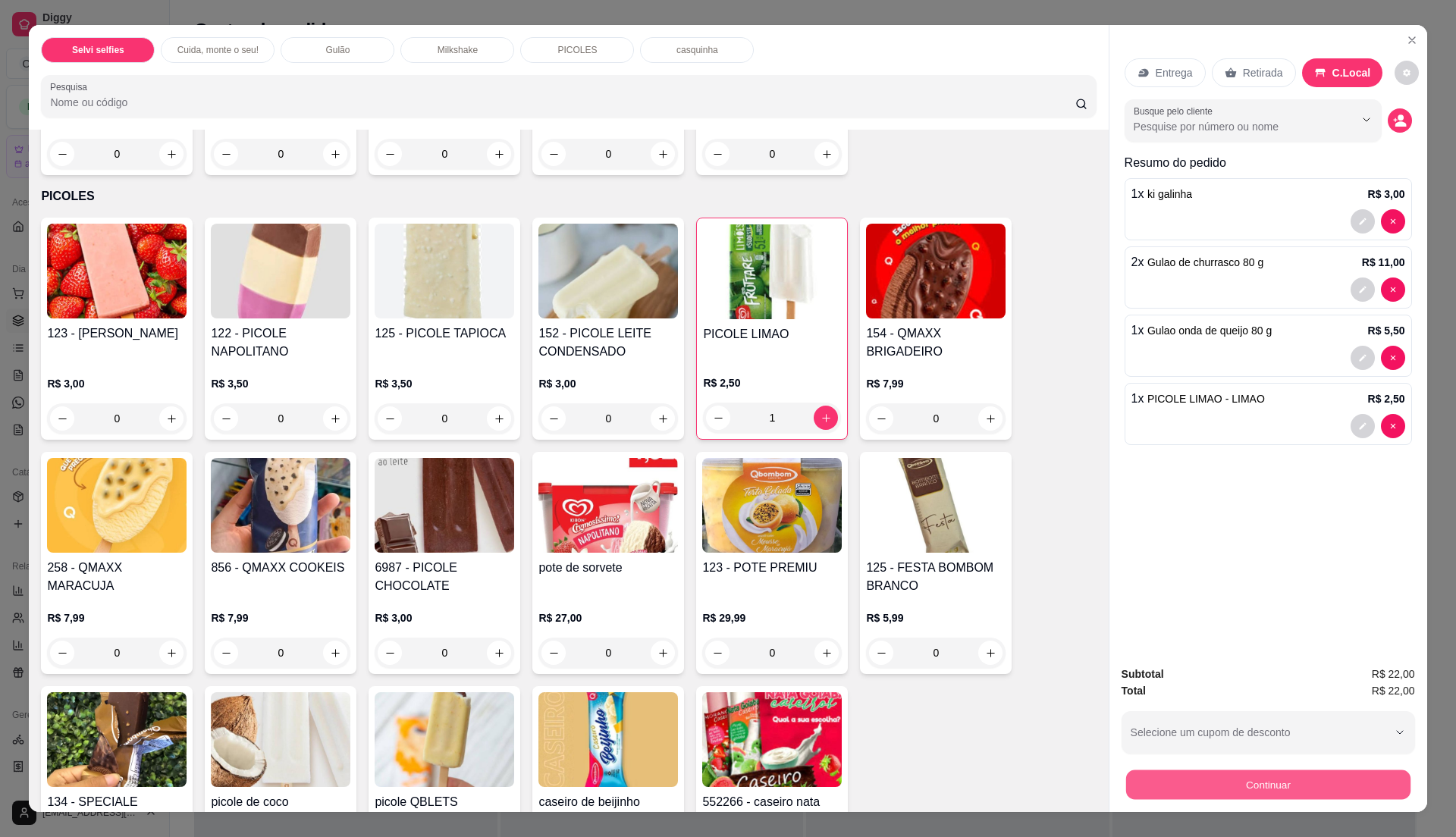
click at [1271, 783] on button "Continuar" at bounding box center [1267, 785] width 285 height 29
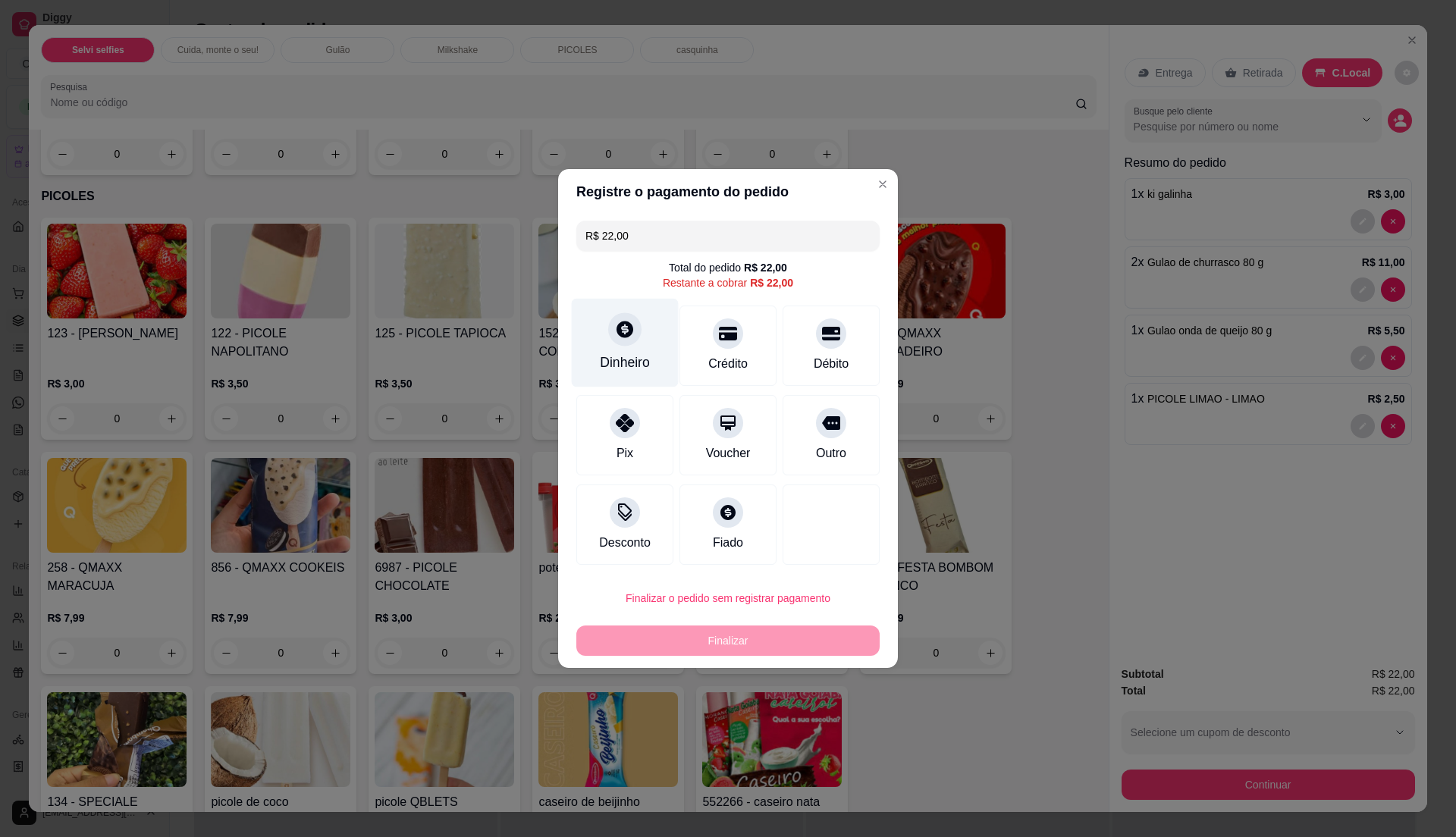
click at [635, 371] on div "Dinheiro" at bounding box center [624, 362] width 50 height 20
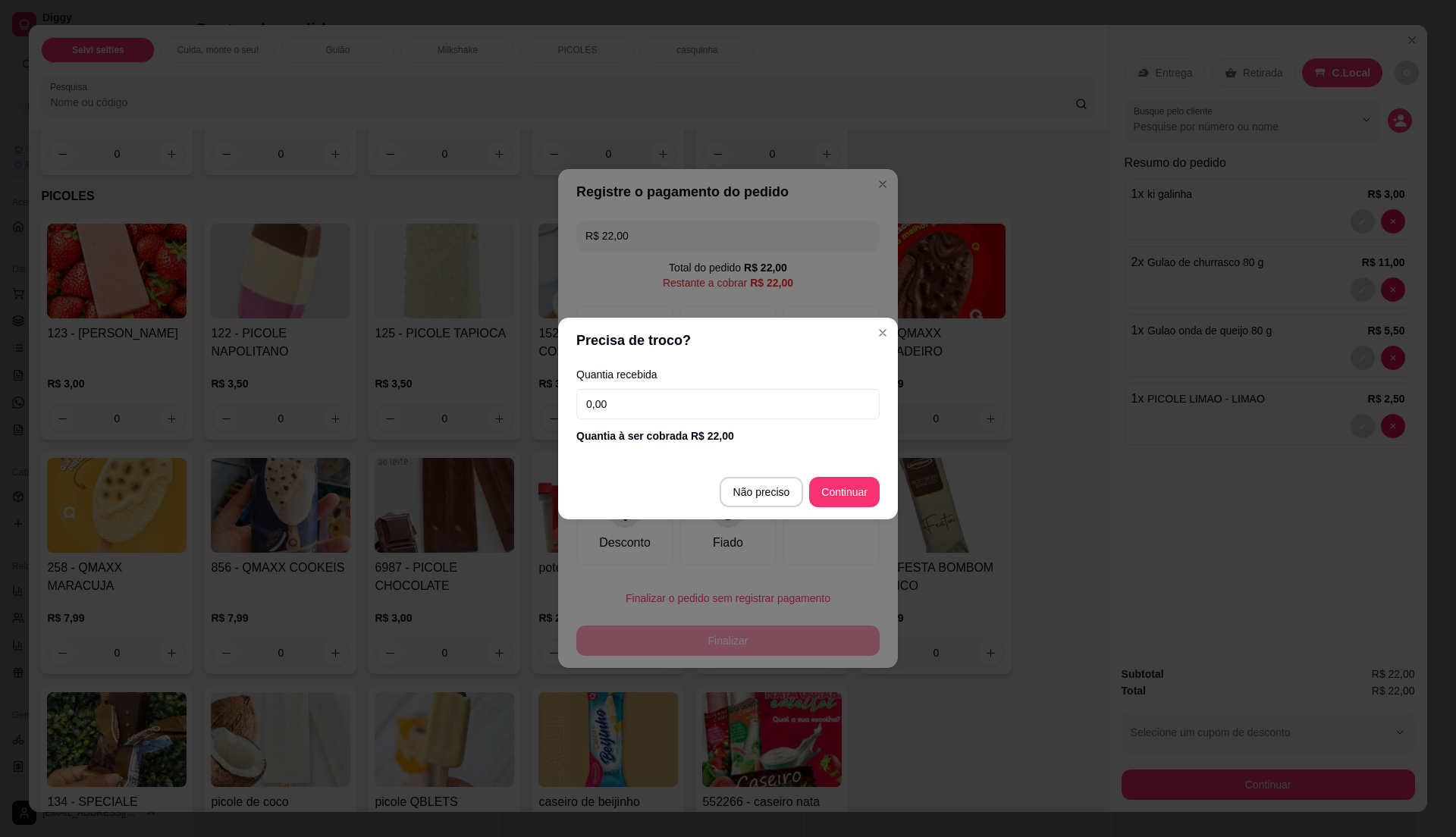
click at [723, 417] on input "0,00" at bounding box center [728, 403] width 304 height 30
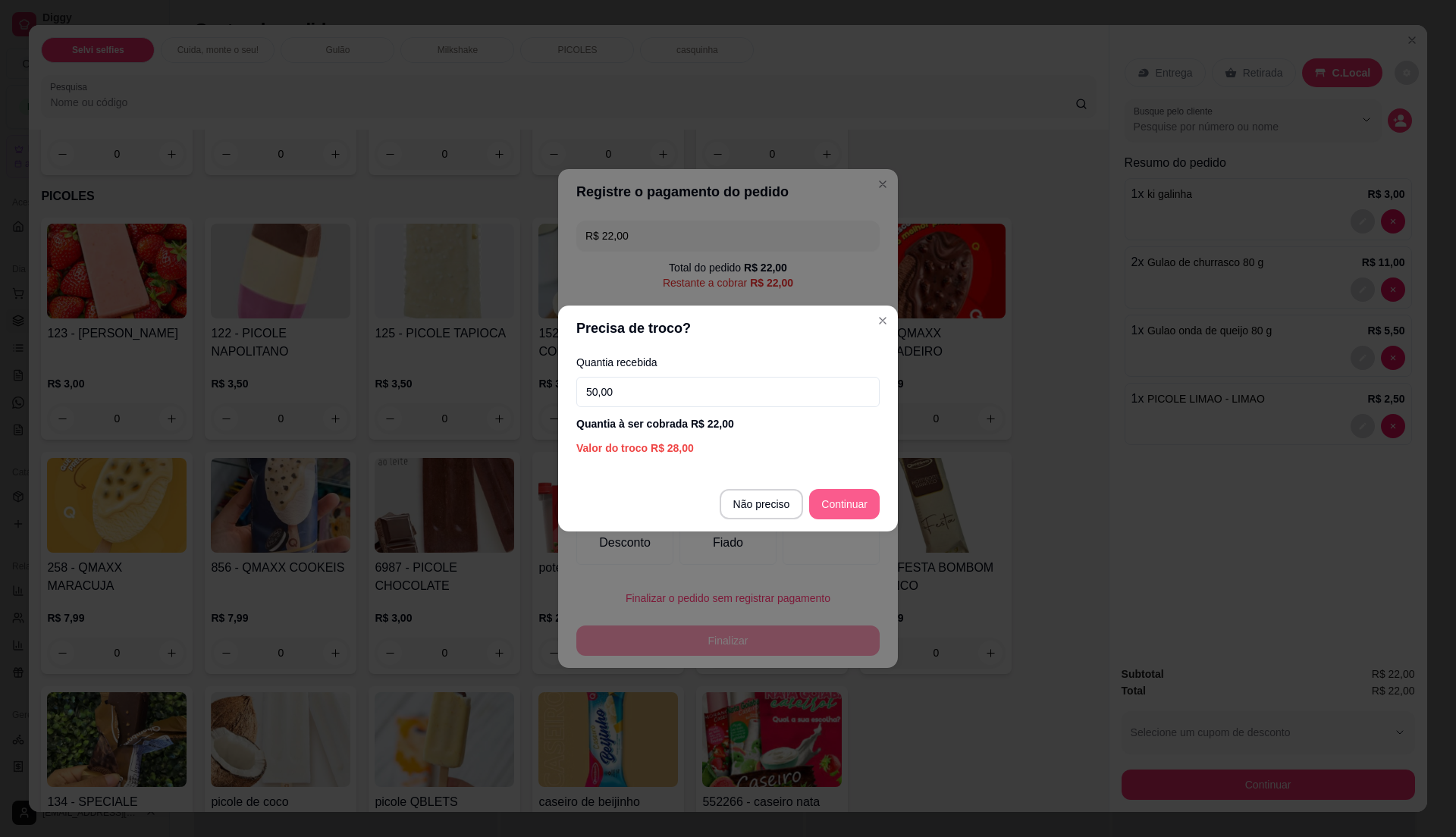
type input "50,00"
type input "R$ 0,00"
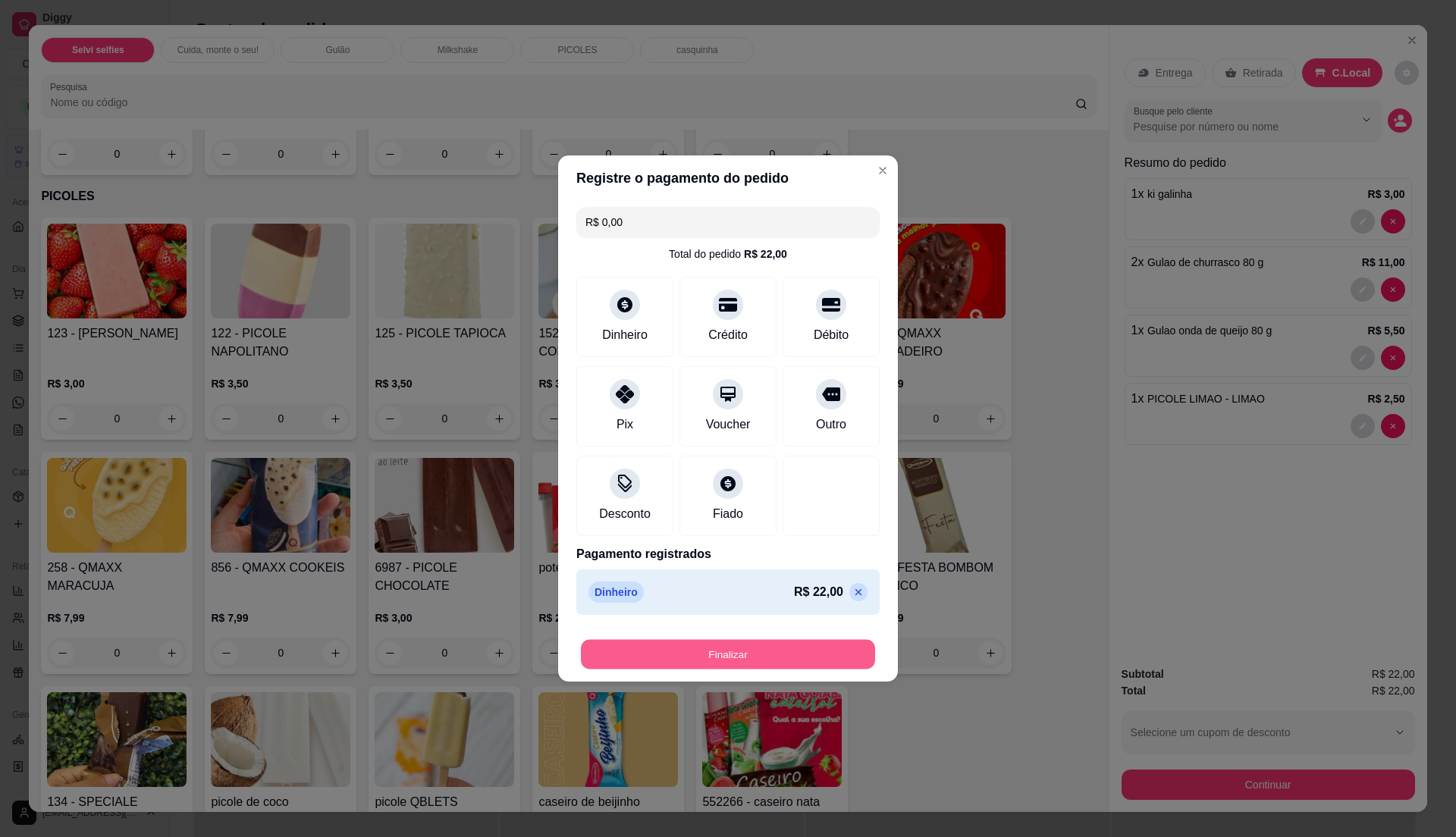
click at [823, 649] on button "Finalizar" at bounding box center [728, 655] width 294 height 29
type input "0"
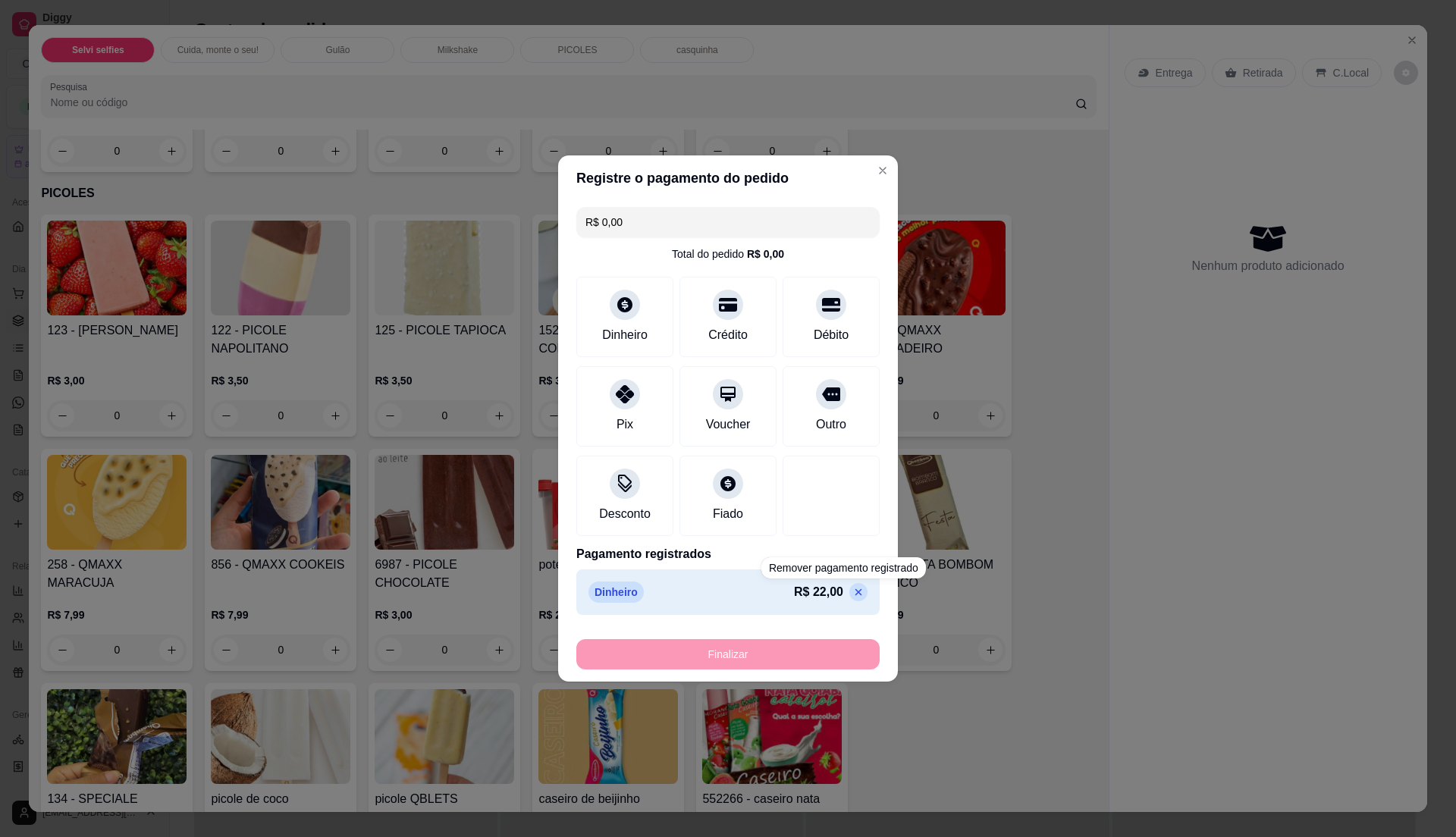
type input "-R$ 22,00"
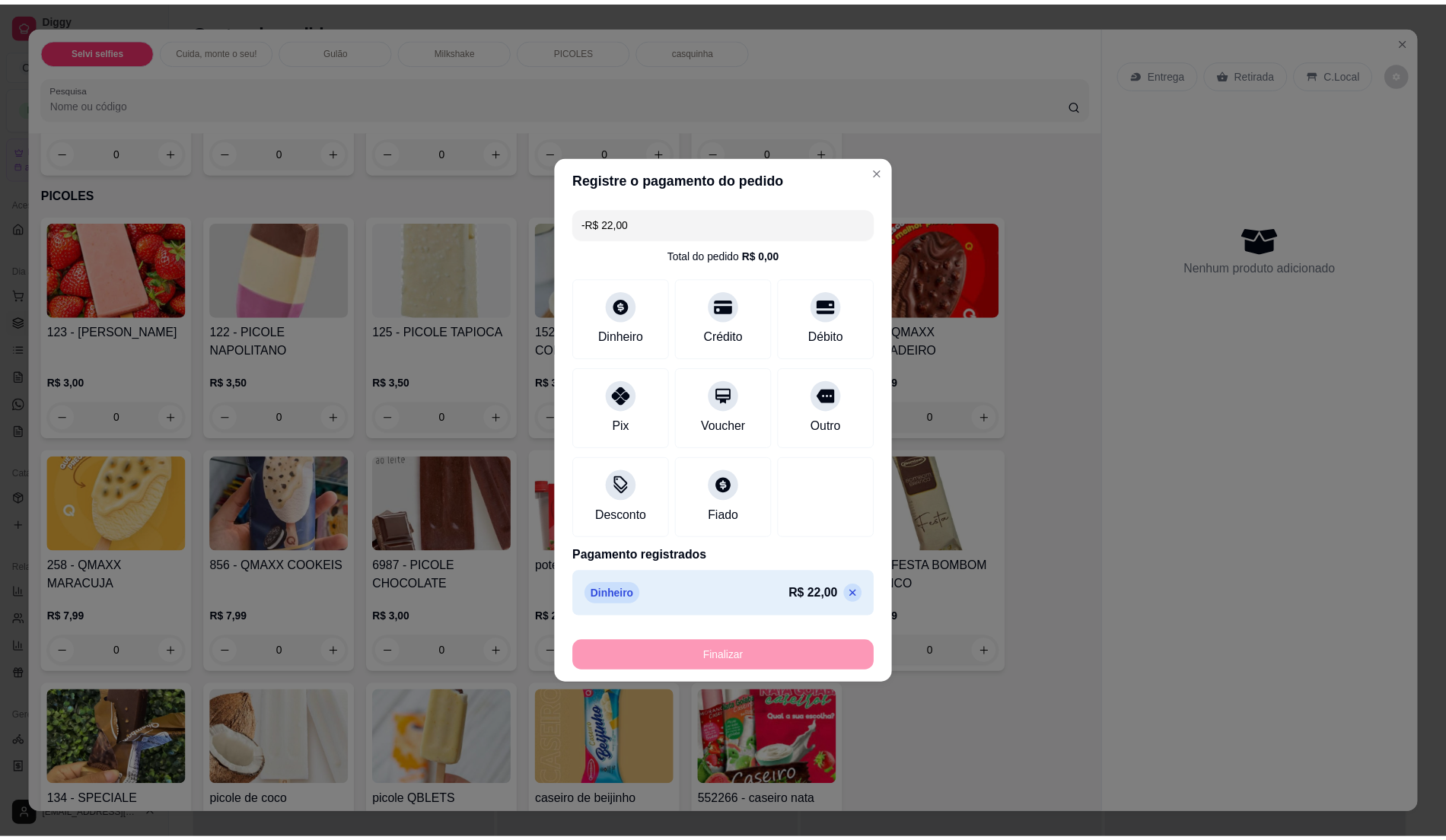
scroll to position [1518, 0]
